Goal: Answer question/provide support: Share knowledge or assist other users

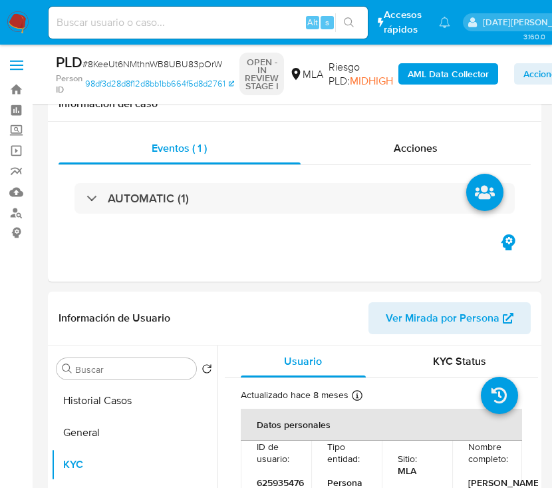
select select "10"
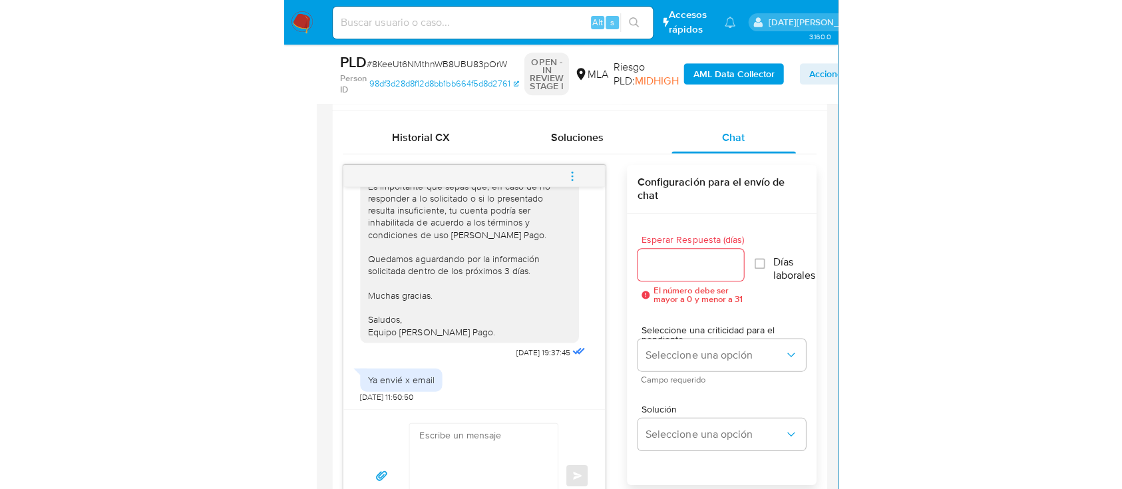
scroll to position [1301, 0]
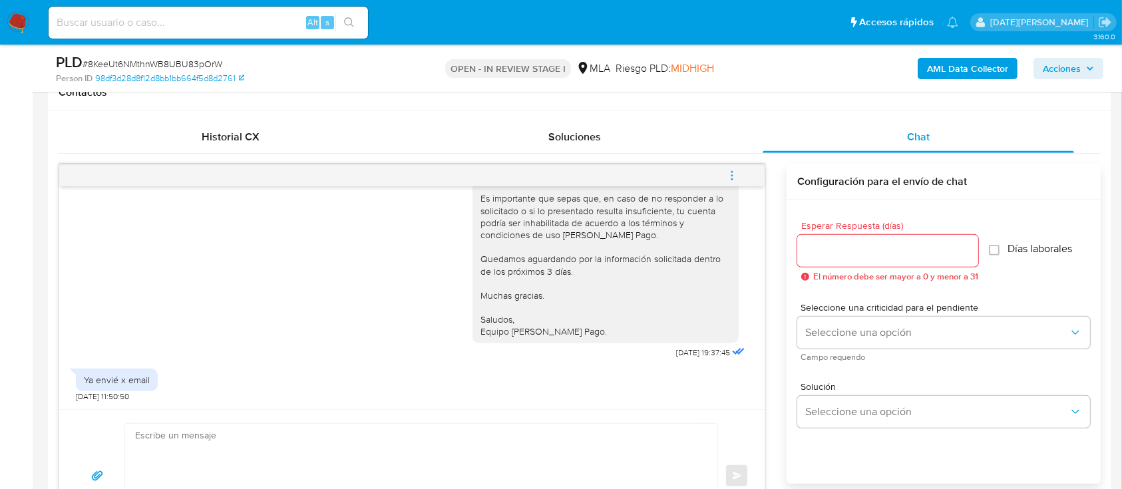
click at [157, 61] on span "# 8KeeUt6NMthnWB8UBU83pOrW" at bounding box center [153, 63] width 140 height 13
copy span "8KeeUt6NMthnWB8UBU83pOrW"
click at [436, 438] on textarea at bounding box center [418, 476] width 566 height 104
click at [146, 60] on span "# 8KeeUt6NMthnWB8UBU83pOrW" at bounding box center [153, 63] width 140 height 13
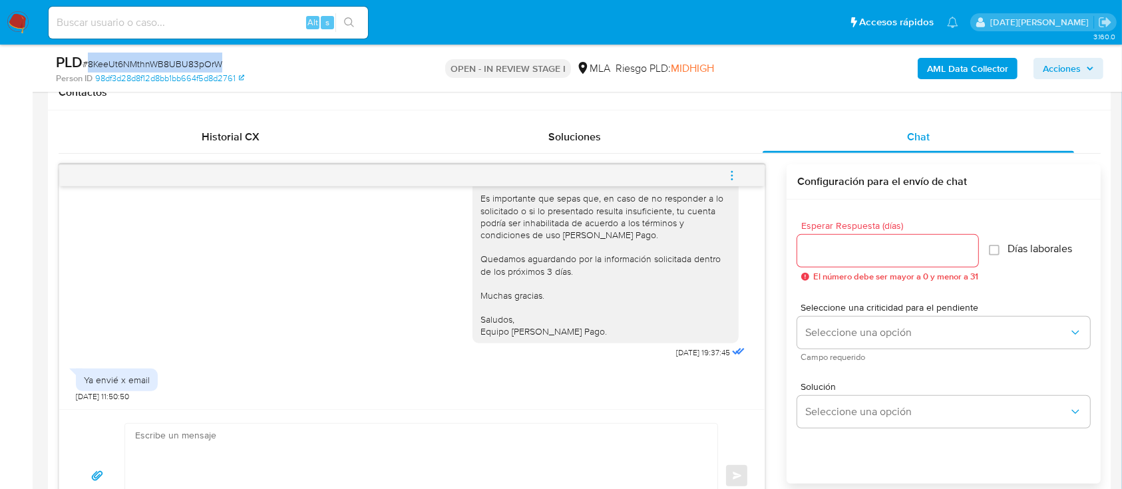
click at [146, 60] on span "# 8KeeUt6NMthnWB8UBU83pOrW" at bounding box center [153, 63] width 140 height 13
copy span "8KeeUt6NMthnWB8UBU83pOrW"
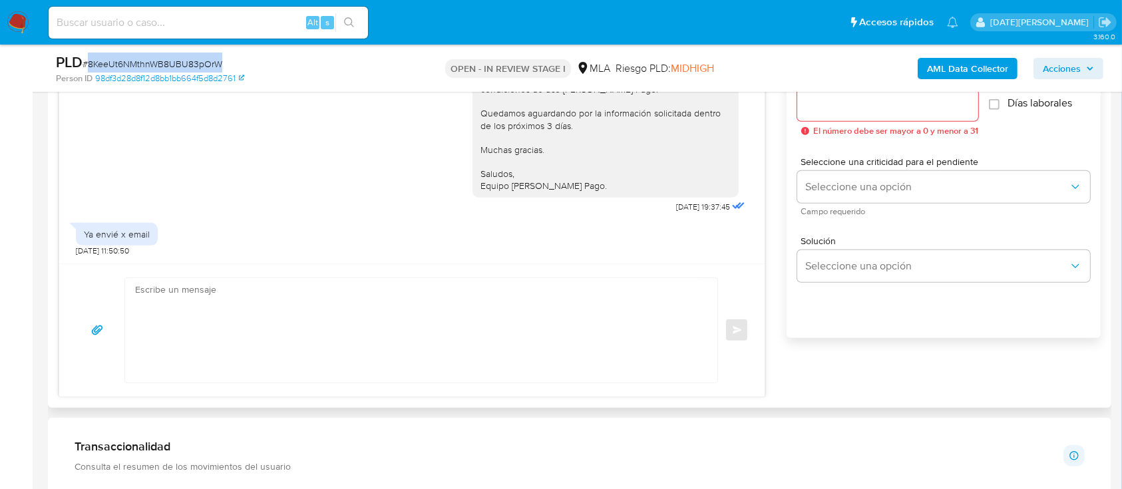
scroll to position [621, 0]
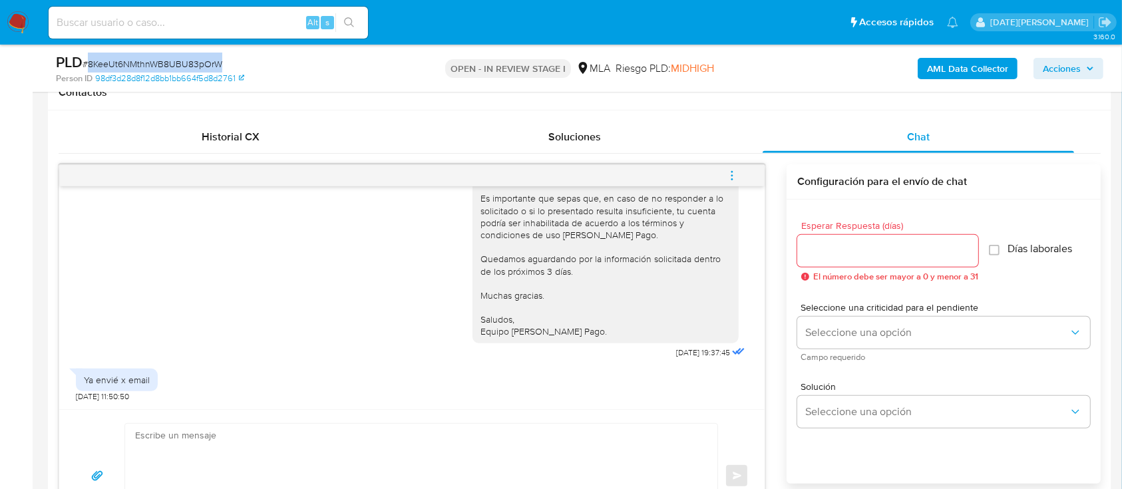
click at [552, 171] on icon "menu-action" at bounding box center [732, 176] width 12 height 12
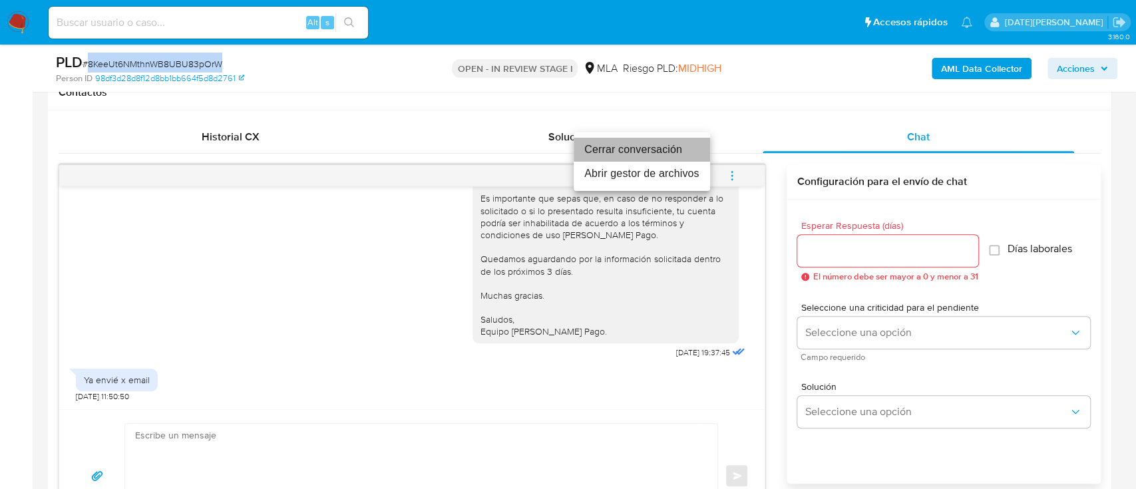
click at [552, 152] on li "Cerrar conversación" at bounding box center [642, 150] width 136 height 24
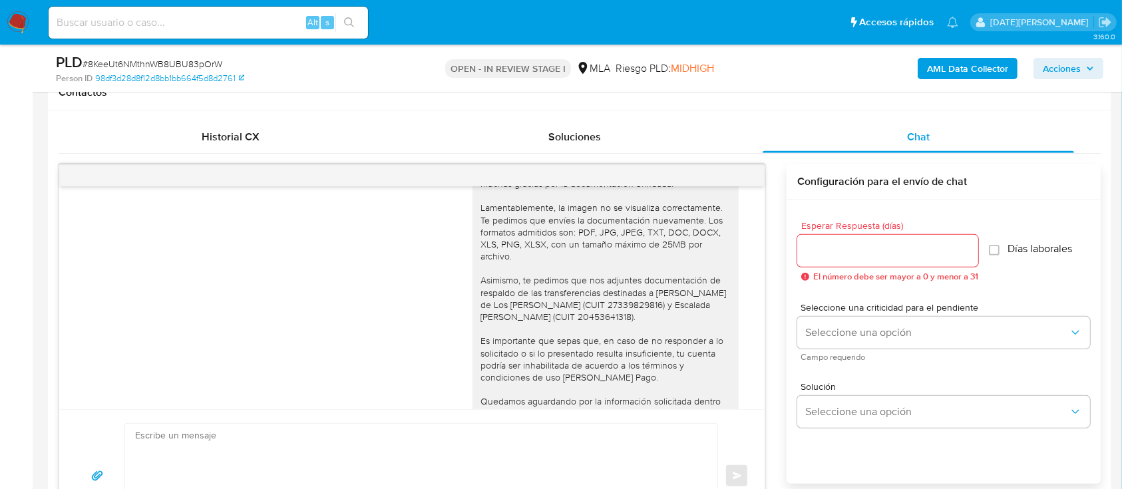
click at [359, 261] on div "Hola, Matías Noguera. Muchas gracias por la documentación brindada. Lamentablem…" at bounding box center [412, 321] width 672 height 365
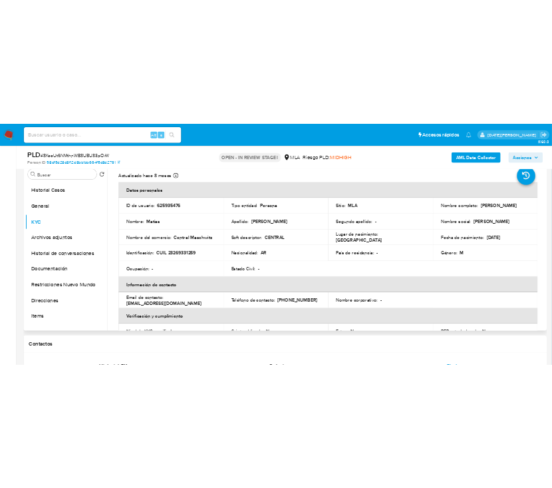
scroll to position [0, 0]
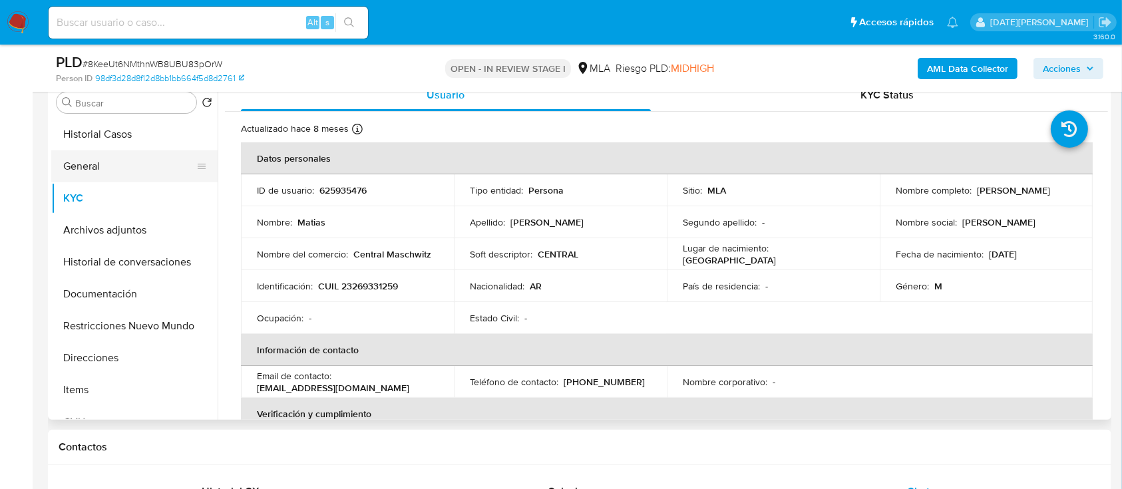
click at [150, 166] on button "General" at bounding box center [129, 166] width 156 height 32
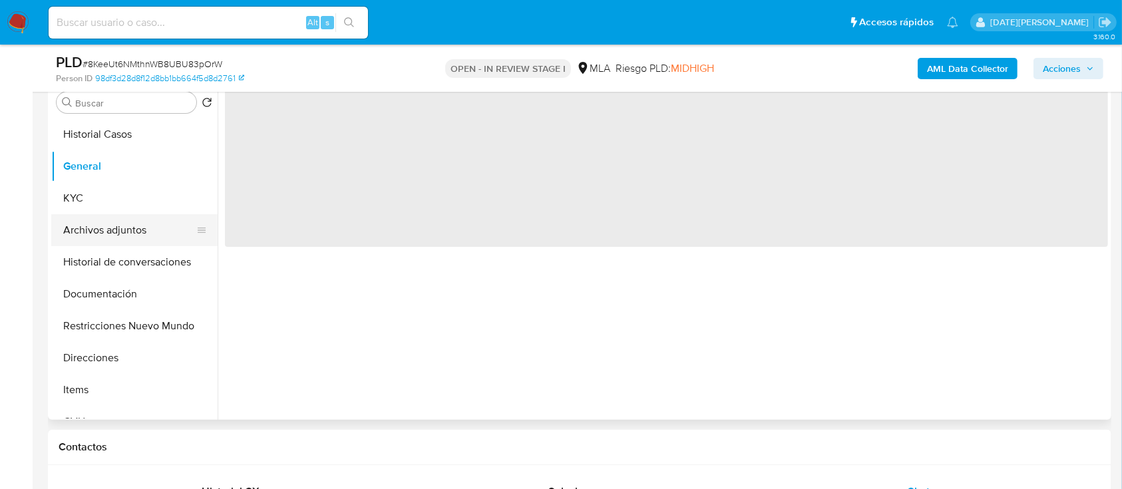
click at [117, 233] on button "Archivos adjuntos" at bounding box center [129, 230] width 156 height 32
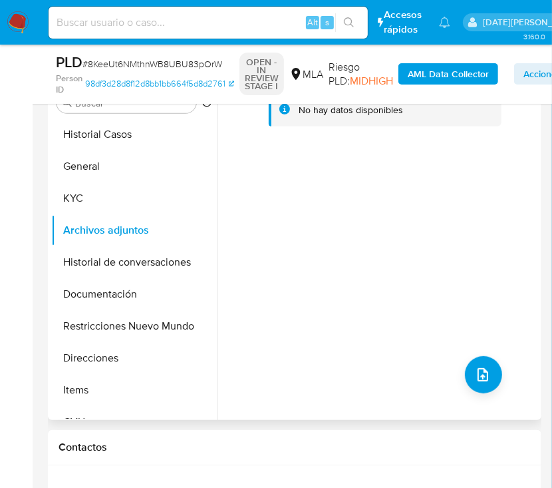
scroll to position [88, 0]
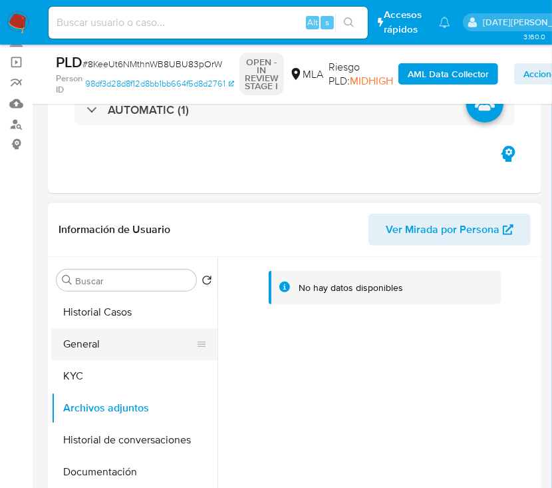
click at [128, 345] on button "General" at bounding box center [129, 344] width 156 height 32
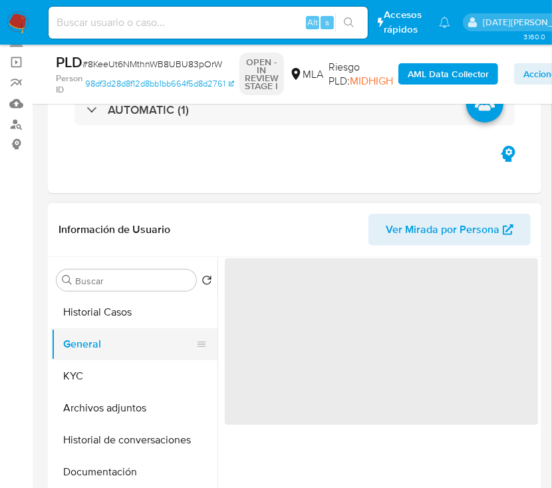
click at [128, 345] on button "General" at bounding box center [129, 344] width 156 height 32
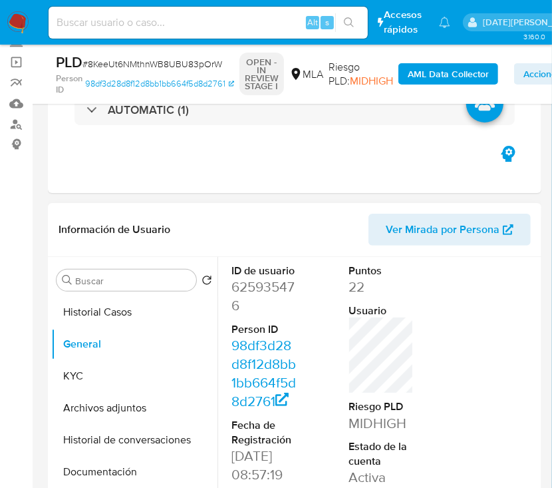
click at [264, 291] on dd "625935476" at bounding box center [264, 295] width 65 height 37
copy dd "625935476"
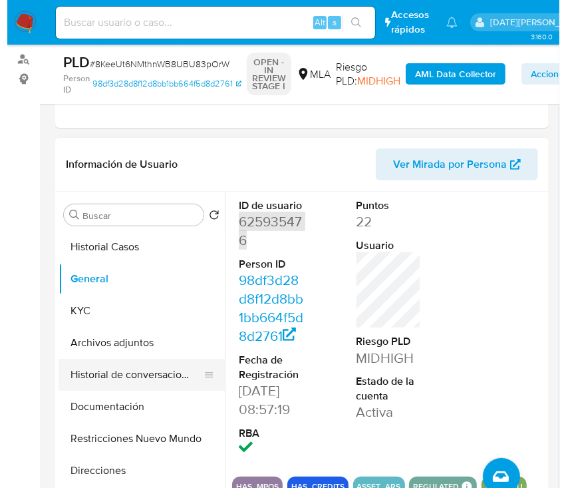
scroll to position [177, 0]
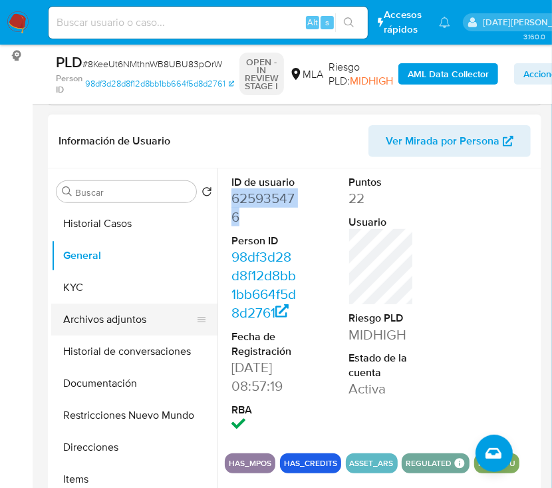
click at [104, 323] on button "Archivos adjuntos" at bounding box center [129, 319] width 156 height 32
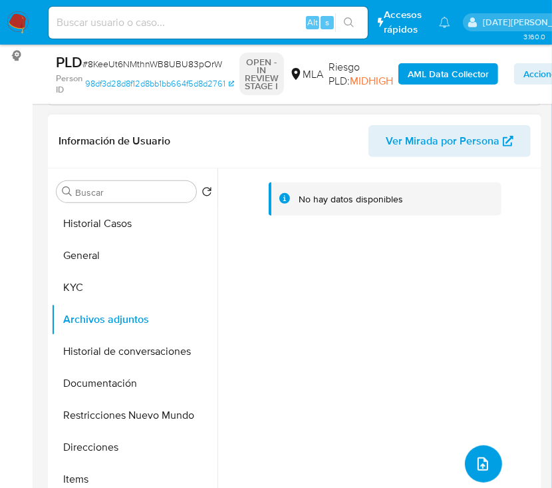
click at [478, 456] on button "upload-file" at bounding box center [483, 463] width 37 height 37
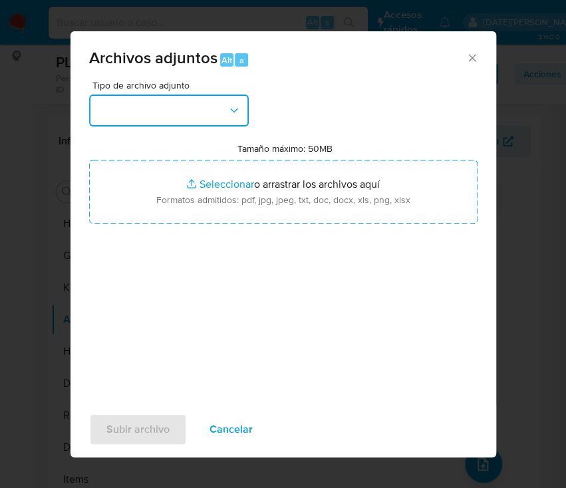
click at [213, 106] on button "button" at bounding box center [169, 110] width 160 height 32
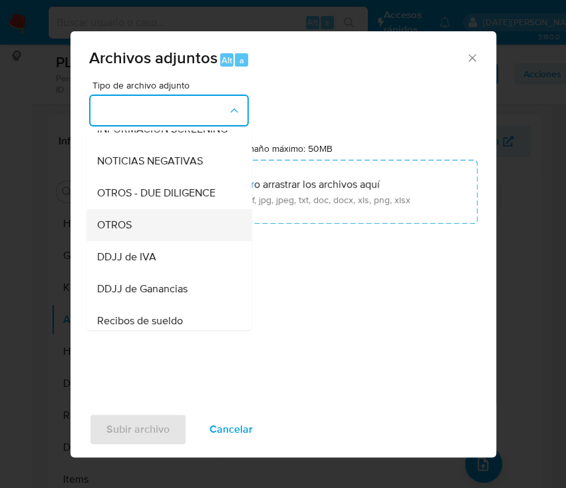
click at [135, 239] on div "OTROS" at bounding box center [165, 225] width 136 height 32
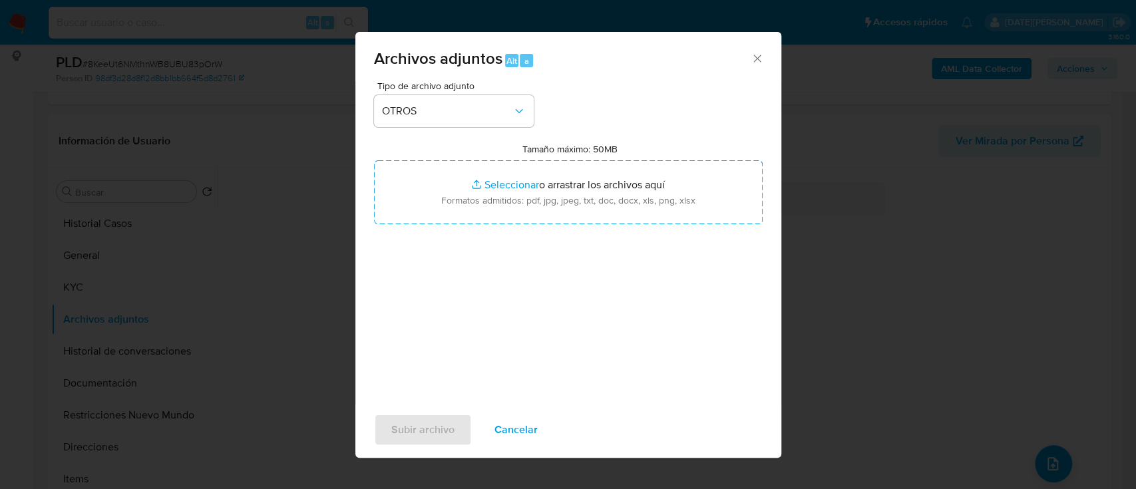
click at [552, 55] on icon "Cerrar" at bounding box center [757, 58] width 13 height 13
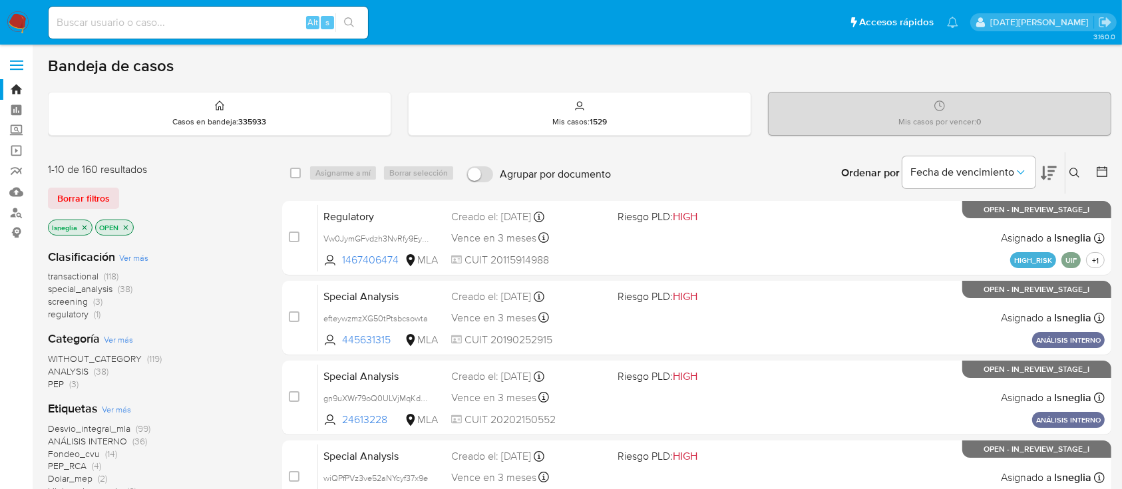
click at [1073, 172] on icon at bounding box center [1074, 173] width 11 height 11
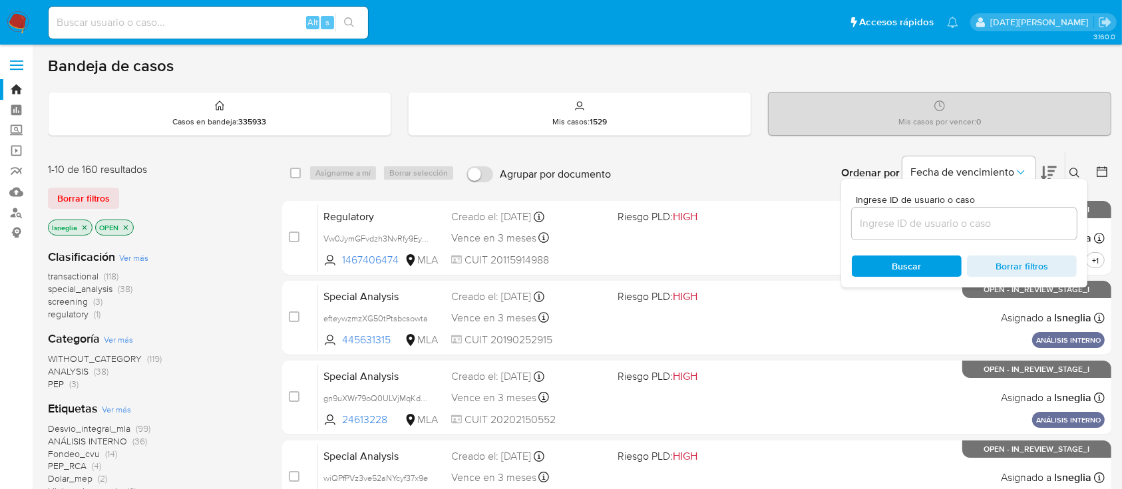
click at [946, 220] on input at bounding box center [964, 223] width 225 height 17
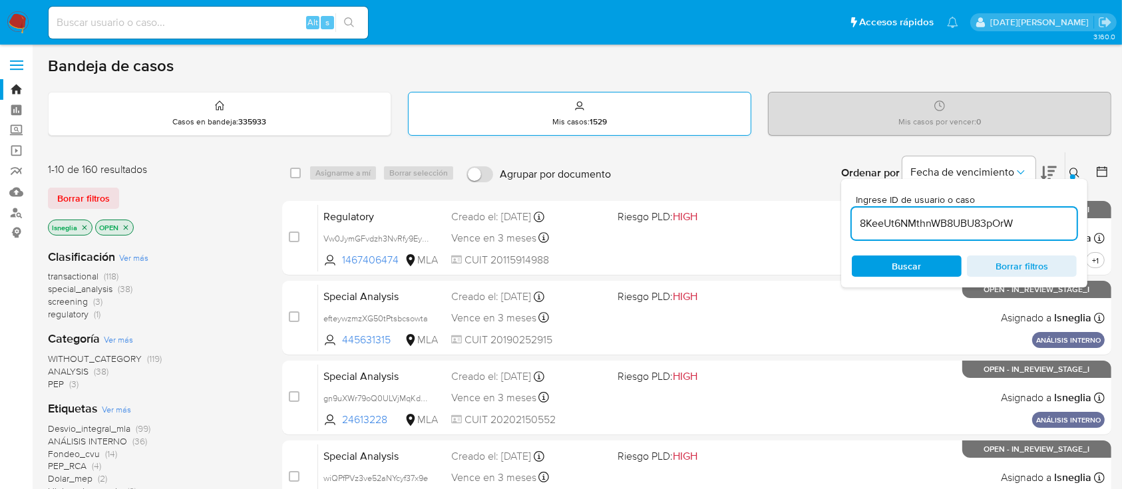
type input "8KeeUt6NMthnWB8UBU83pOrW"
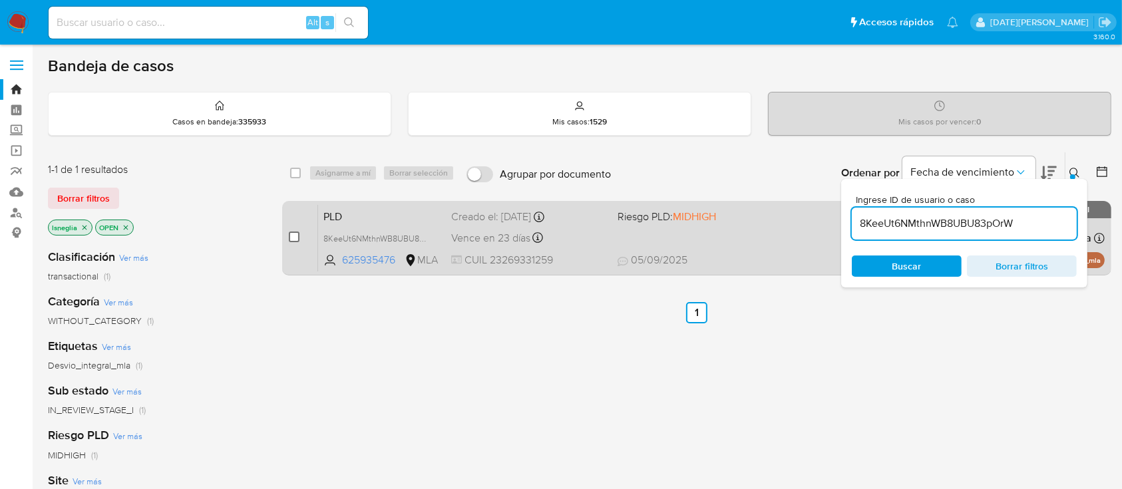
click at [289, 236] on div "case-item-checkbox No es posible asignar el caso PLD 8KeeUt6NMthnWB8UBU83pOrW 6…" at bounding box center [696, 238] width 829 height 75
click at [295, 236] on input "checkbox" at bounding box center [294, 237] width 11 height 11
checkbox input "true"
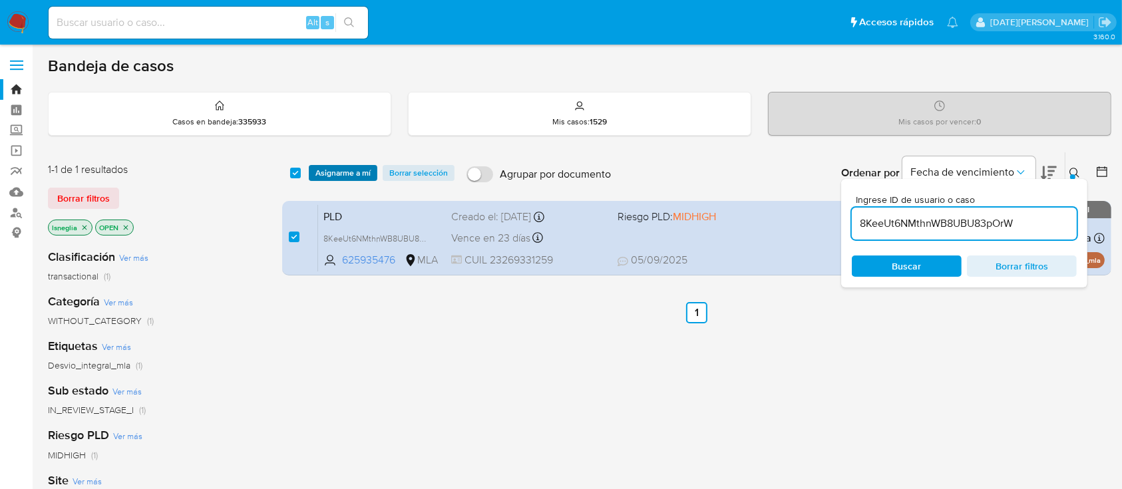
click at [342, 167] on span "Asignarme a mí" at bounding box center [342, 172] width 55 height 13
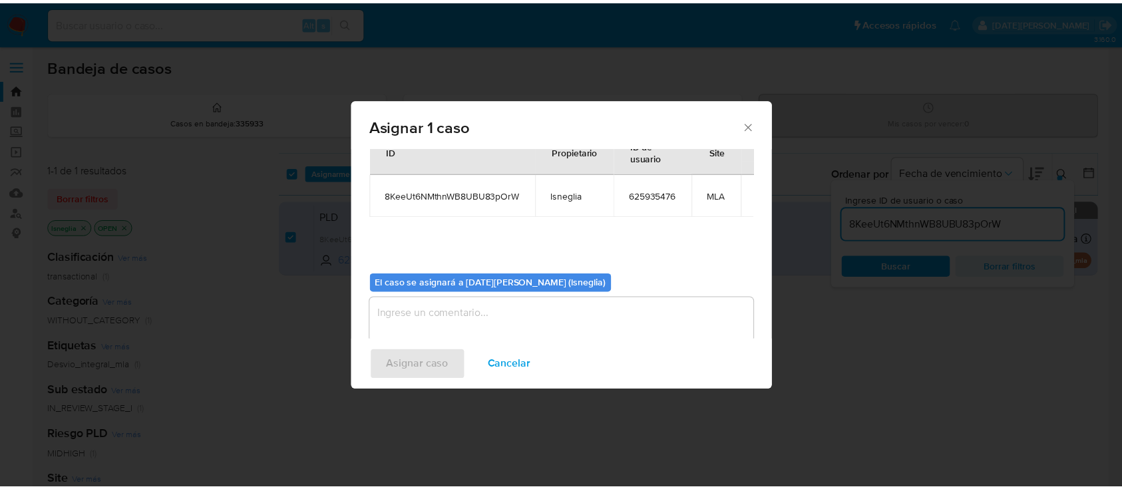
scroll to position [68, 0]
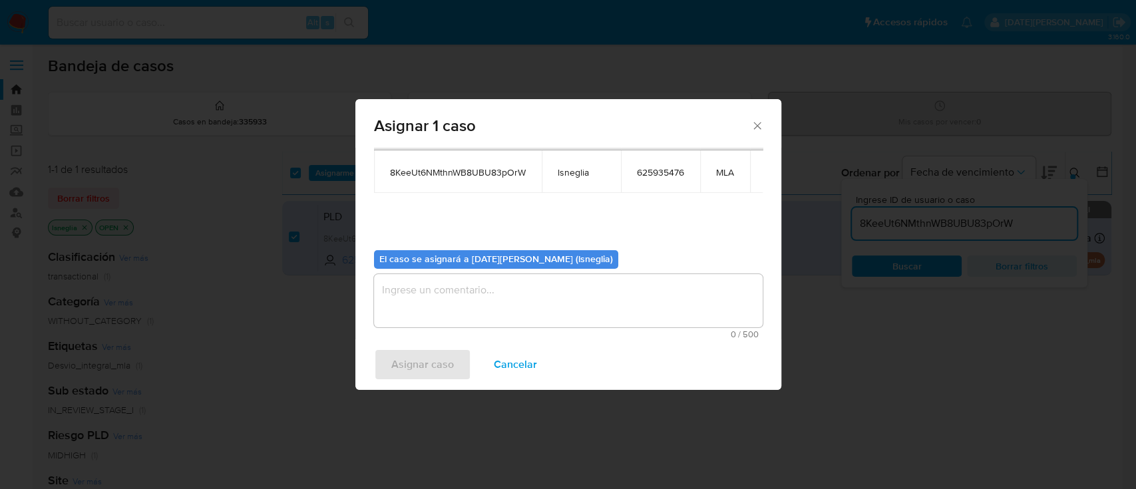
click at [472, 293] on textarea "assign-modal" at bounding box center [568, 300] width 389 height 53
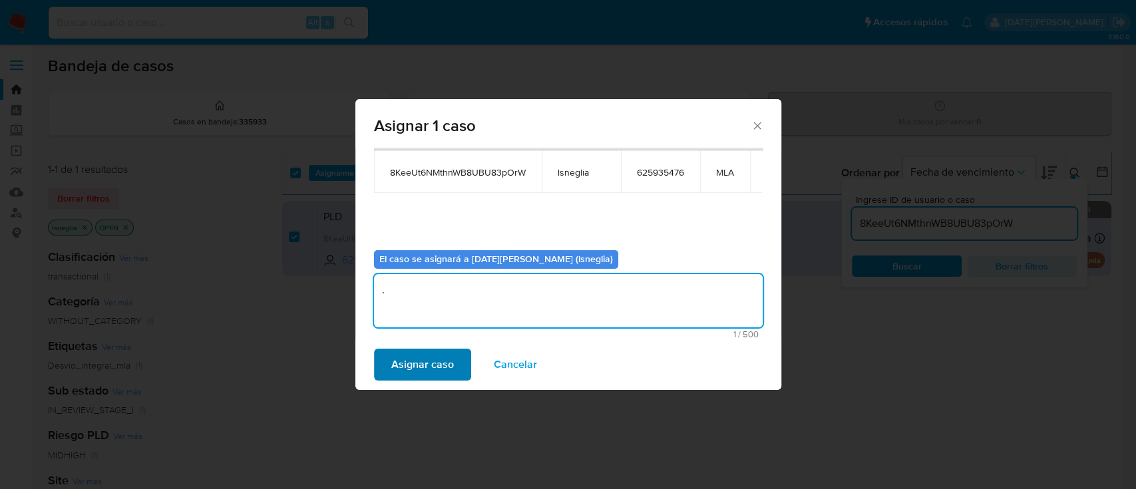
type textarea "."
click at [454, 363] on button "Asignar caso" at bounding box center [422, 365] width 97 height 32
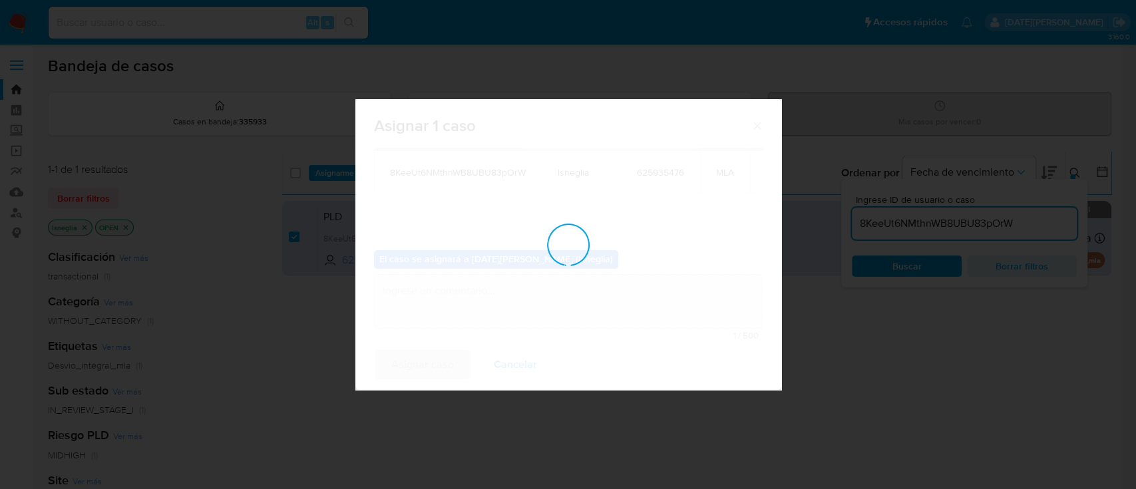
checkbox input "false"
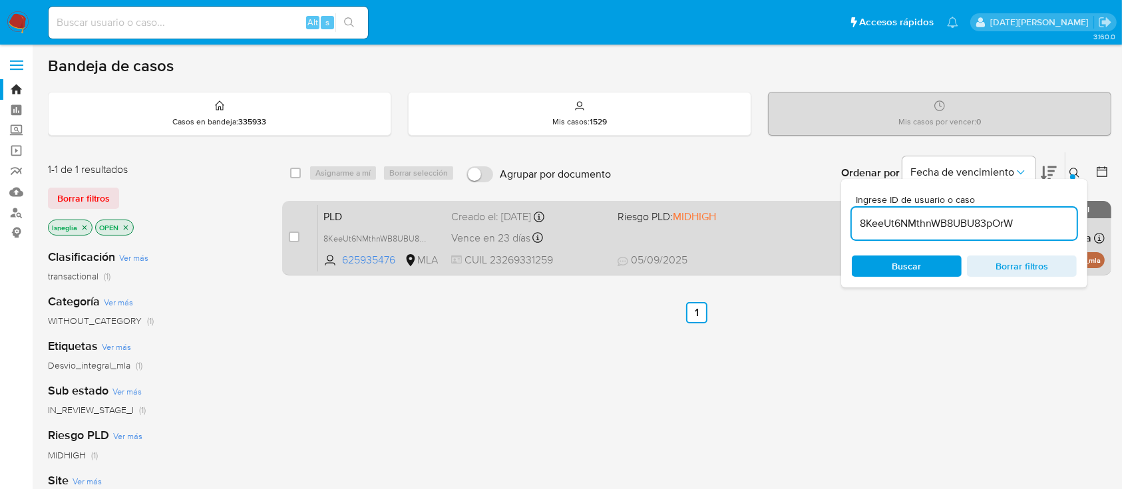
click at [379, 214] on span "PLD" at bounding box center [381, 215] width 117 height 17
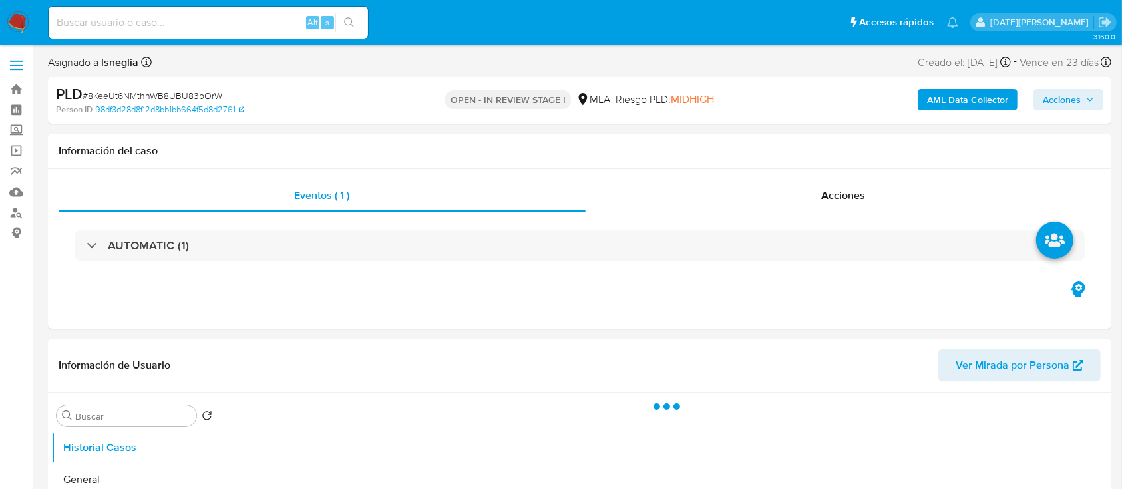
select select "10"
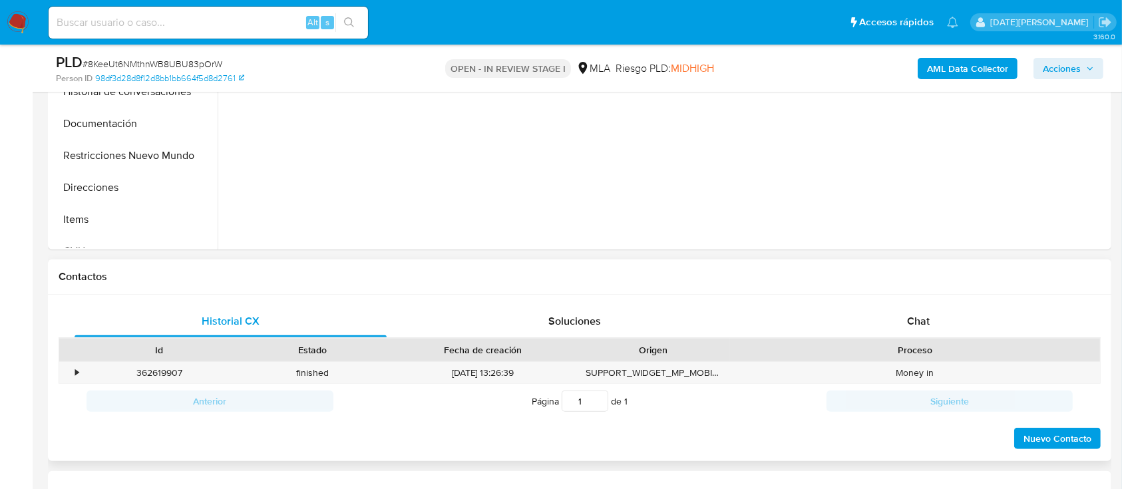
scroll to position [443, 0]
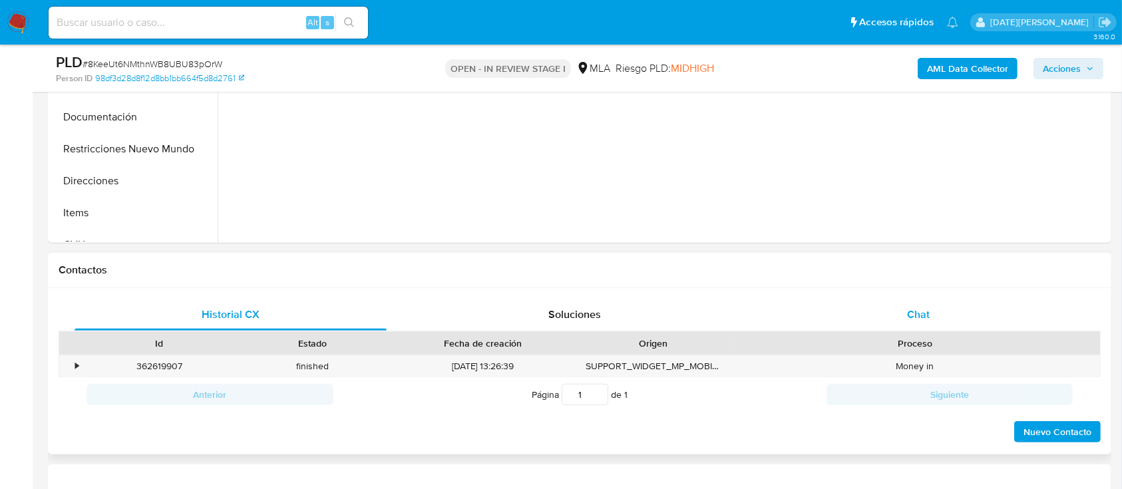
click at [918, 309] on span "Chat" at bounding box center [918, 314] width 23 height 15
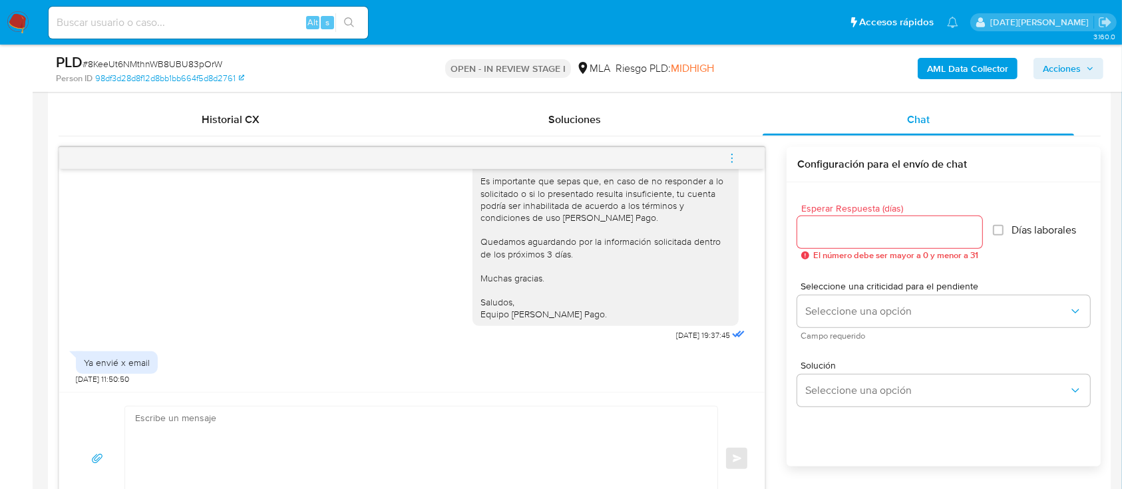
scroll to position [621, 0]
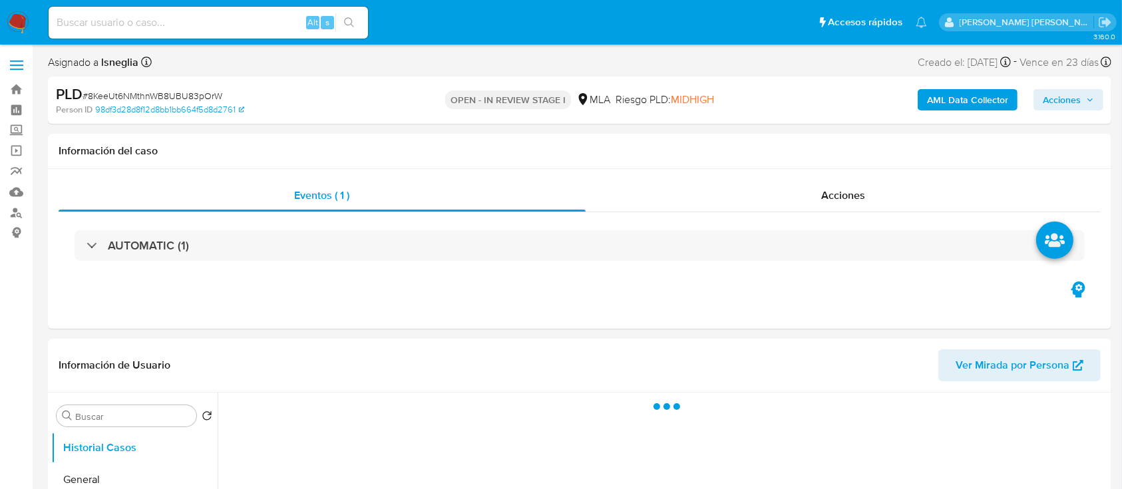
select select "10"
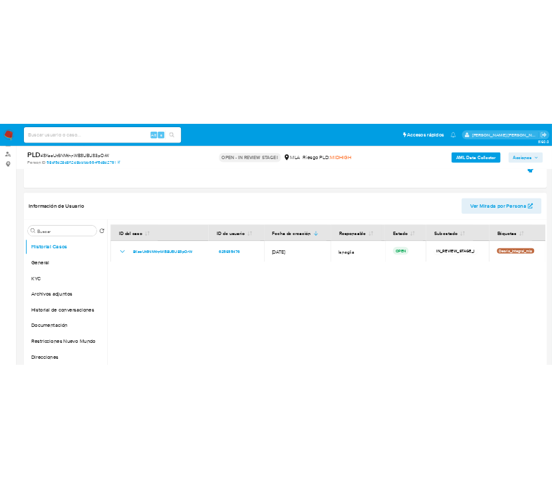
scroll to position [177, 0]
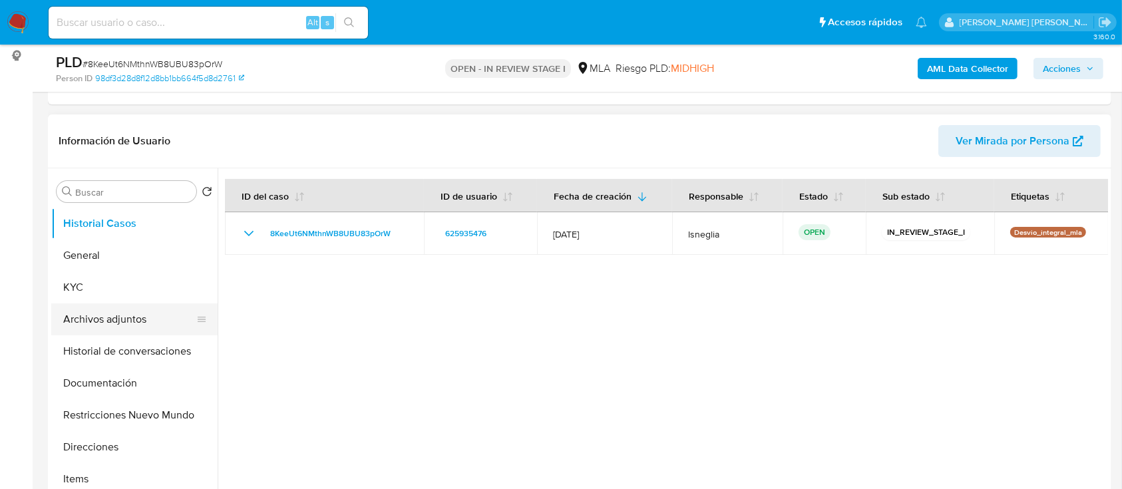
click at [109, 321] on button "Archivos adjuntos" at bounding box center [129, 319] width 156 height 32
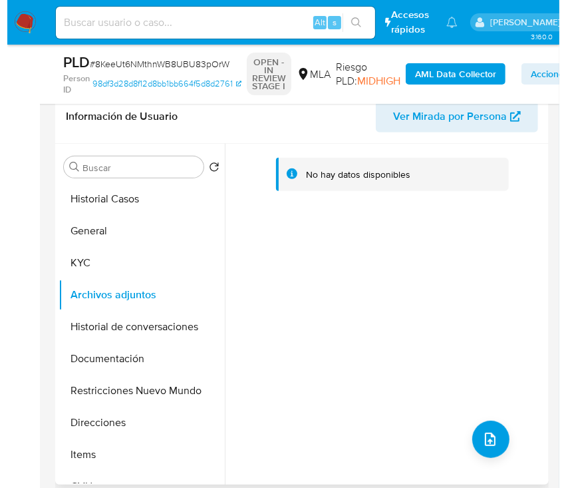
scroll to position [266, 0]
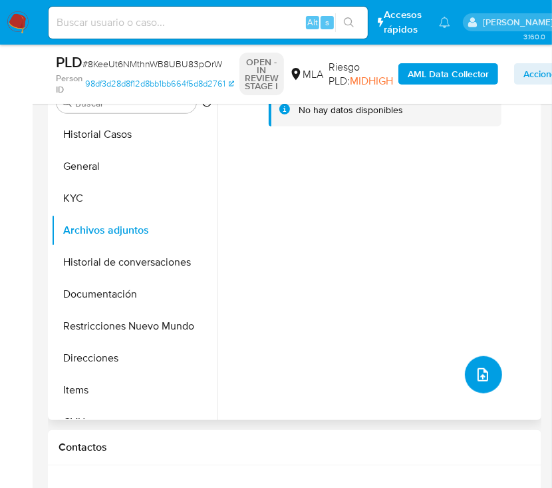
click at [478, 369] on icon "upload-file" at bounding box center [483, 375] width 16 height 16
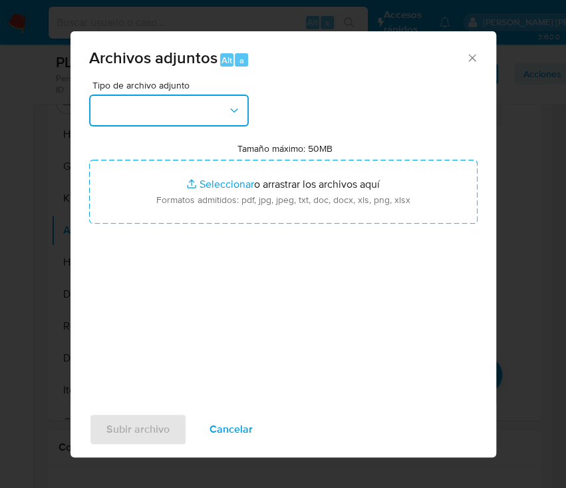
click at [132, 109] on button "button" at bounding box center [169, 110] width 160 height 32
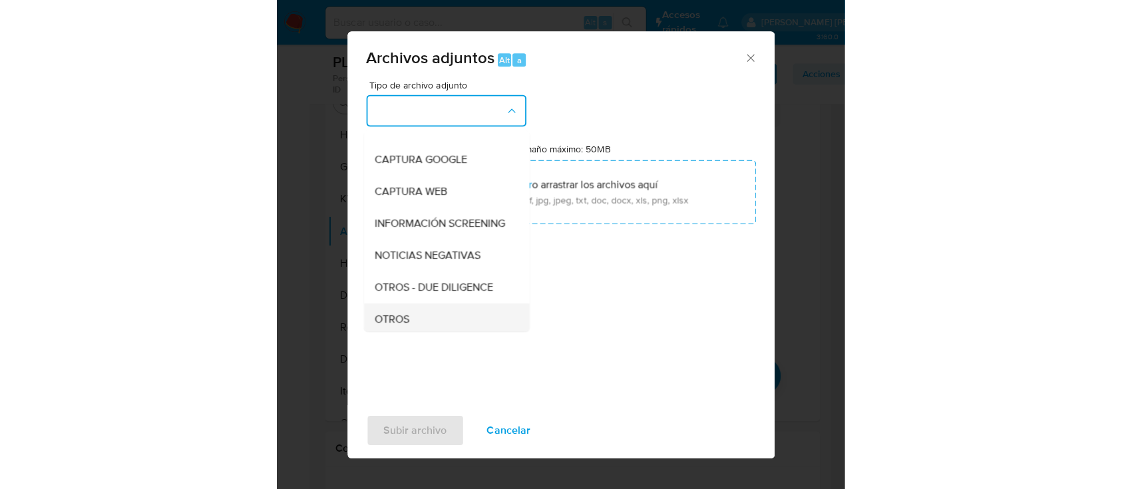
scroll to position [177, 0]
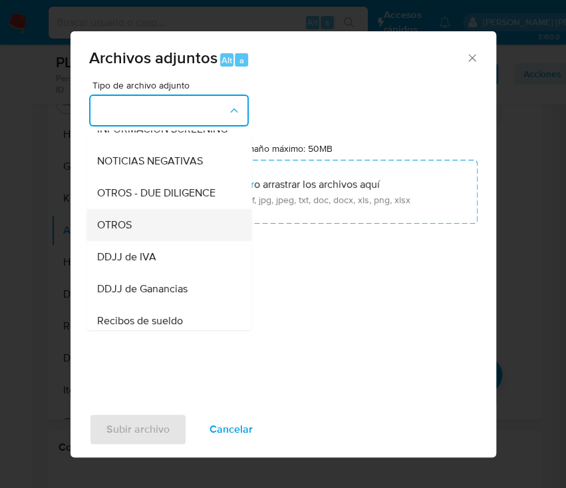
click at [152, 230] on div "OTROS" at bounding box center [165, 225] width 136 height 32
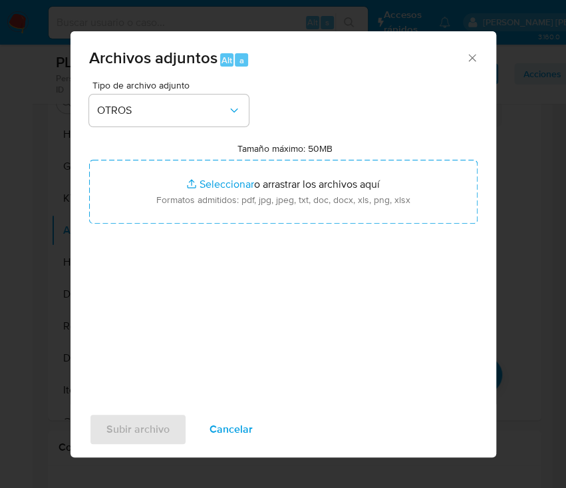
click at [474, 58] on icon "Cerrar" at bounding box center [472, 57] width 13 height 13
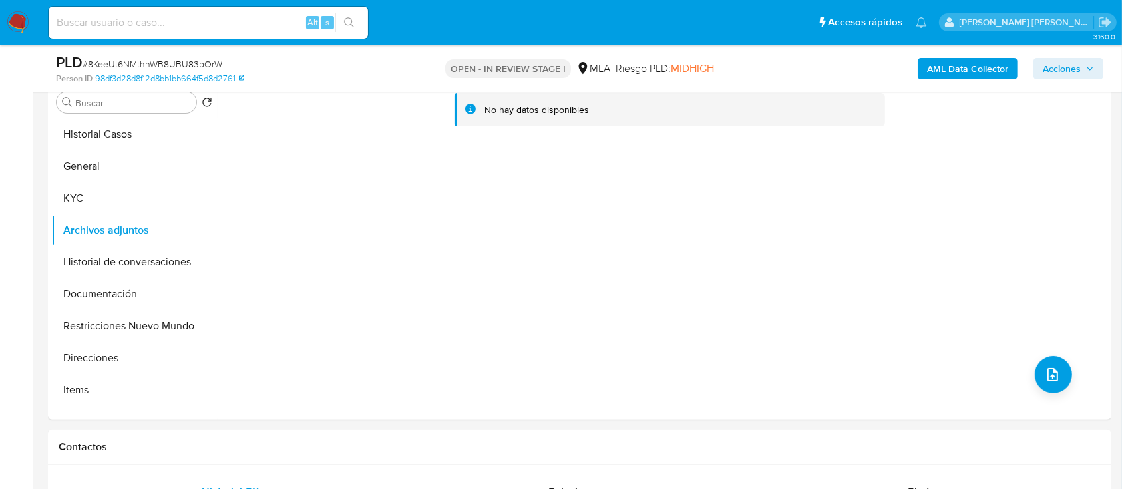
click at [154, 64] on span "# 8KeeUt6NMthnWB8UBU83pOrW" at bounding box center [153, 63] width 140 height 13
copy span "8KeeUt6NMthnWB8UBU83pOrW"
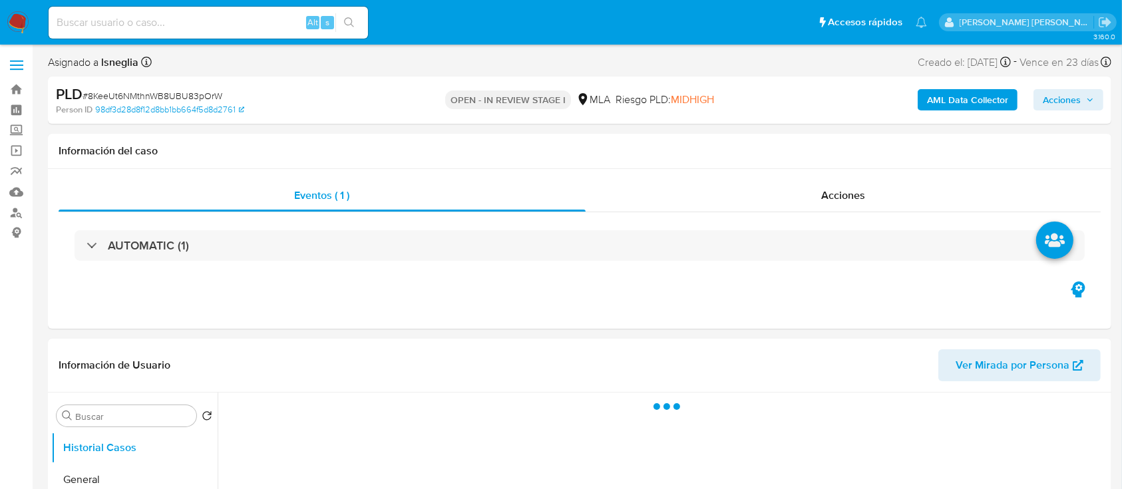
select select "10"
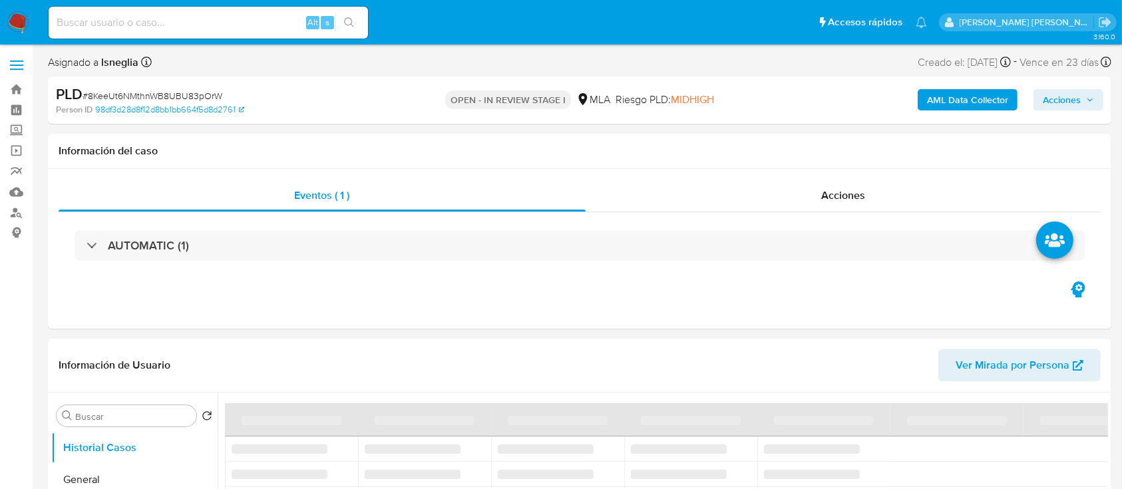
click at [11, 27] on img at bounding box center [18, 22] width 23 height 23
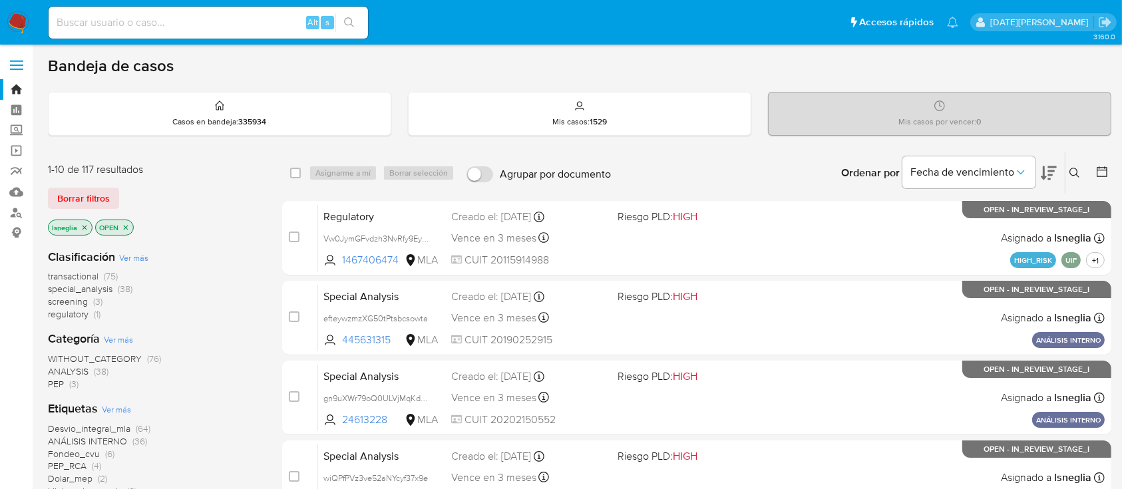
click at [1075, 176] on icon at bounding box center [1074, 173] width 11 height 11
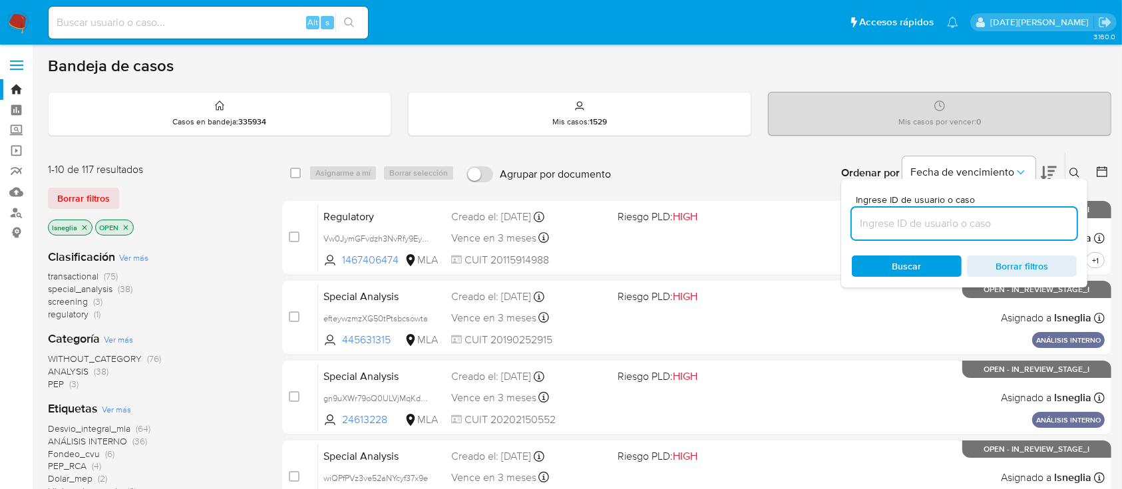
click at [914, 226] on input at bounding box center [964, 223] width 225 height 17
type input "8KeeUt6NMthnWB8UBU83pOrW"
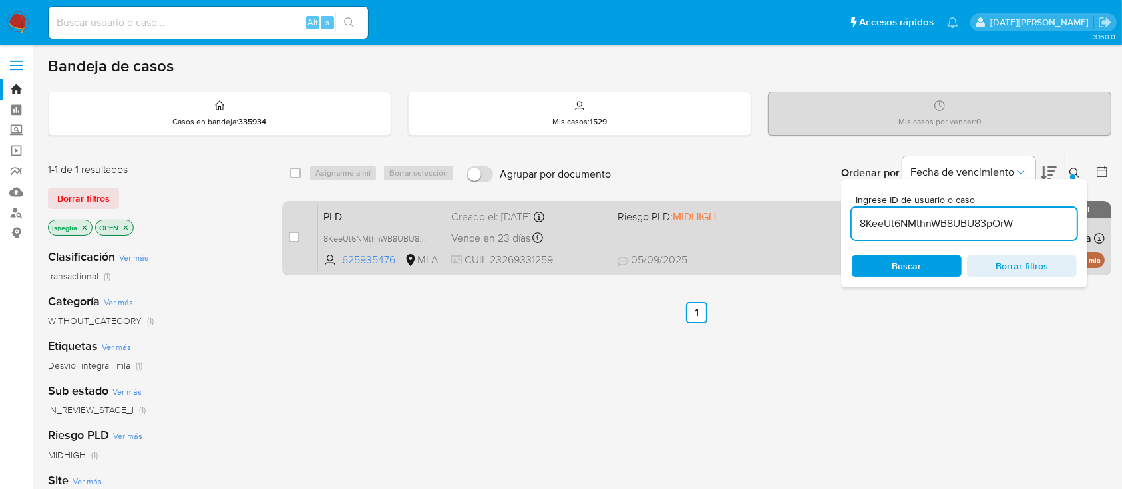
click at [347, 207] on span "PLD" at bounding box center [381, 215] width 117 height 17
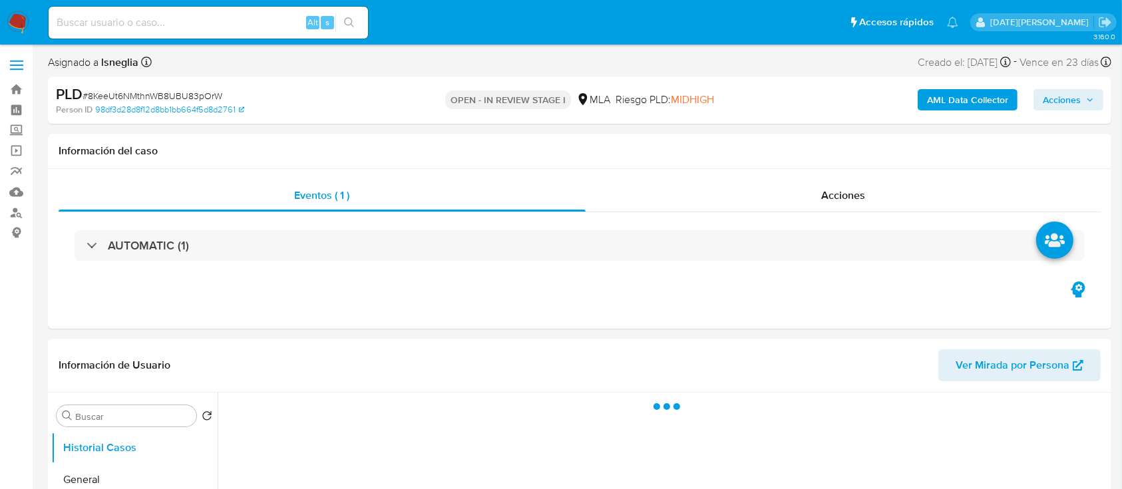
select select "10"
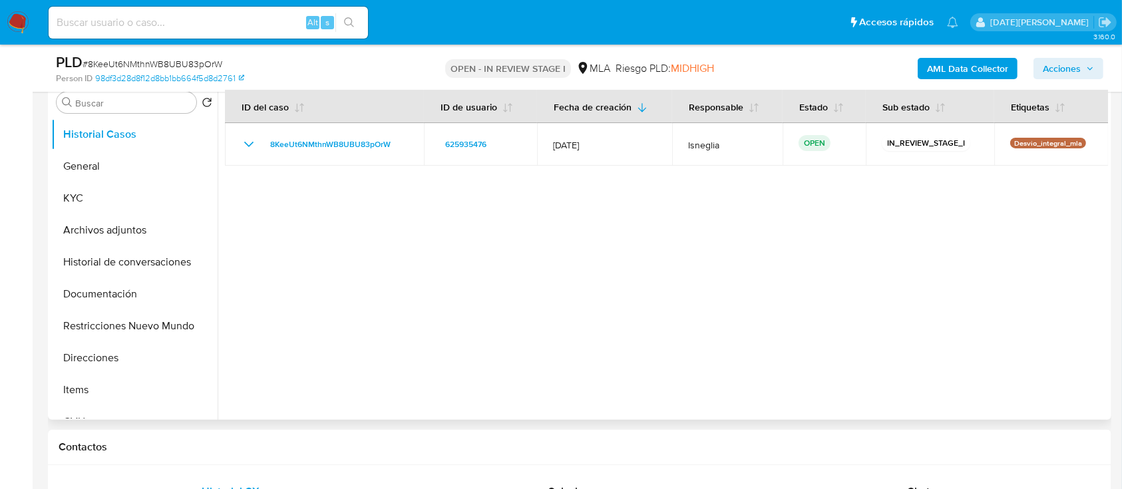
scroll to position [532, 0]
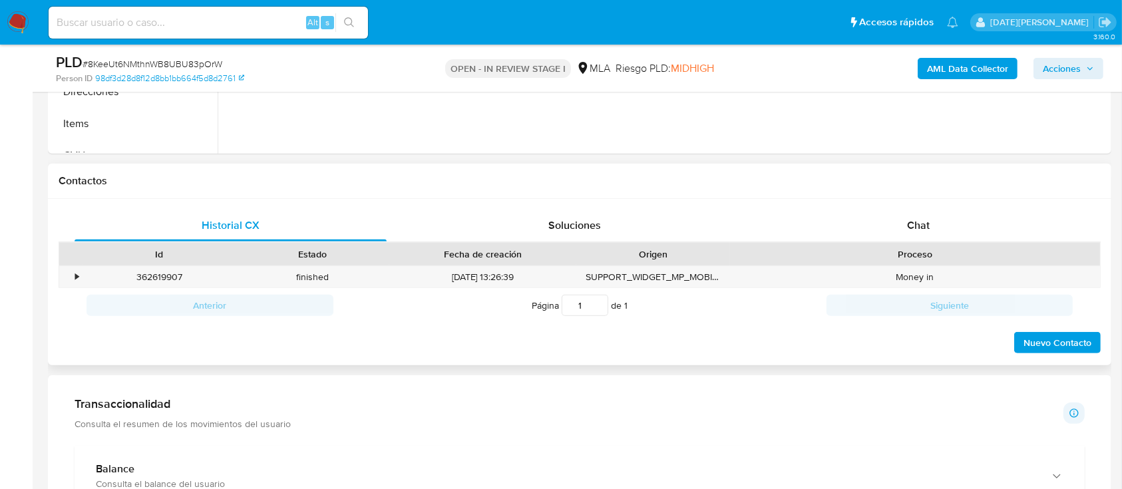
click at [930, 204] on div "Historial CX Soluciones Chat Id Estado Fecha de creación Origen Proceso • 36261…" at bounding box center [579, 282] width 1063 height 167
click at [922, 226] on span "Chat" at bounding box center [918, 225] width 23 height 15
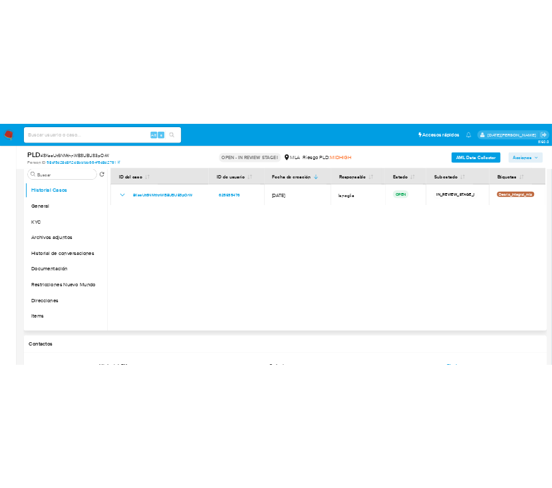
scroll to position [266, 0]
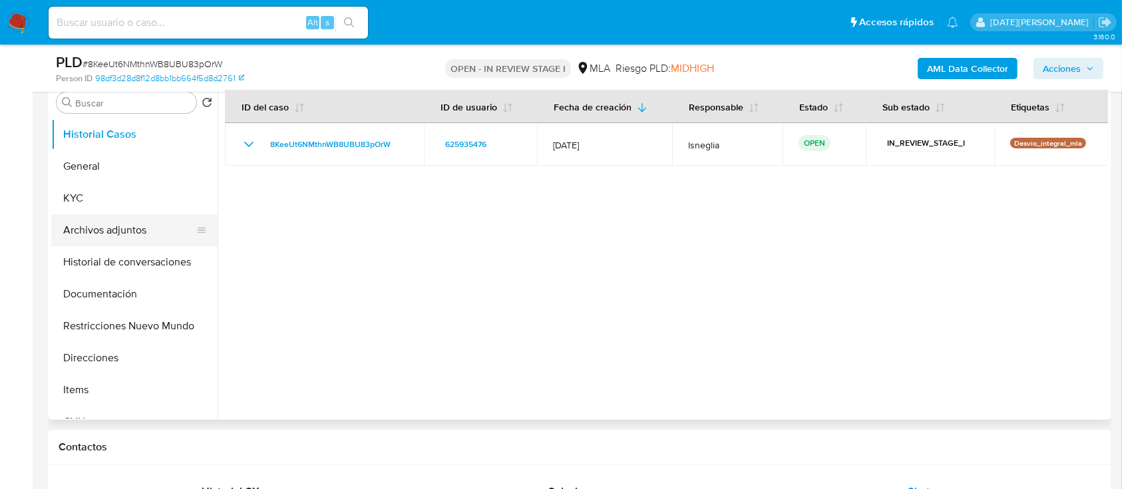
click at [138, 234] on button "Archivos adjuntos" at bounding box center [129, 230] width 156 height 32
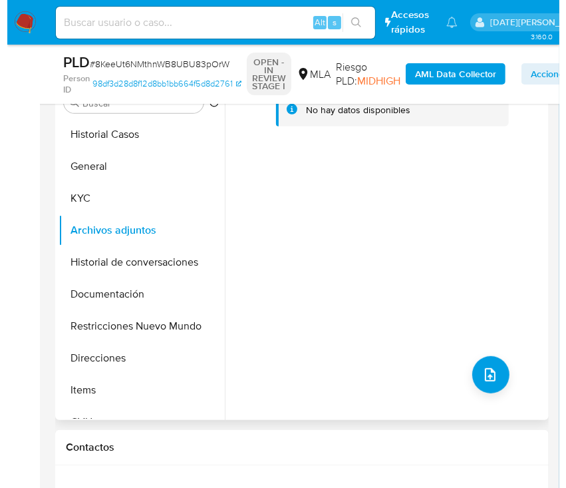
scroll to position [177, 0]
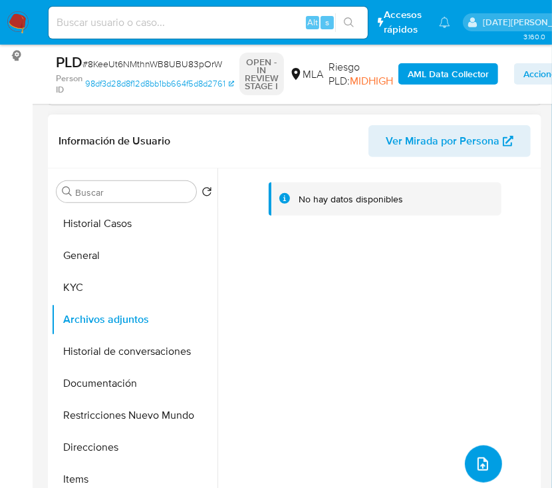
click at [478, 446] on button "upload-file" at bounding box center [483, 463] width 37 height 37
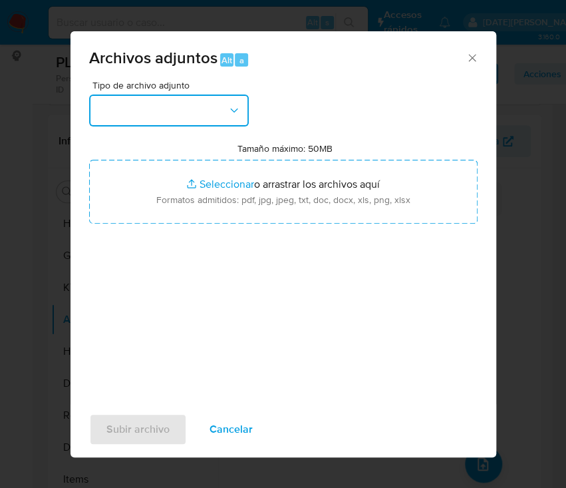
click at [210, 116] on button "button" at bounding box center [169, 110] width 160 height 32
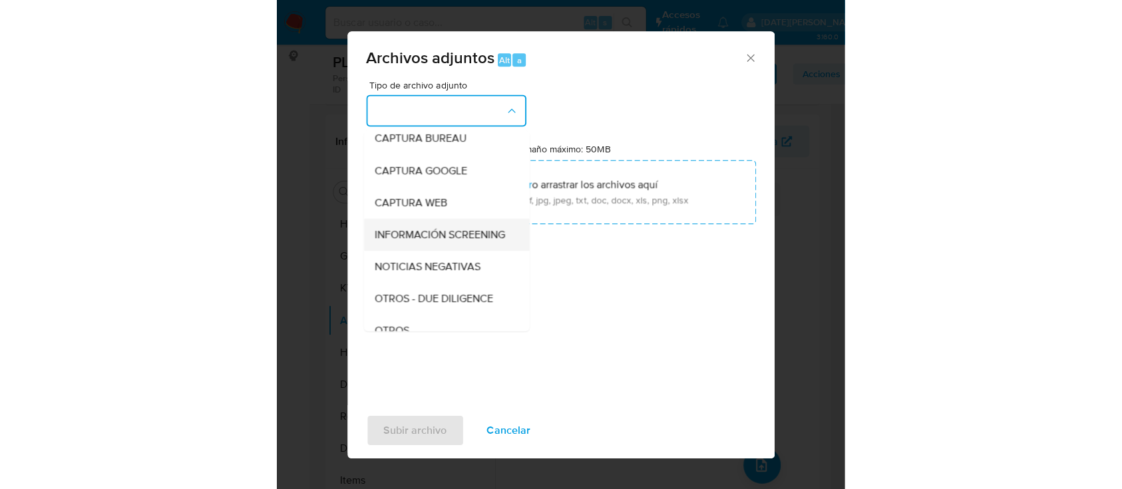
scroll to position [88, 0]
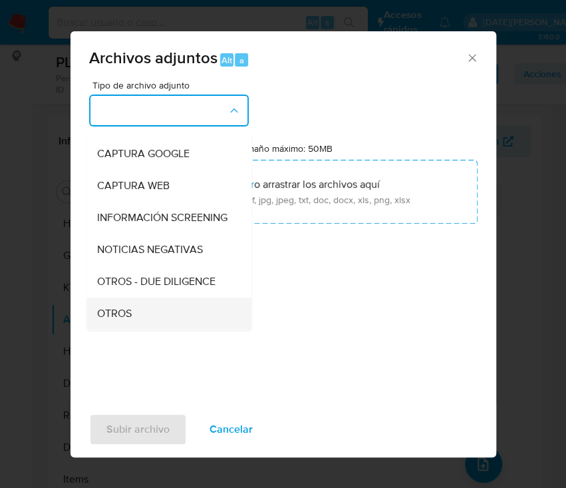
click at [133, 321] on div "OTROS" at bounding box center [165, 313] width 136 height 32
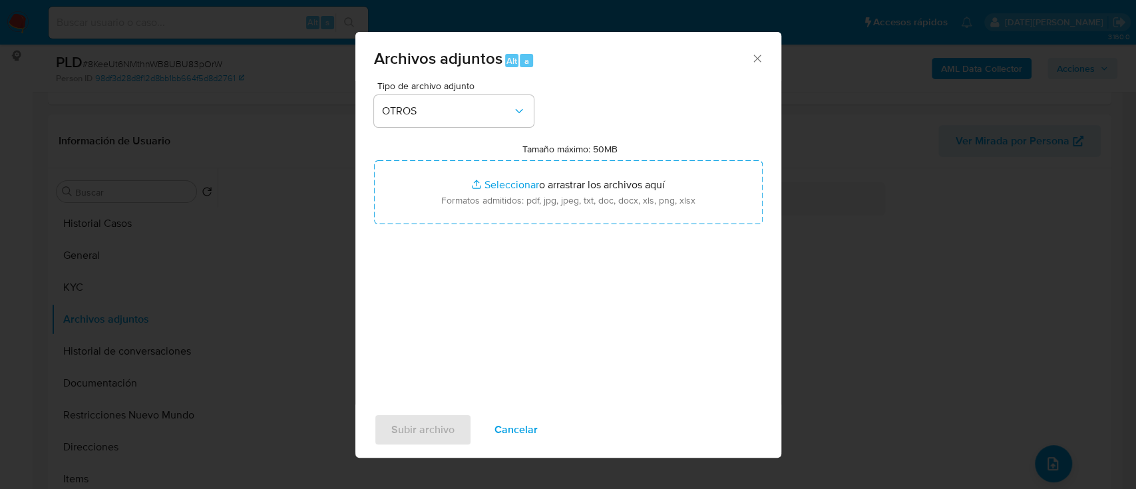
drag, startPoint x: 758, startPoint y: 56, endPoint x: 621, endPoint y: 64, distance: 137.3
click at [757, 57] on icon "Cerrar" at bounding box center [757, 58] width 13 height 13
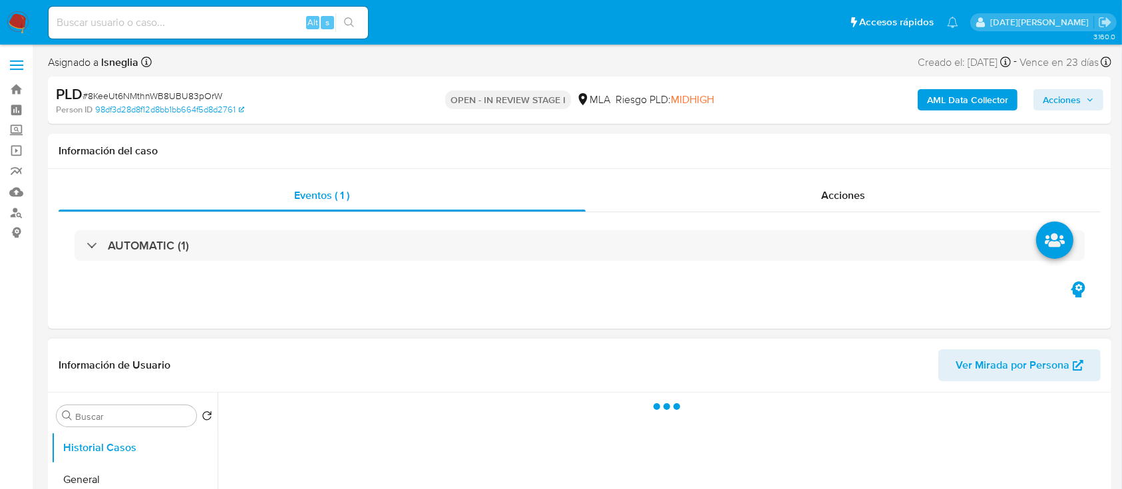
select select "10"
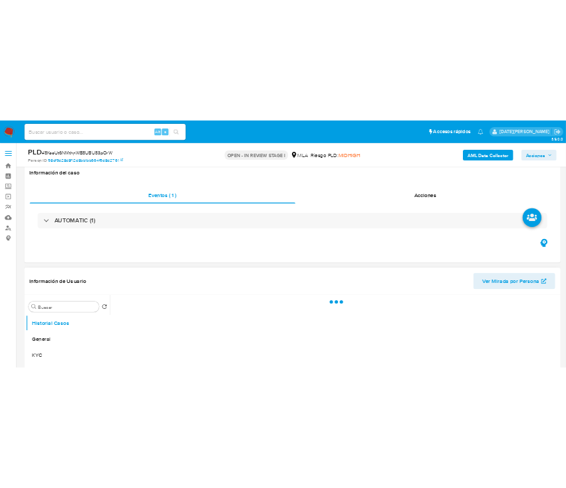
scroll to position [177, 0]
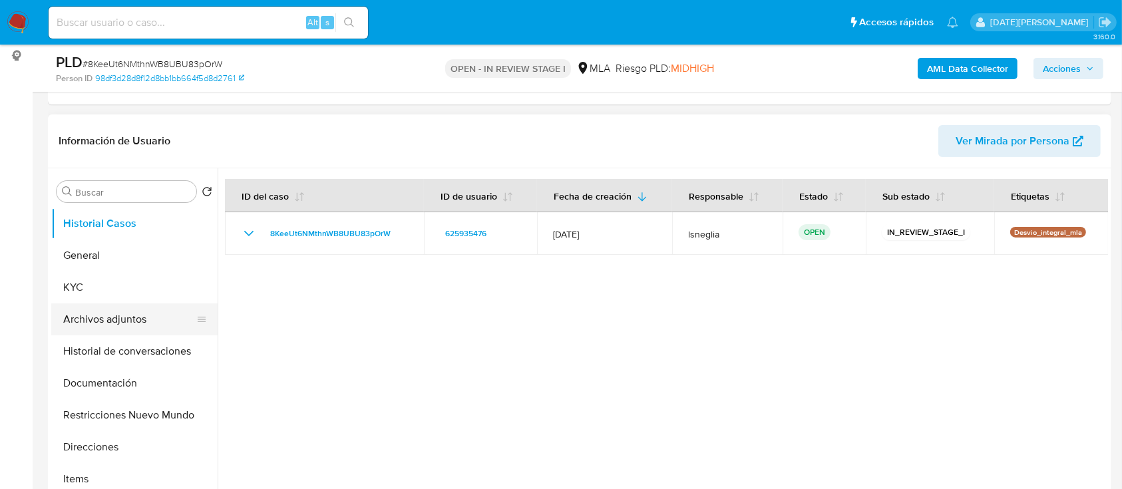
click at [118, 319] on button "Archivos adjuntos" at bounding box center [129, 319] width 156 height 32
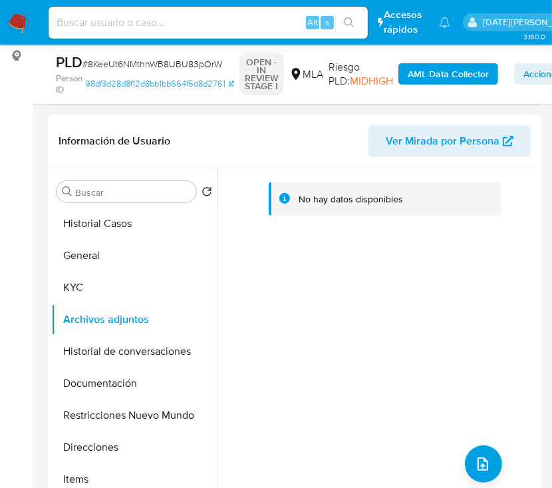
click at [485, 482] on div "No hay datos disponibles" at bounding box center [378, 338] width 321 height 341
click at [485, 464] on span "upload-file" at bounding box center [483, 464] width 16 height 16
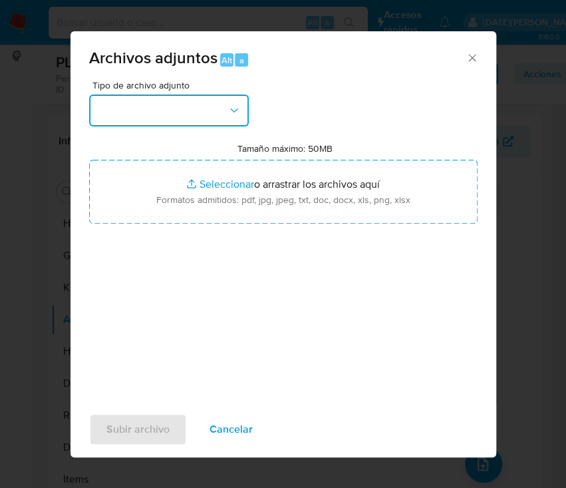
click at [183, 102] on button "button" at bounding box center [169, 110] width 160 height 32
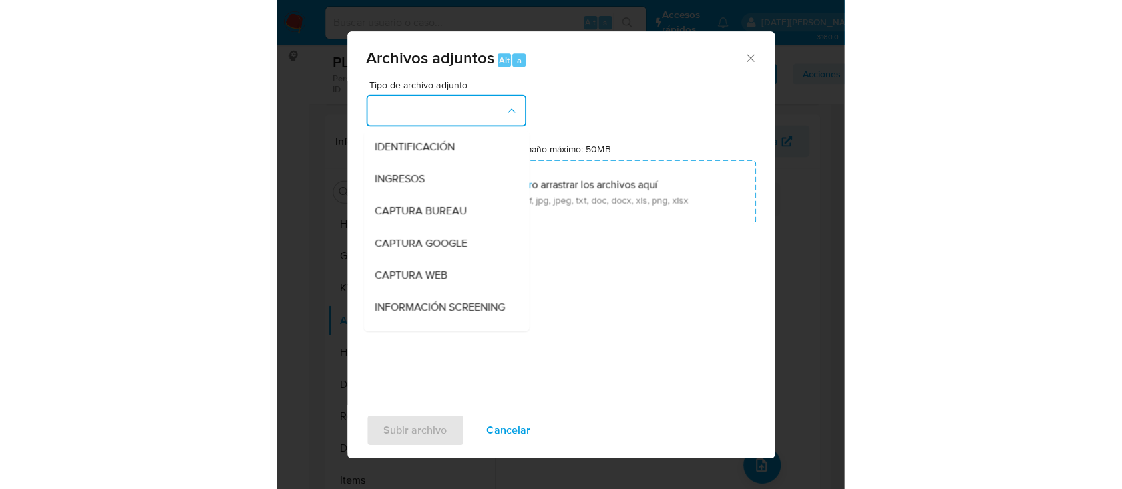
scroll to position [88, 0]
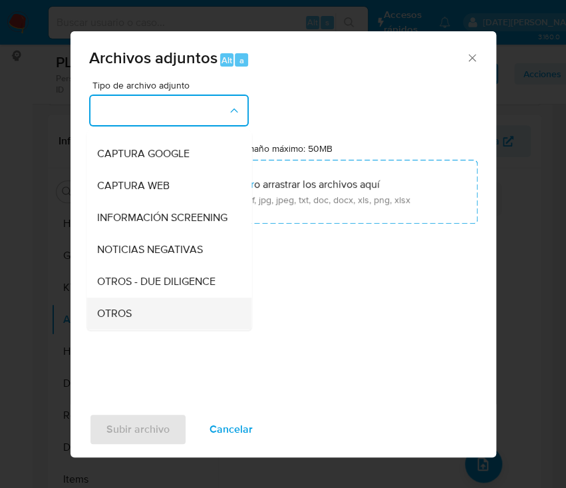
click at [134, 318] on div "OTROS" at bounding box center [165, 313] width 136 height 32
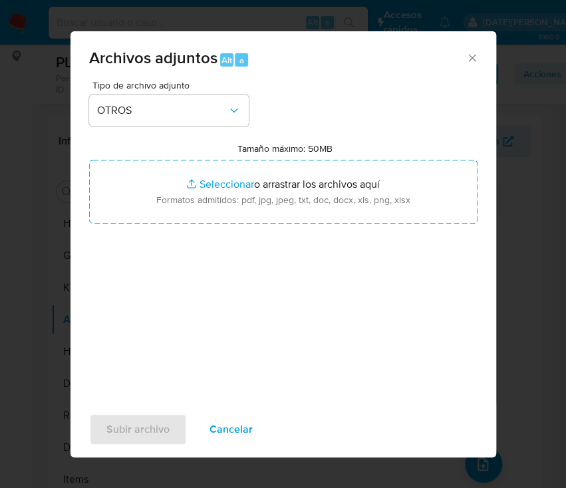
click at [474, 56] on icon "Cerrar" at bounding box center [472, 57] width 13 height 13
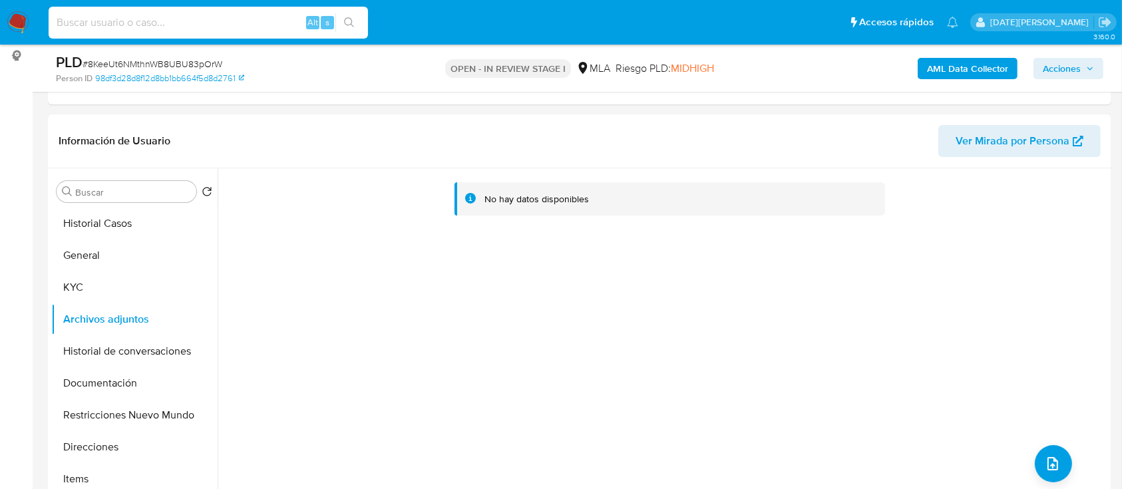
click at [152, 23] on input at bounding box center [208, 22] width 319 height 17
paste input "UnTUmRgWAyNVn8ARi3TVEgte"
type input "UnTUmRgWAyNVn8ARi3TVEgte"
click at [349, 19] on icon "search-icon" at bounding box center [349, 22] width 11 height 11
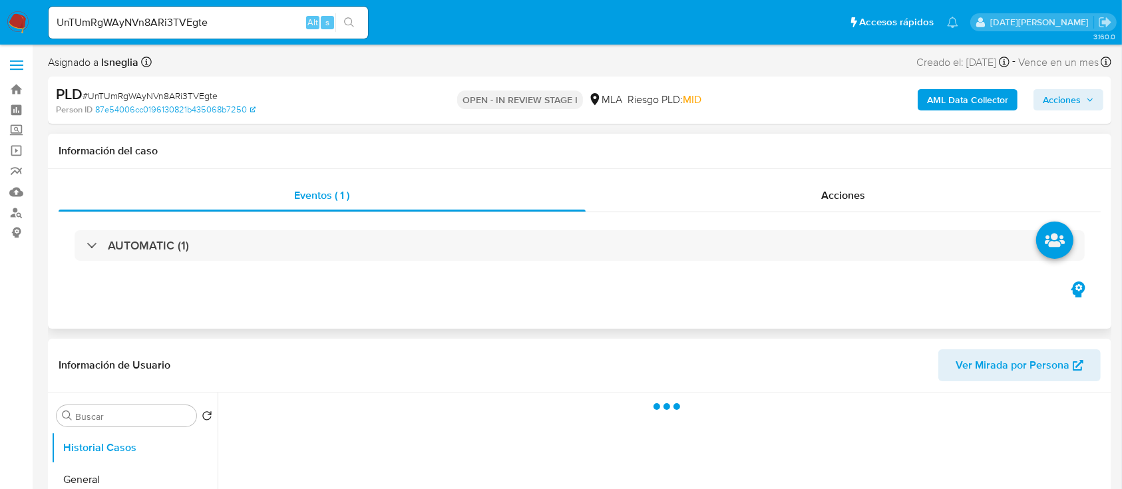
select select "10"
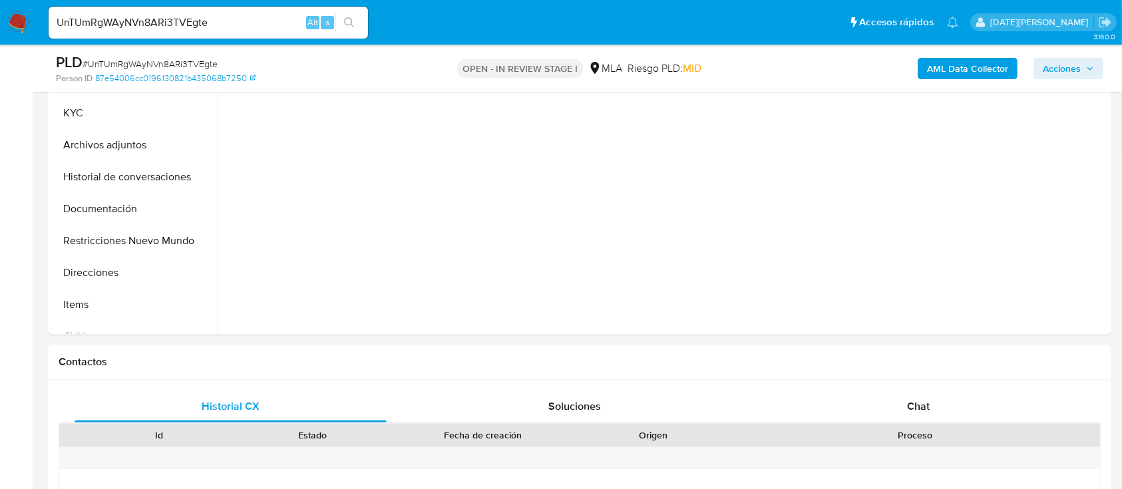
scroll to position [355, 0]
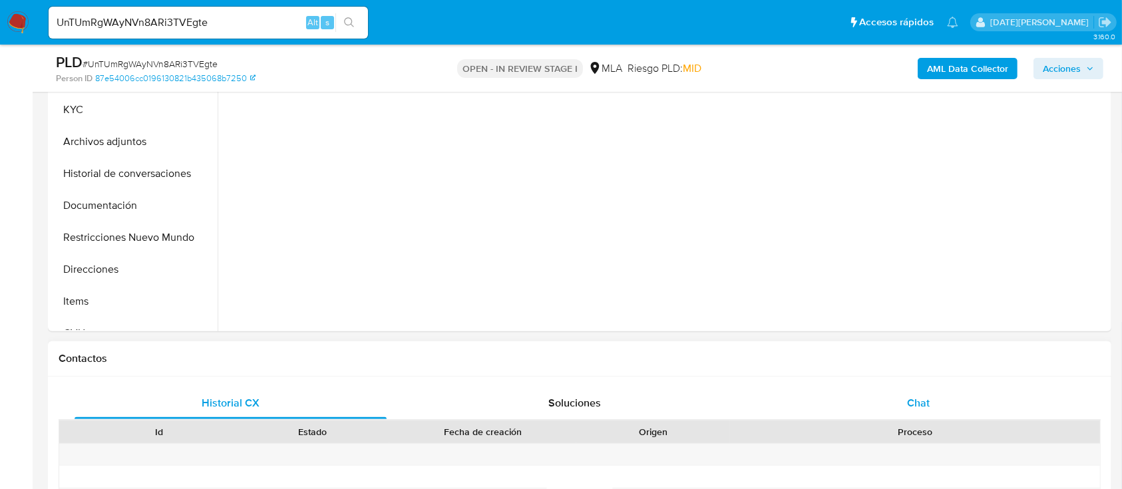
click at [934, 393] on div "Chat" at bounding box center [919, 403] width 312 height 32
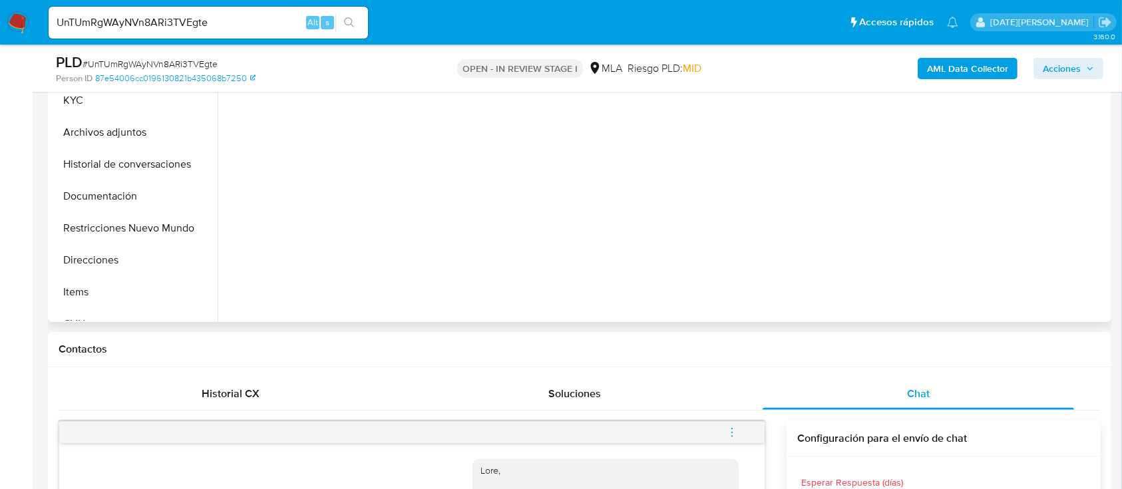
scroll to position [177, 0]
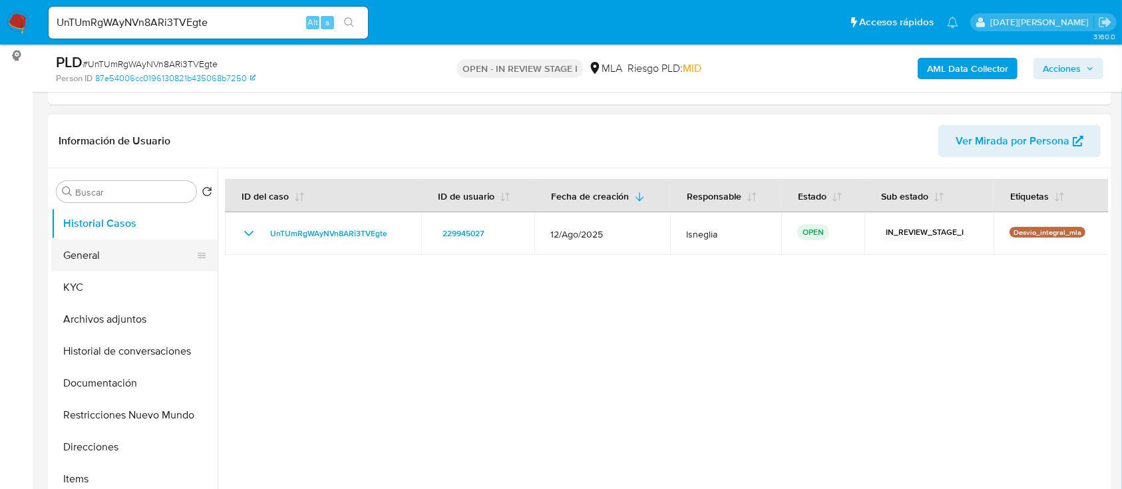
click at [94, 259] on button "General" at bounding box center [129, 256] width 156 height 32
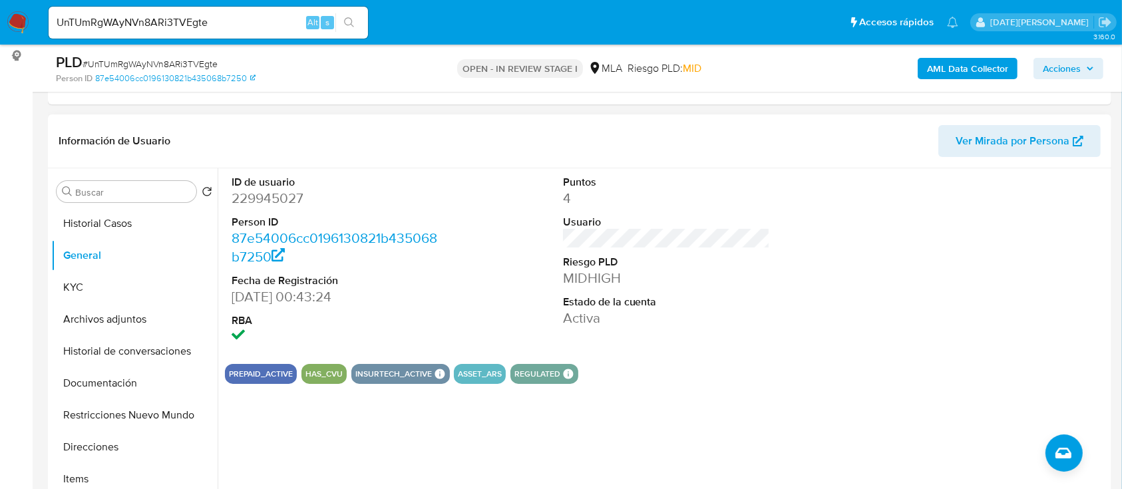
click at [277, 203] on dd "229945027" at bounding box center [336, 198] width 208 height 19
copy dd "229945027"
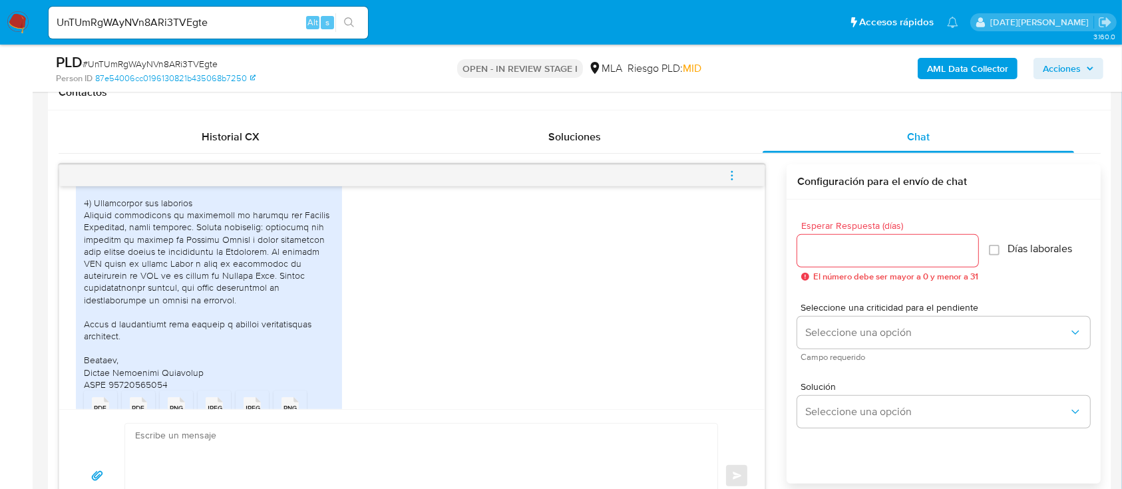
scroll to position [969, 0]
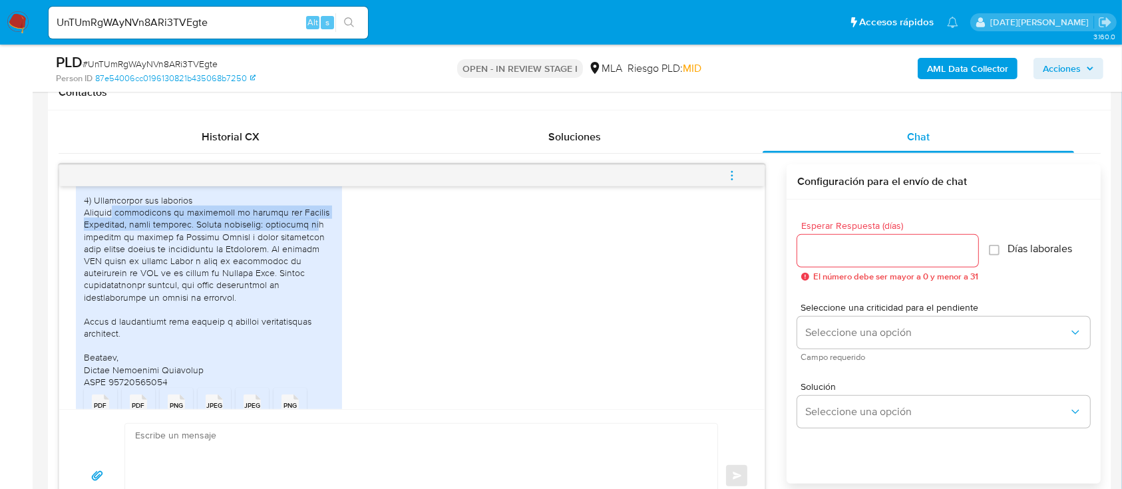
drag, startPoint x: 112, startPoint y: 250, endPoint x: 319, endPoint y: 254, distance: 207.0
click at [319, 254] on div at bounding box center [209, 176] width 250 height 424
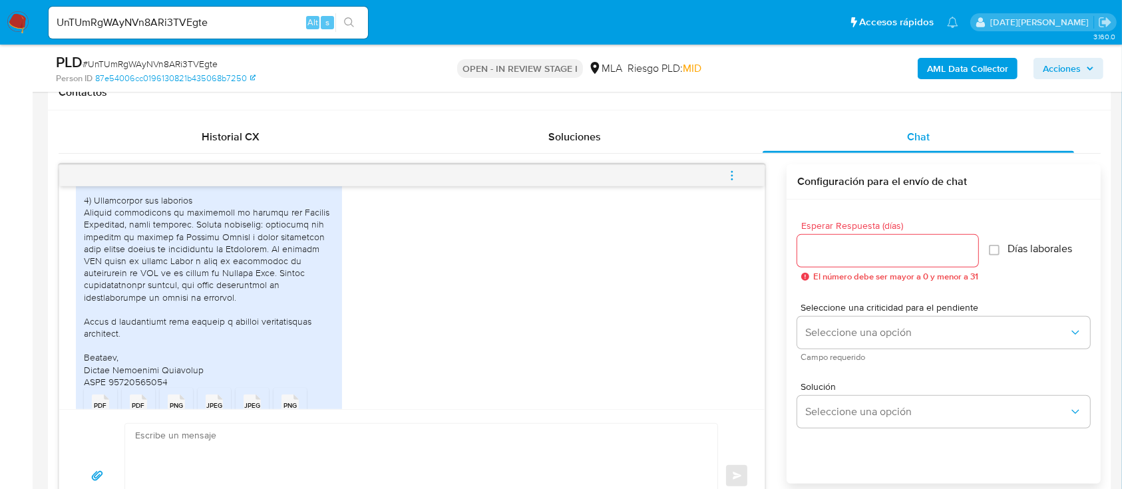
click at [378, 293] on div "PDF PDF Recibos de USA.pdf PDF PDF Recibos de sueldo_Argentina.pdf PNG PNG Scre…" at bounding box center [412, 224] width 672 height 544
drag, startPoint x: 175, startPoint y: 297, endPoint x: 194, endPoint y: 296, distance: 19.3
click at [194, 296] on div at bounding box center [209, 176] width 250 height 424
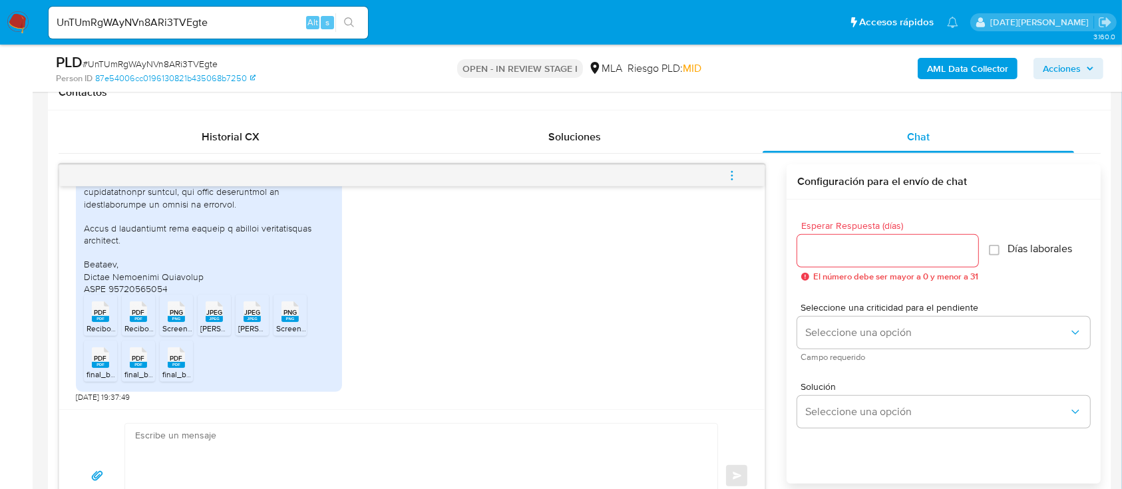
scroll to position [1099, 0]
click at [483, 226] on div "PDF PDF Recibos de USA.pdf PDF PDF Recibos de sueldo_Argentina.pdf PNG PNG Scre…" at bounding box center [412, 130] width 672 height 544
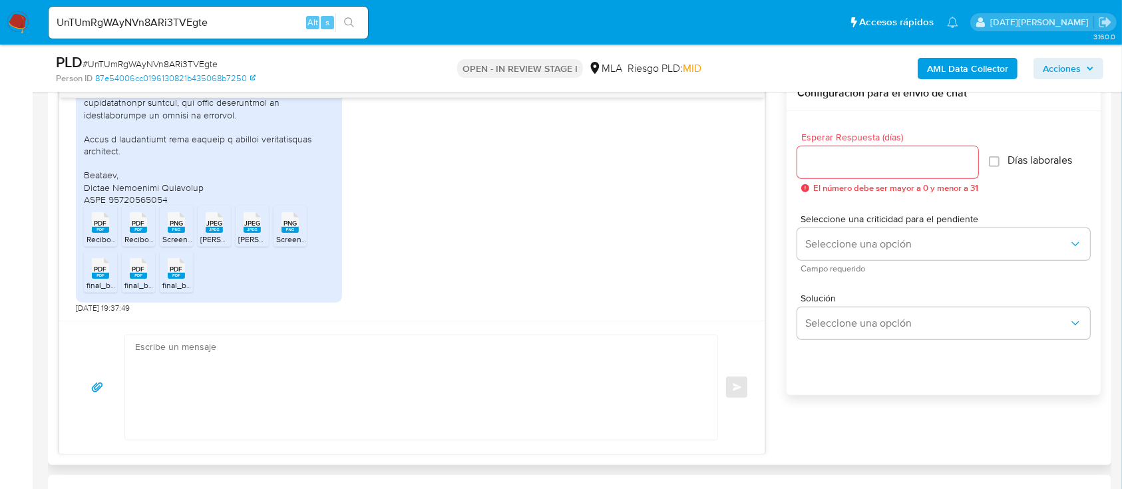
scroll to position [1010, 0]
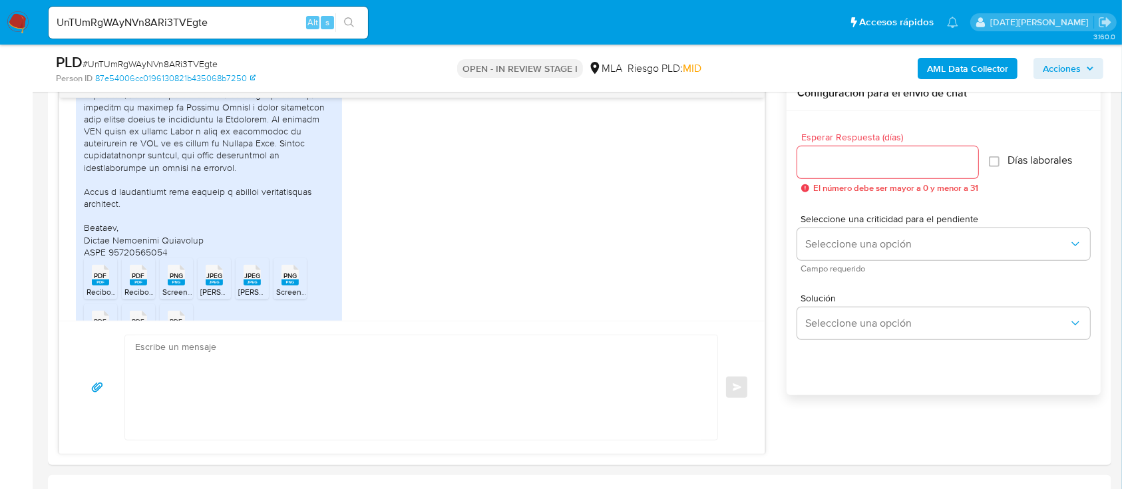
click at [495, 23] on ul "Pausado Ver notificaciones UnTUmRgWAyNVn8ARi3TVEgte Alt s Accesos rápidos Presi…" at bounding box center [503, 21] width 923 height 33
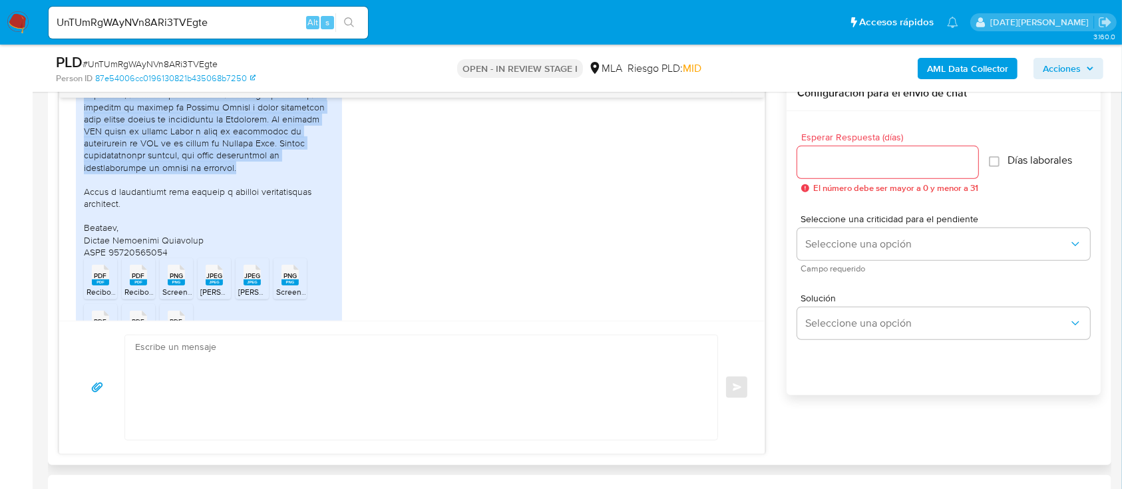
drag, startPoint x: 77, startPoint y: 128, endPoint x: 237, endPoint y: 207, distance: 178.8
click at [237, 207] on div "PDF PDF Recibos de USA.pdf PDF PDF Recibos de sueldo_Argentina.pdf PNG PNG Scre…" at bounding box center [209, 92] width 266 height 526
copy div "1) Actividad del último año Entre agosto 2024 y agosto 2025 usé mi cuenta de Me…"
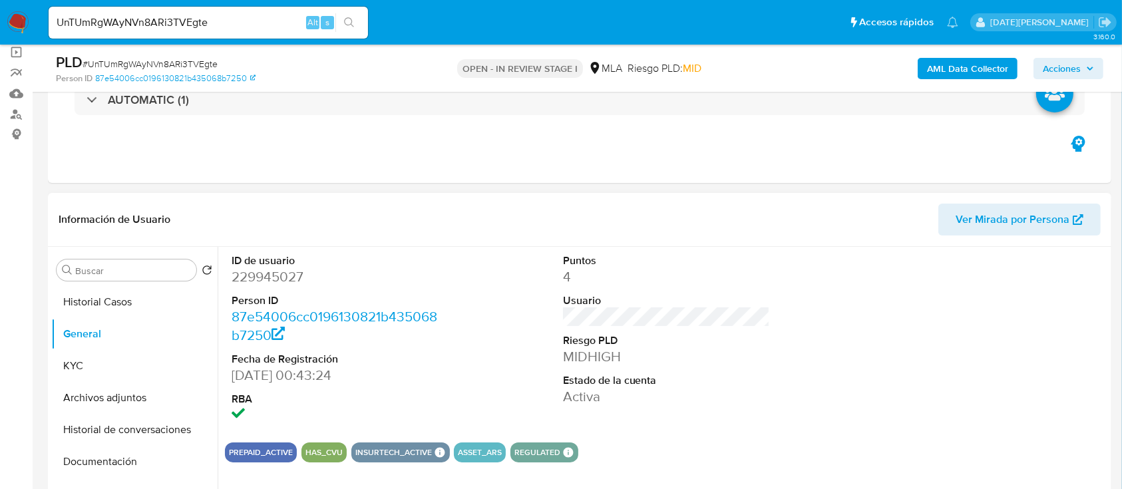
scroll to position [88, 0]
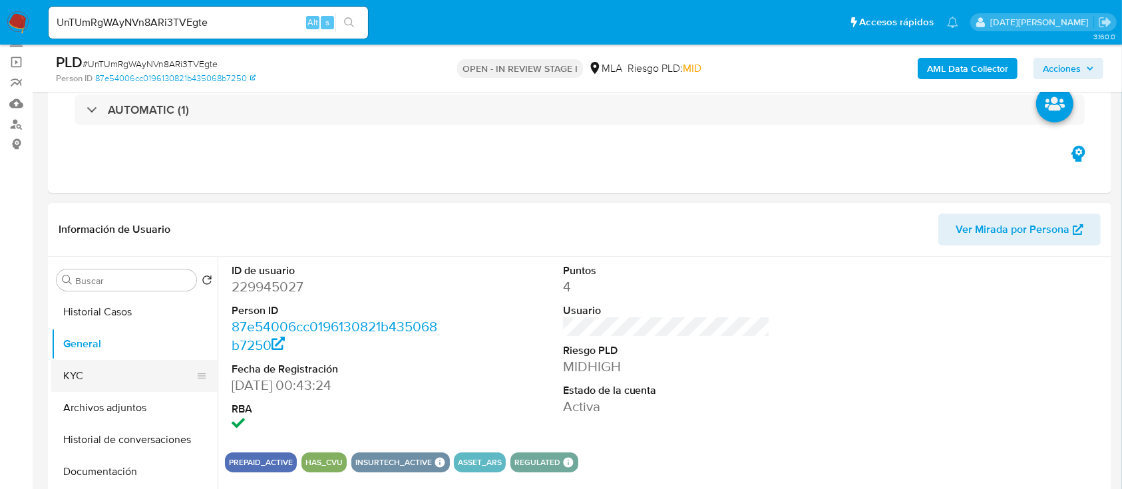
click at [92, 378] on button "KYC" at bounding box center [129, 376] width 156 height 32
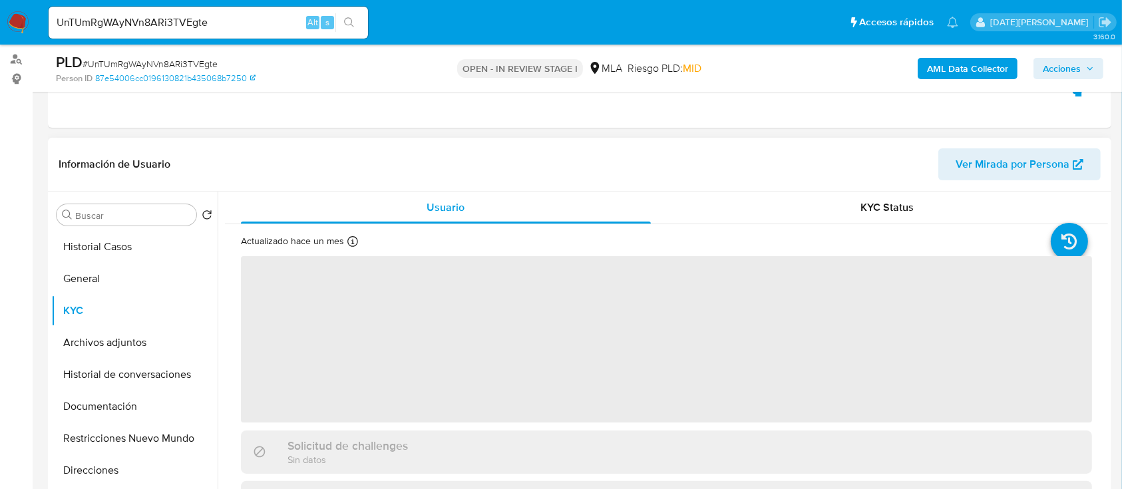
scroll to position [177, 0]
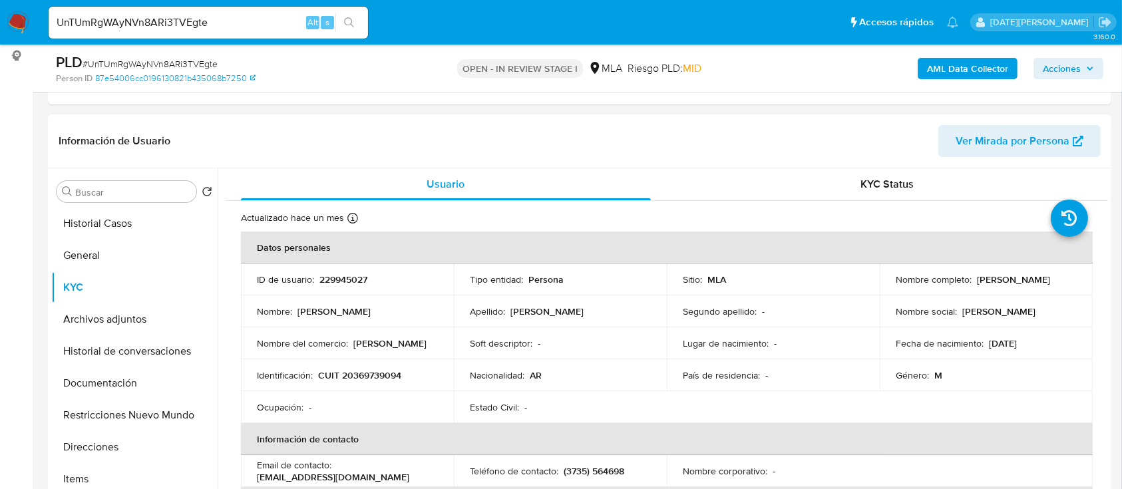
click at [366, 380] on p "CUIT 20369739094" at bounding box center [359, 375] width 83 height 12
copy p "20369739094"
click at [217, 17] on input "UnTUmRgWAyNVn8ARi3TVEgte" at bounding box center [208, 22] width 319 height 17
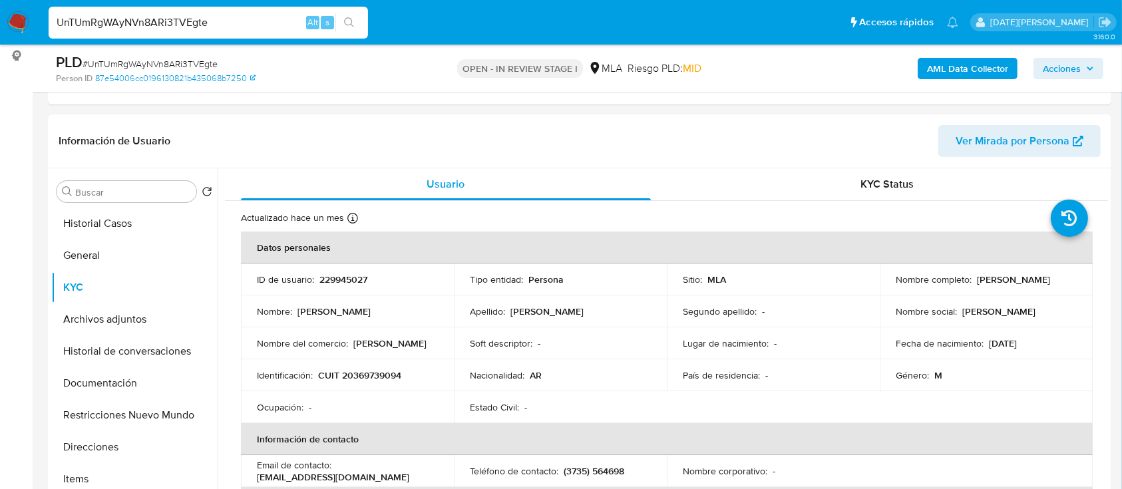
paste input "GPj64yYi51kzFDiDJSzNPhp1"
type input "GPj64yYi51kzFDiDJSzNPhp1"
click at [353, 22] on icon "search-icon" at bounding box center [349, 22] width 11 height 11
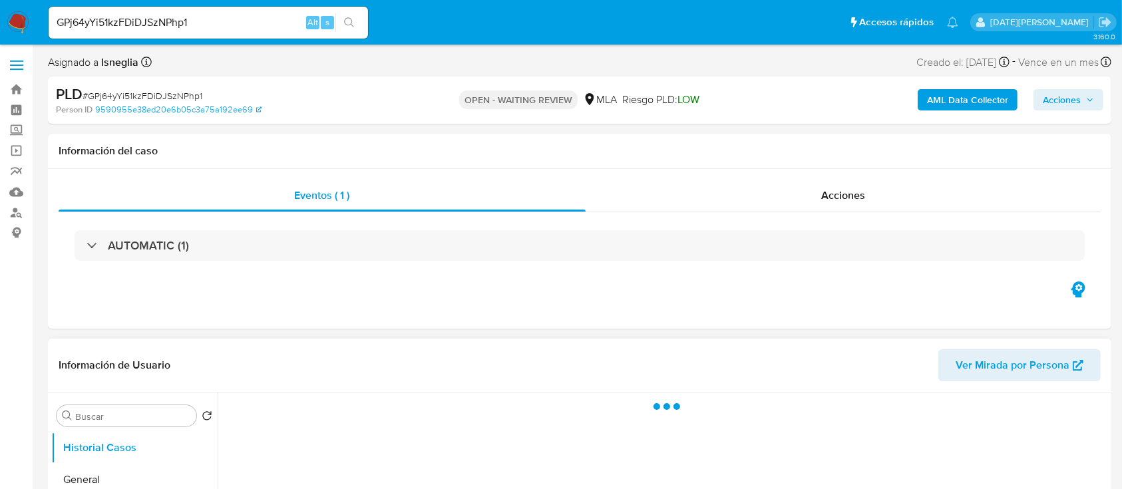
select select "10"
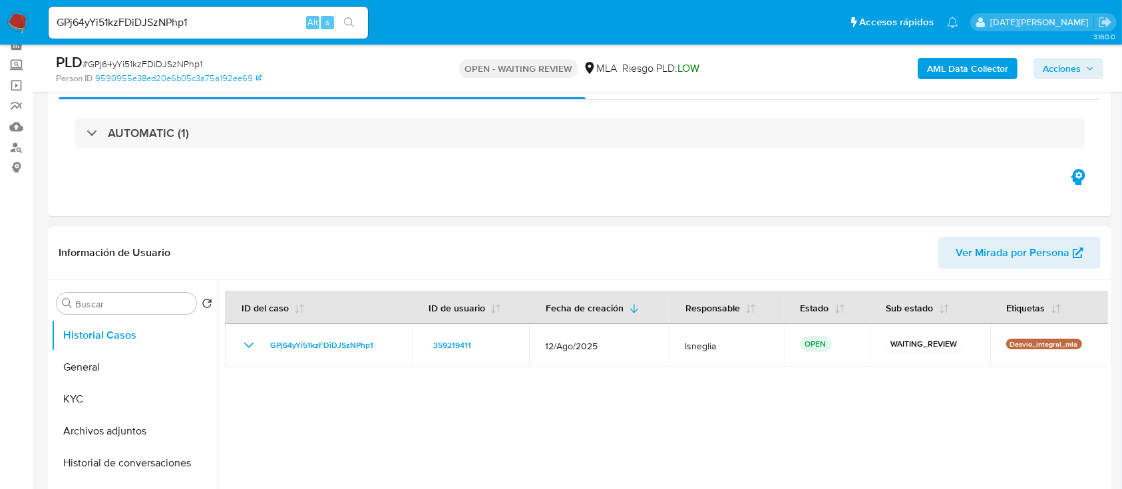
scroll to position [88, 0]
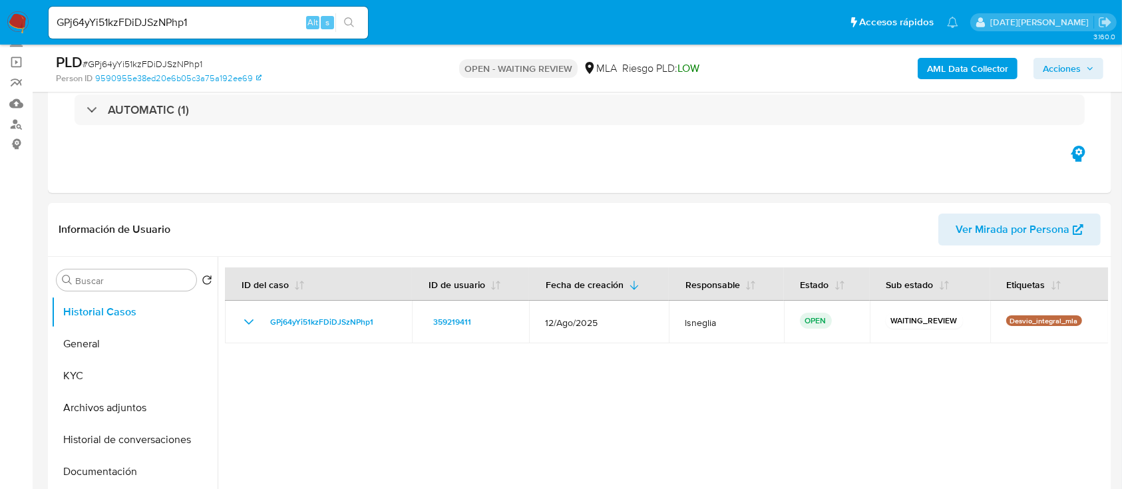
click at [163, 63] on span "# GPj64yYi51kzFDiDJSzNPhp1" at bounding box center [143, 63] width 120 height 13
copy span "GPj64yYi51kzFDiDJSzNPhp1"
click at [13, 16] on img at bounding box center [18, 22] width 23 height 23
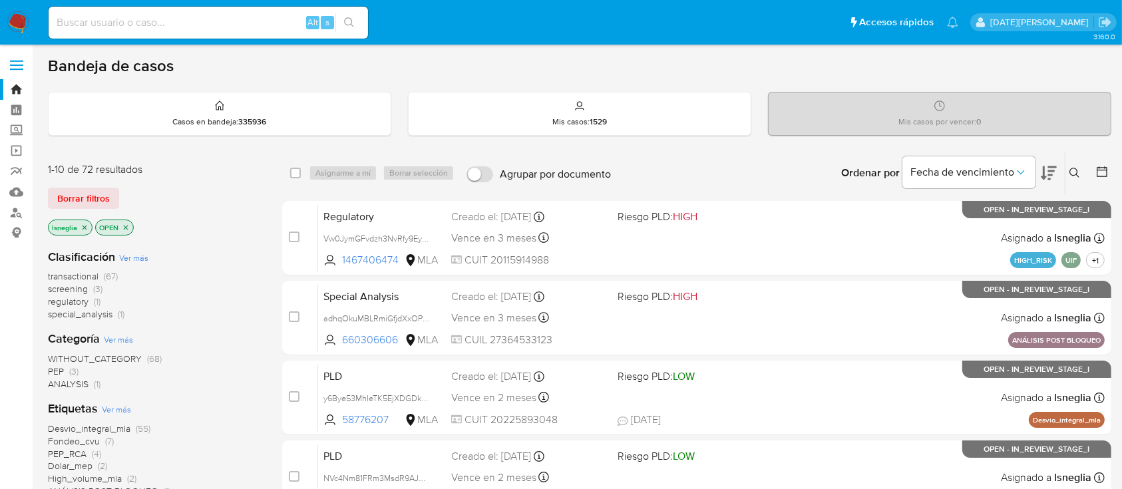
click at [1065, 168] on div "Ingrese ID de usuario o caso Buscar Borrar filtros" at bounding box center [1076, 172] width 23 height 41
click at [1076, 171] on icon at bounding box center [1074, 173] width 11 height 11
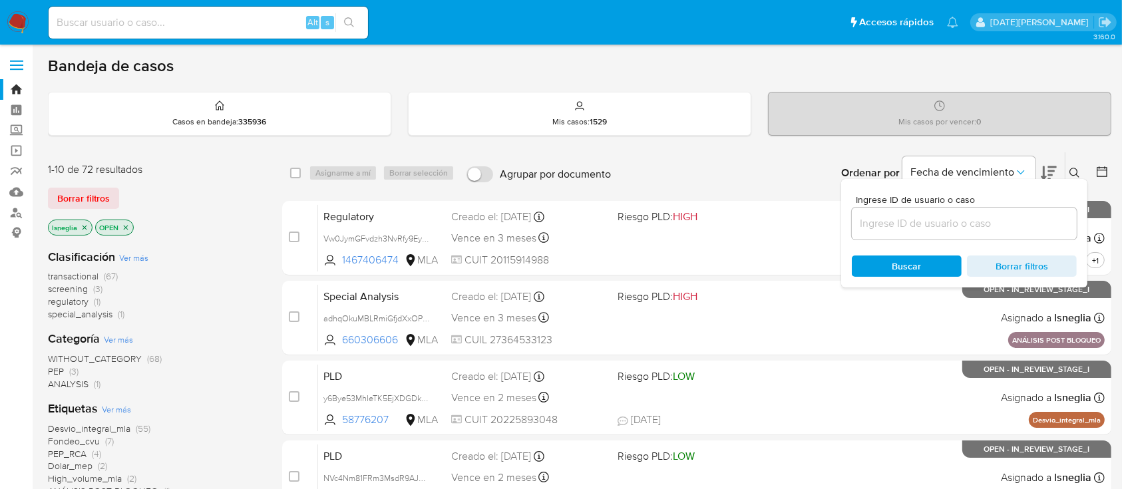
click at [932, 226] on input at bounding box center [964, 223] width 225 height 17
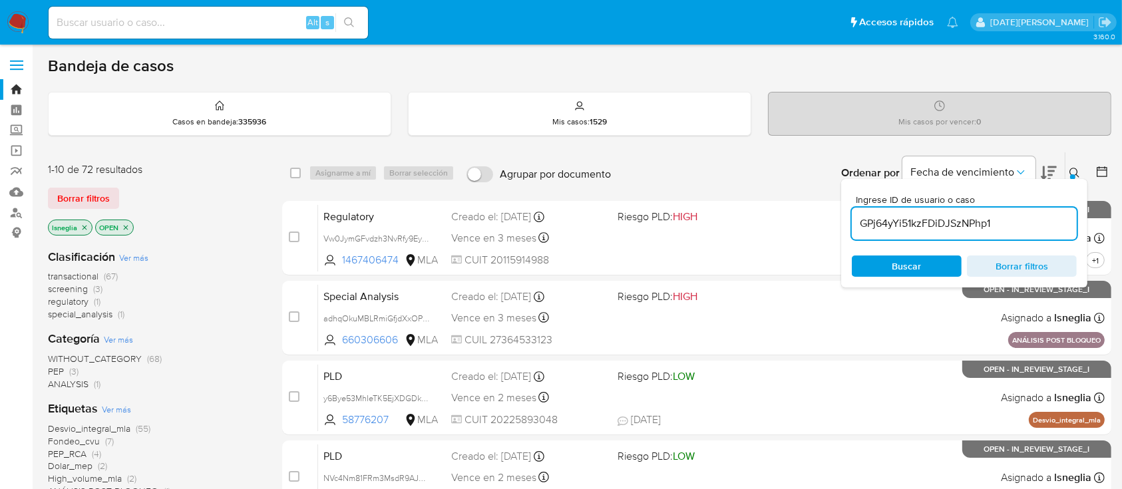
type input "GPj64yYi51kzFDiDJSzNPhp1"
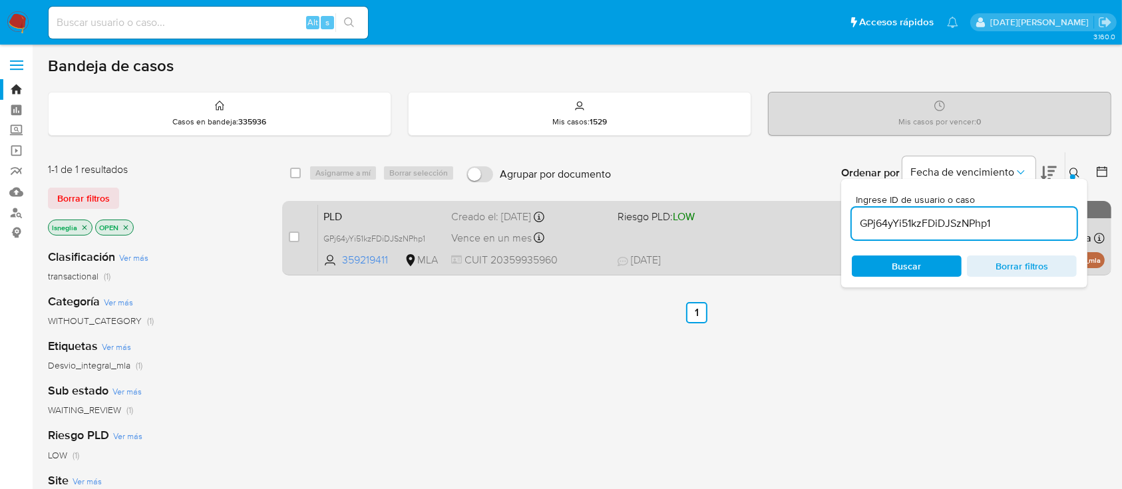
drag, startPoint x: 297, startPoint y: 237, endPoint x: 301, endPoint y: 222, distance: 15.2
click at [296, 237] on input "checkbox" at bounding box center [294, 237] width 11 height 11
checkbox input "true"
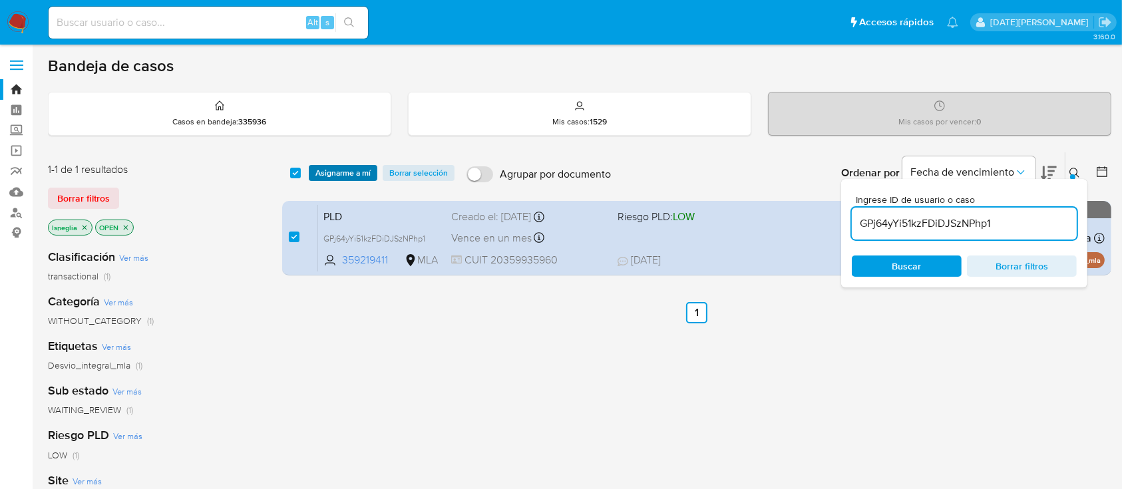
click at [345, 170] on span "Asignarme a mí" at bounding box center [342, 172] width 55 height 13
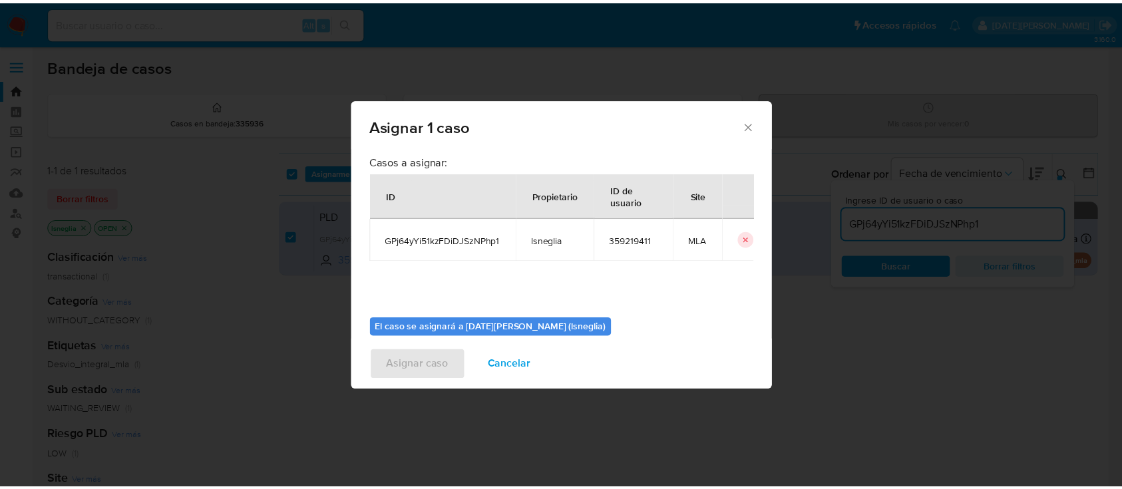
scroll to position [68, 0]
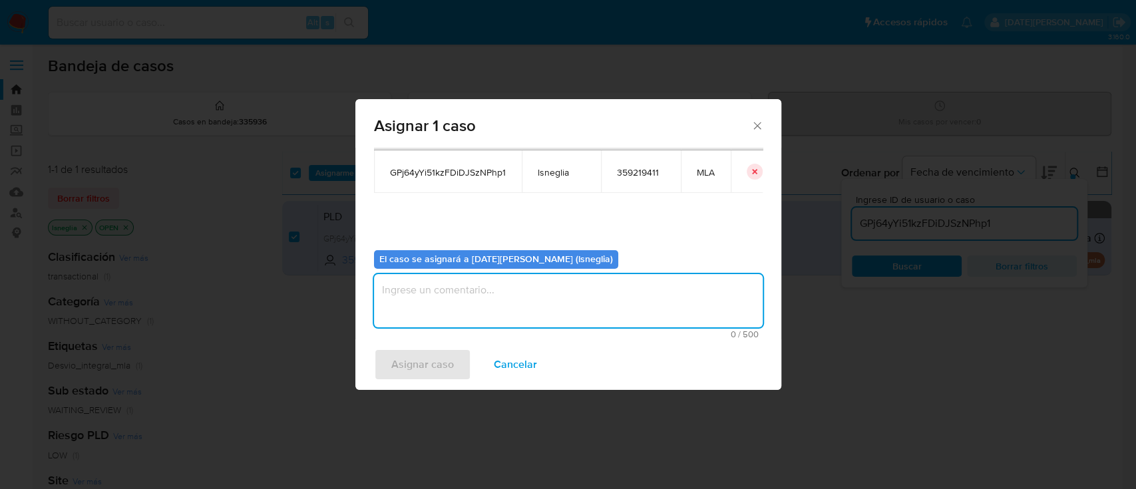
click at [510, 303] on textarea "assign-modal" at bounding box center [568, 300] width 389 height 53
type textarea "."
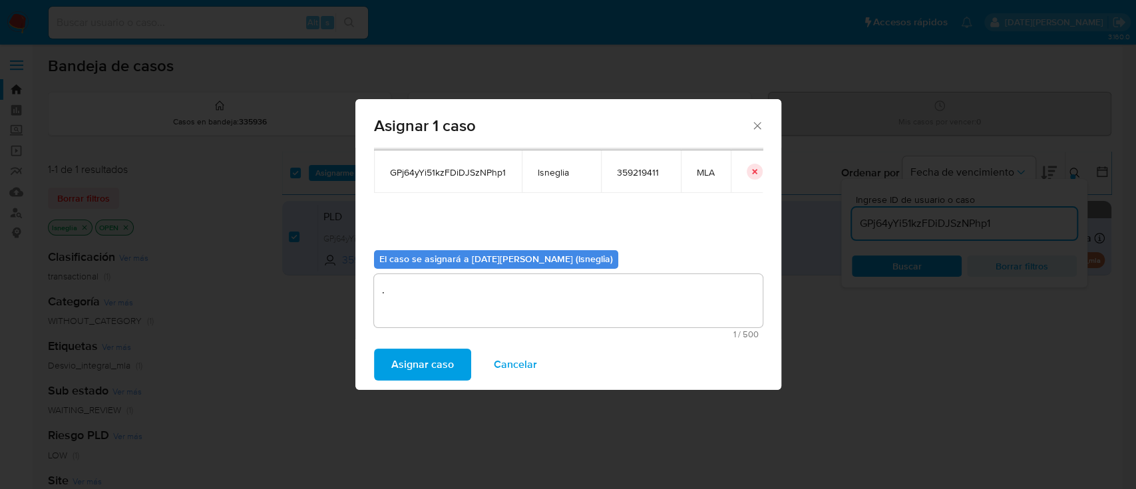
click at [447, 357] on span "Asignar caso" at bounding box center [422, 364] width 63 height 29
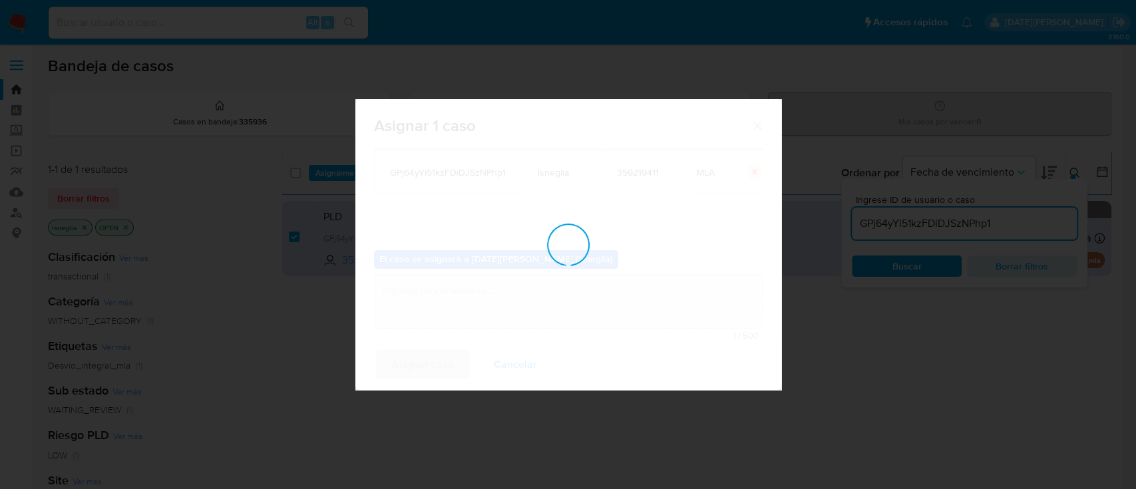
checkbox input "false"
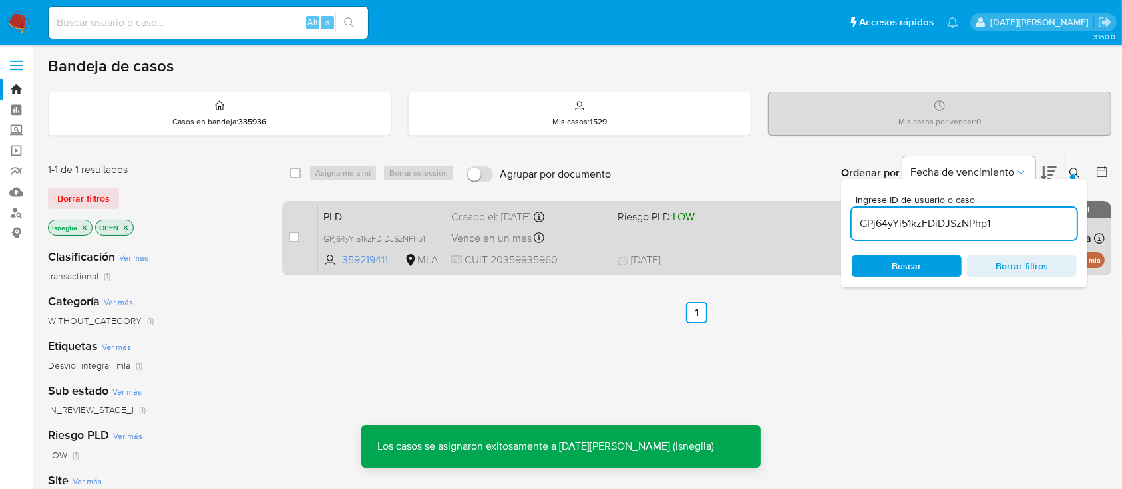
click at [384, 202] on div "case-item-checkbox No es posible asignar el caso PLD GPj64yYi51kzFDiDJSzNPhp1 3…" at bounding box center [696, 238] width 829 height 75
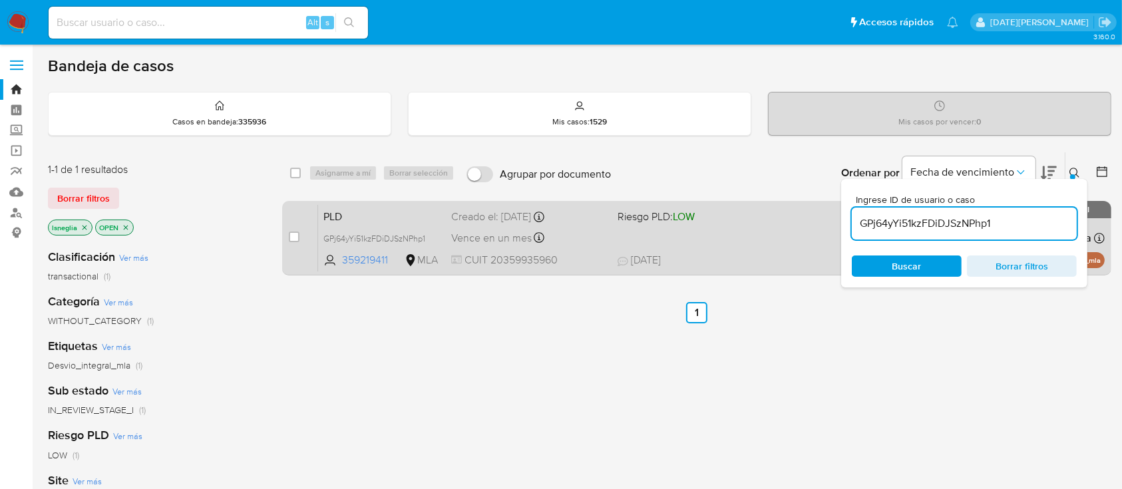
click at [376, 218] on span "PLD" at bounding box center [381, 215] width 117 height 17
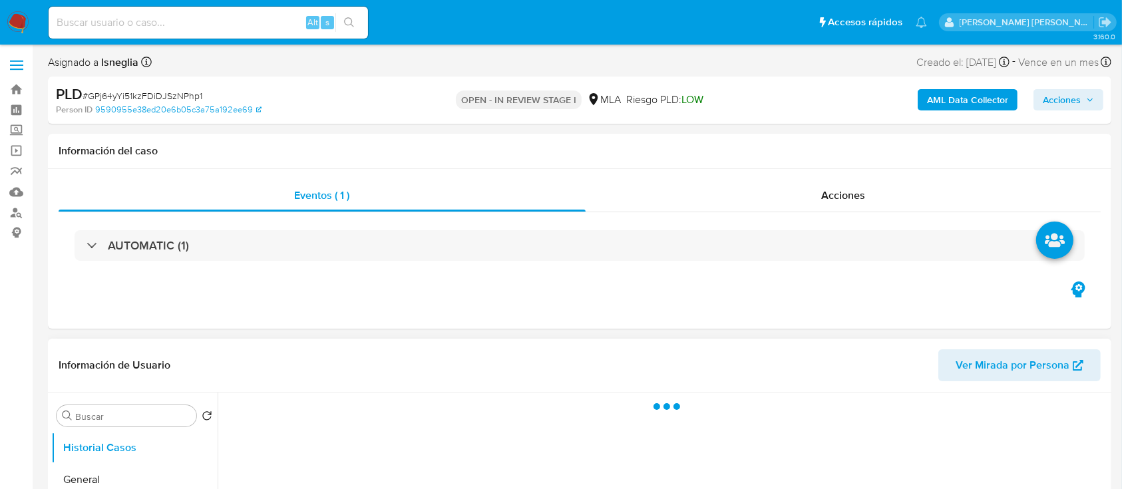
select select "10"
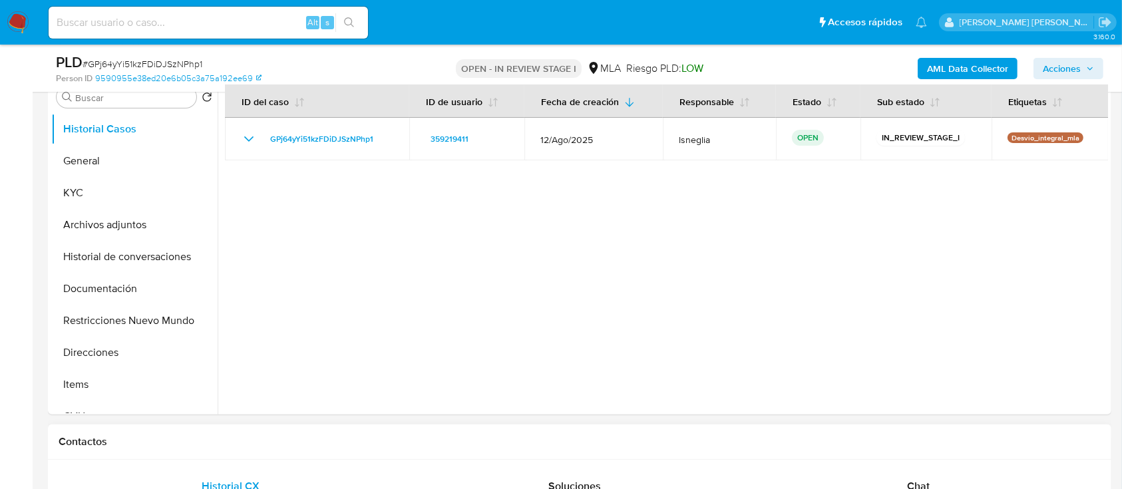
scroll to position [355, 0]
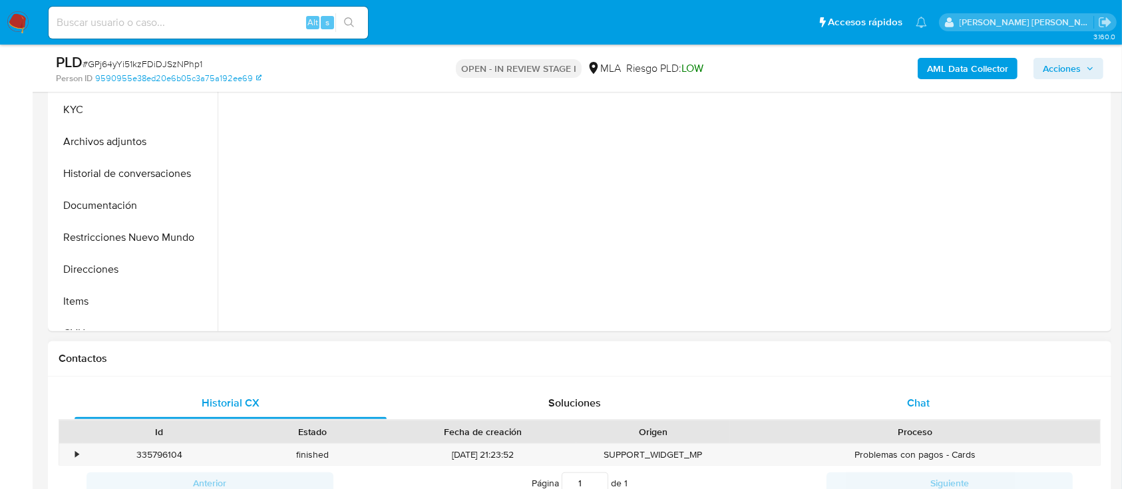
click at [948, 399] on div "Chat" at bounding box center [919, 403] width 312 height 32
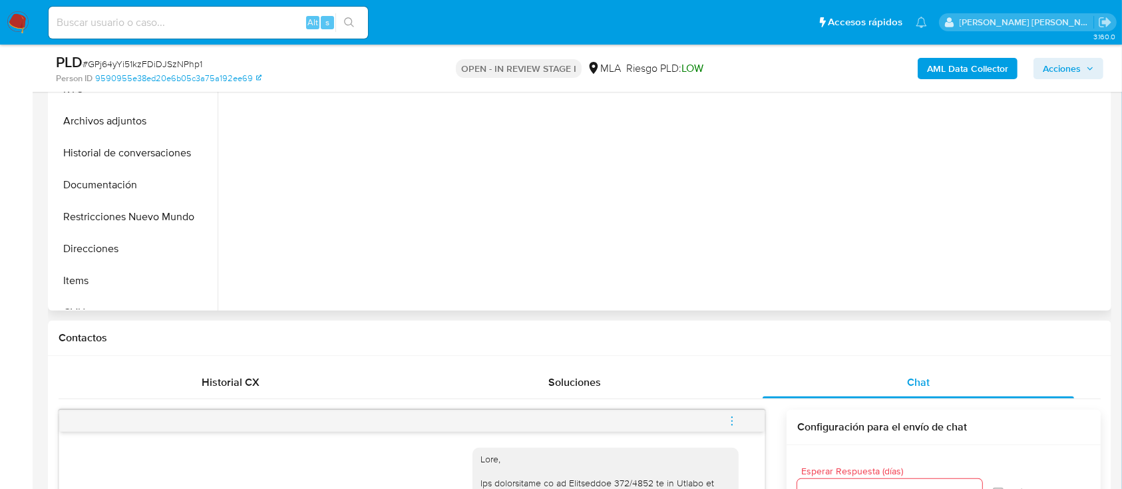
scroll to position [177, 0]
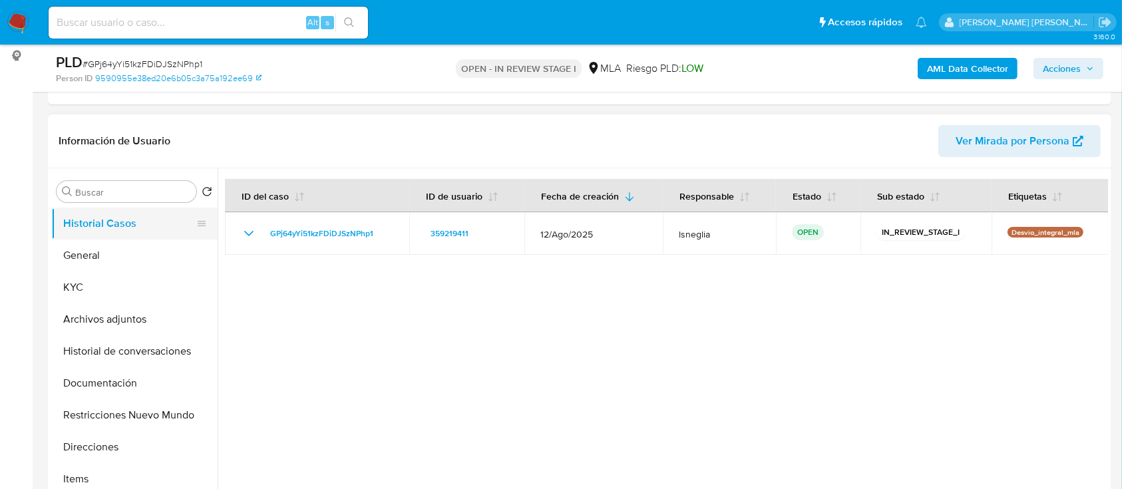
click at [65, 237] on button "Historial Casos" at bounding box center [129, 224] width 156 height 32
drag, startPoint x: 75, startPoint y: 256, endPoint x: 85, endPoint y: 254, distance: 9.5
click at [75, 258] on button "General" at bounding box center [129, 256] width 156 height 32
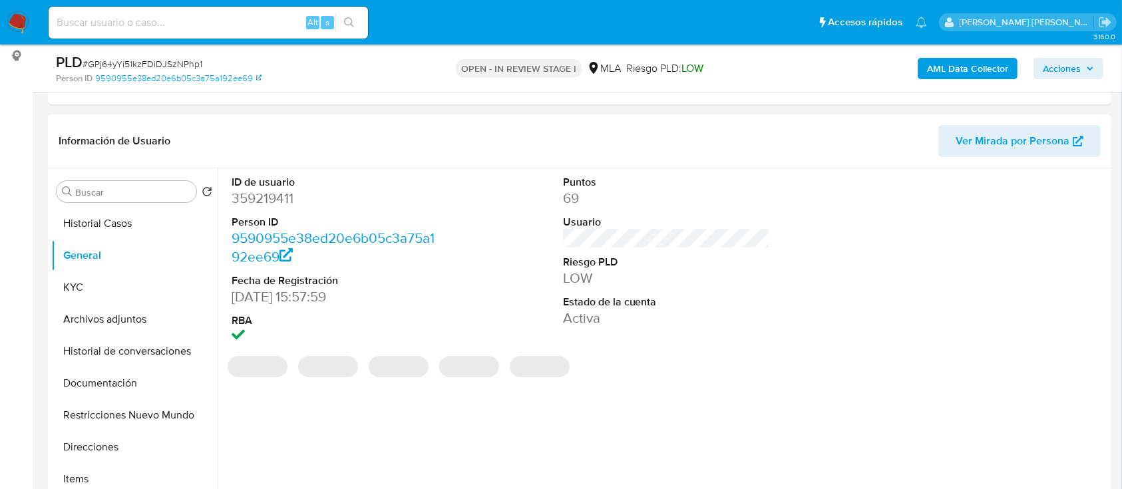
click at [274, 198] on dd "359219411" at bounding box center [336, 198] width 208 height 19
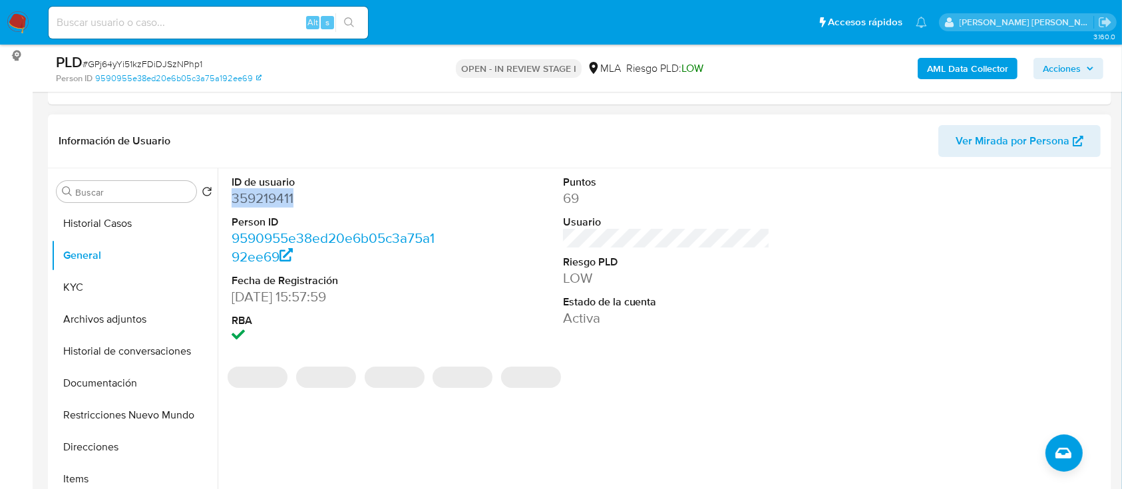
copy dd "359219411"
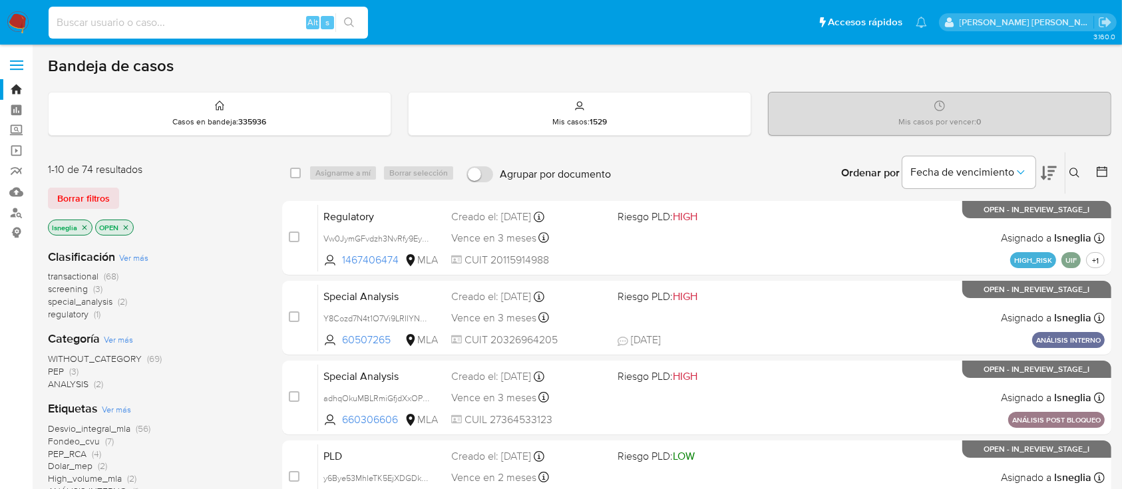
paste input "GPj64yYi51kzFDiDJSzNPhp1"
type input "GPj64yYi51kzFDiDJSzNPhp1"
click at [351, 23] on icon "search-icon" at bounding box center [349, 22] width 11 height 11
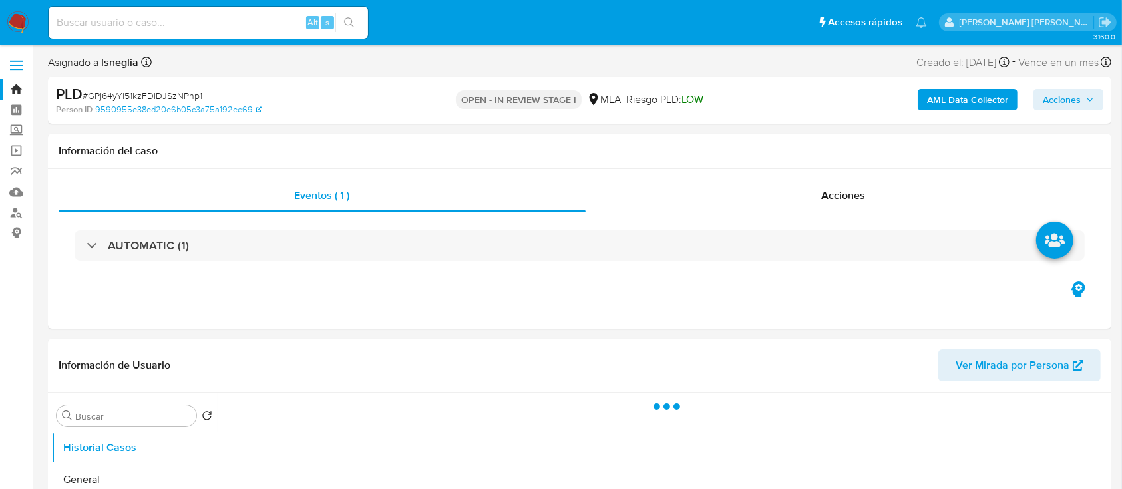
select select "10"
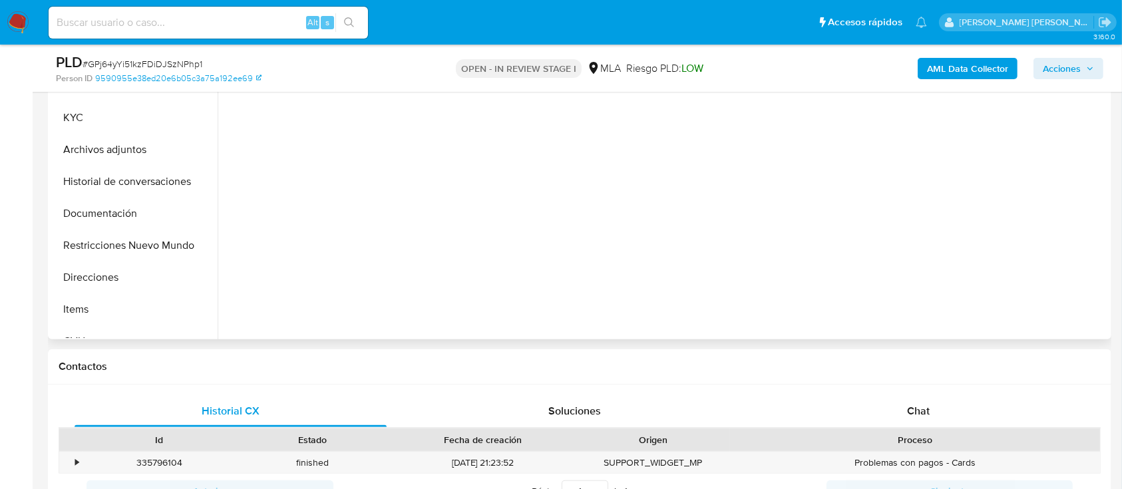
scroll to position [355, 0]
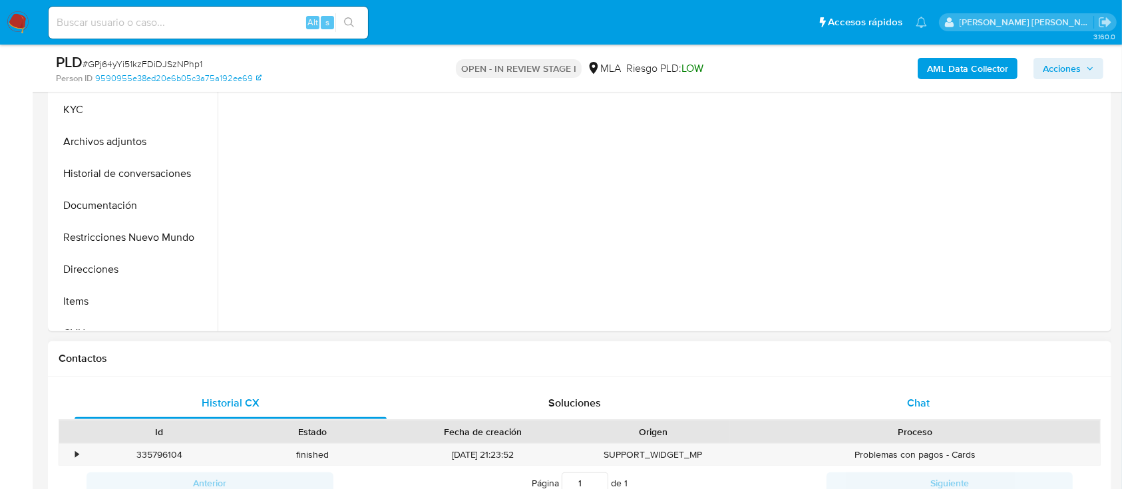
click at [921, 403] on span "Chat" at bounding box center [918, 402] width 23 height 15
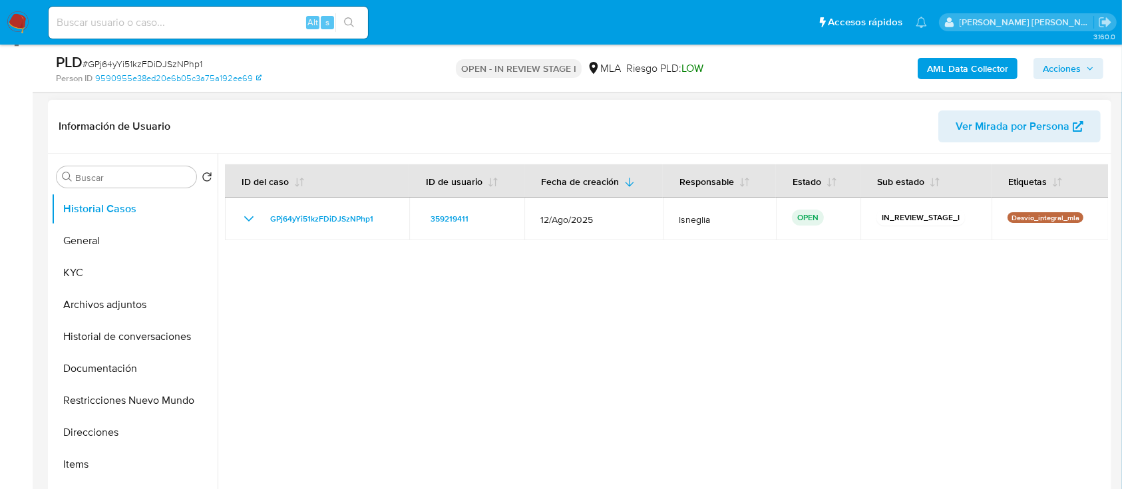
scroll to position [177, 0]
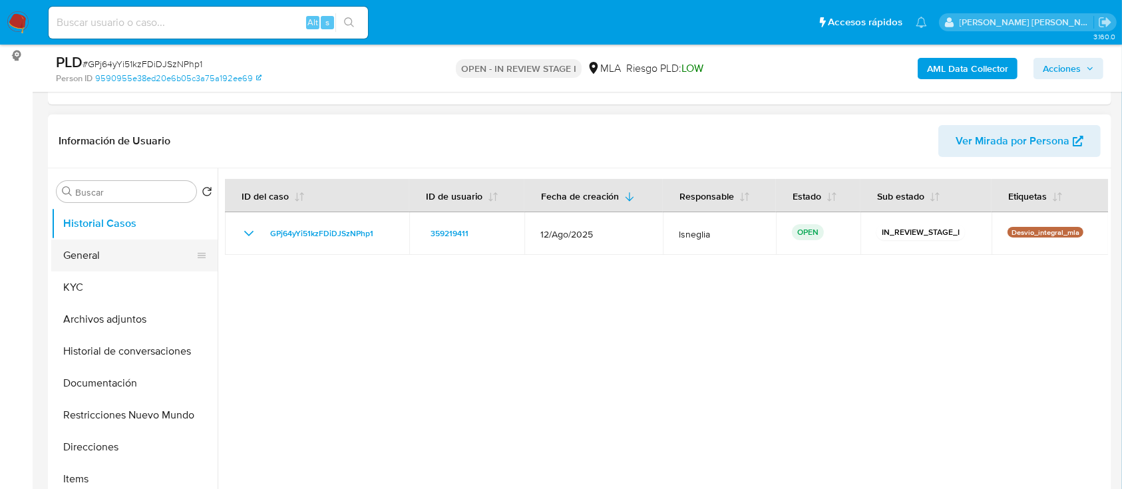
click at [83, 263] on button "General" at bounding box center [129, 256] width 156 height 32
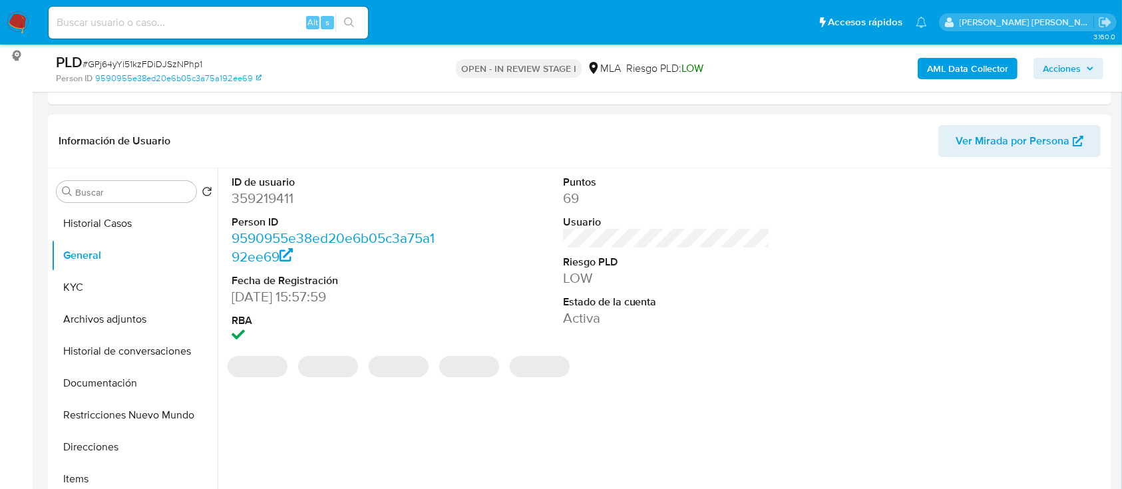
click at [285, 185] on dt "ID de usuario" at bounding box center [336, 182] width 208 height 15
click at [276, 200] on dd "359219411" at bounding box center [336, 198] width 208 height 19
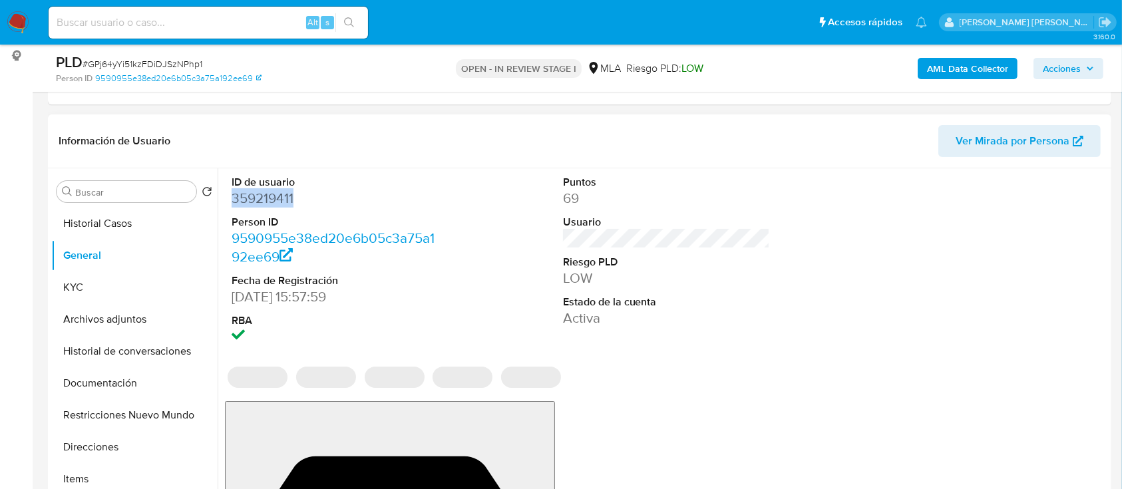
copy dd "359219411"
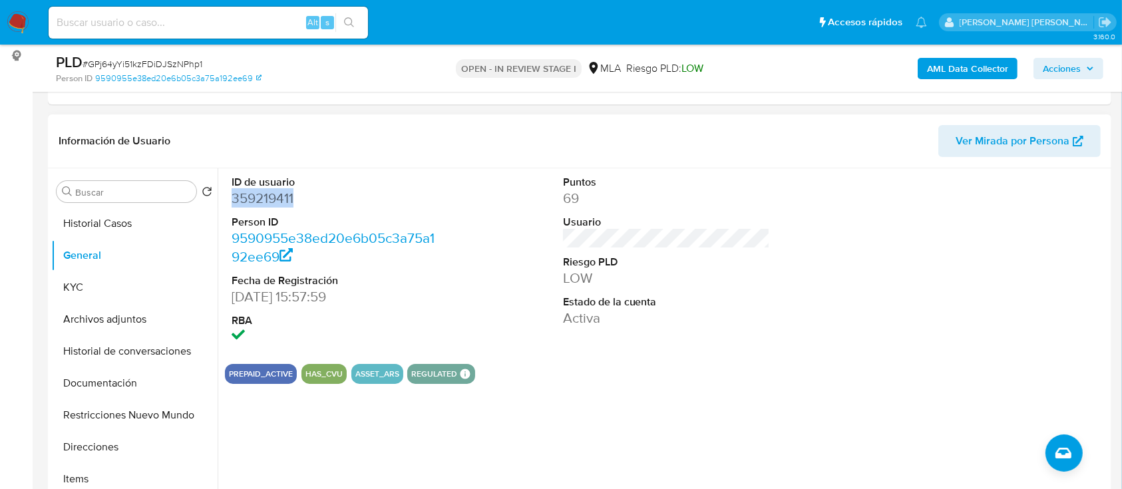
click at [248, 199] on dd "359219411" at bounding box center [336, 198] width 208 height 19
click at [109, 285] on button "KYC" at bounding box center [129, 287] width 156 height 32
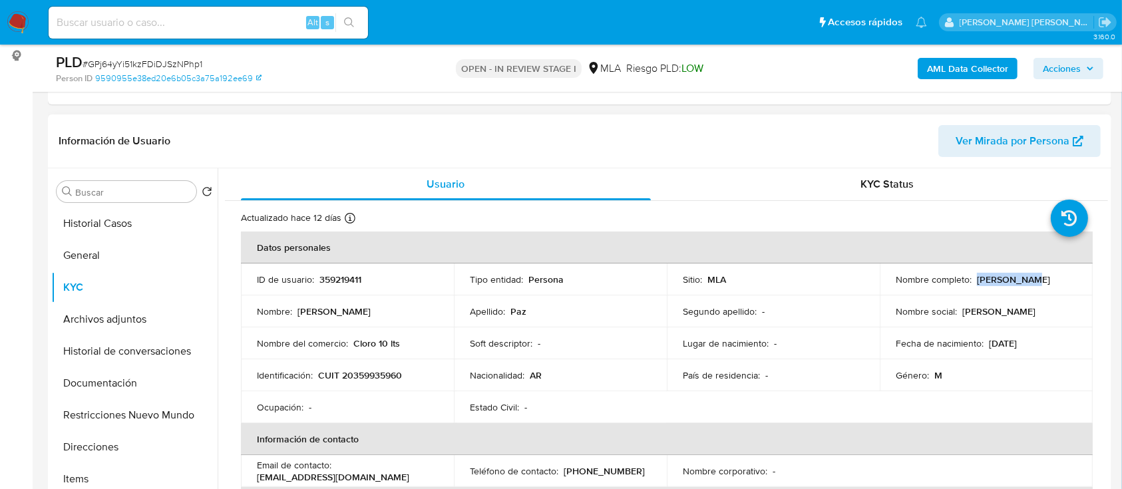
drag, startPoint x: 972, startPoint y: 279, endPoint x: 1051, endPoint y: 286, distance: 79.5
click at [1051, 286] on td "Nombre completo : Joaquin Paz" at bounding box center [986, 279] width 213 height 32
copy p "[PERSON_NAME]"
click at [381, 410] on div "Ocupación : -" at bounding box center [347, 407] width 181 height 12
drag, startPoint x: 315, startPoint y: 375, endPoint x: 425, endPoint y: 375, distance: 110.5
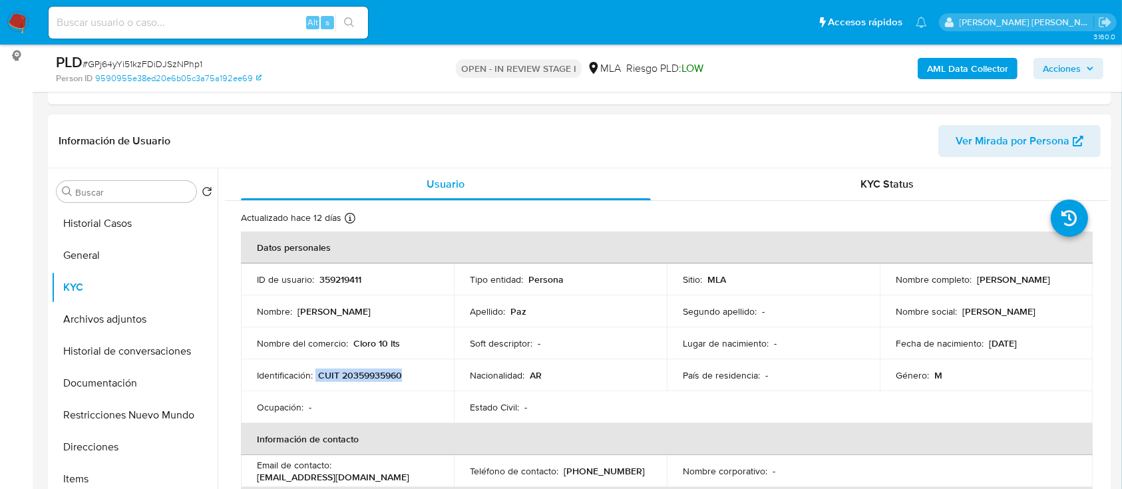
click at [425, 375] on div "Identificación : CUIT 20359935960" at bounding box center [347, 375] width 181 height 12
drag, startPoint x: 375, startPoint y: 369, endPoint x: 367, endPoint y: 371, distance: 7.6
click at [373, 369] on p "CUIT 20359935960" at bounding box center [360, 375] width 84 height 12
click at [327, 378] on p "CUIT 20359935960" at bounding box center [360, 375] width 84 height 12
drag, startPoint x: 317, startPoint y: 375, endPoint x: 409, endPoint y: 376, distance: 91.8
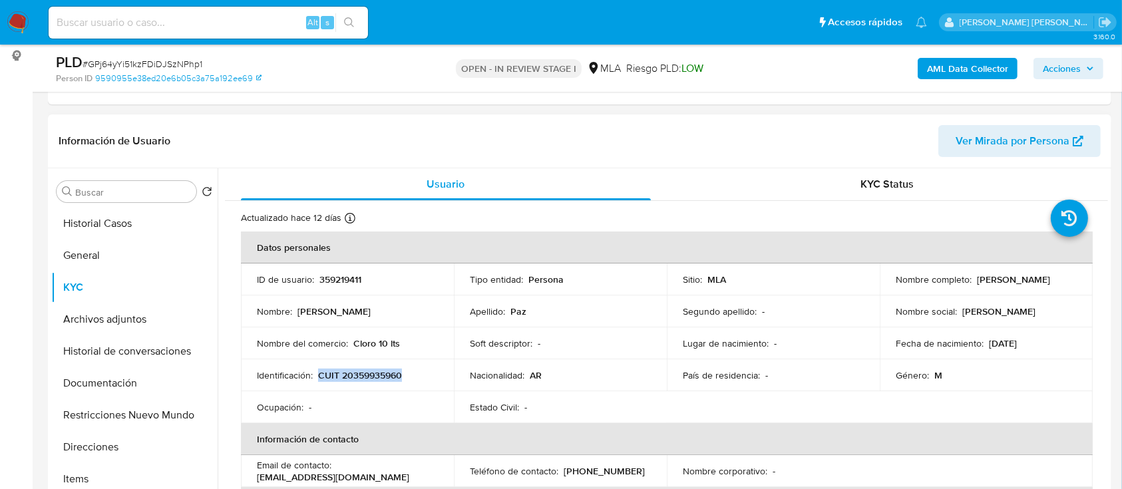
click at [409, 376] on div "Identificación : CUIT 20359935960" at bounding box center [347, 375] width 181 height 12
copy p "CUIT 20359935960"
drag, startPoint x: 974, startPoint y: 281, endPoint x: 1030, endPoint y: 281, distance: 55.9
click at [1030, 281] on div "Nombre completo : Joaquin Paz" at bounding box center [986, 279] width 181 height 12
copy p "[PERSON_NAME]"
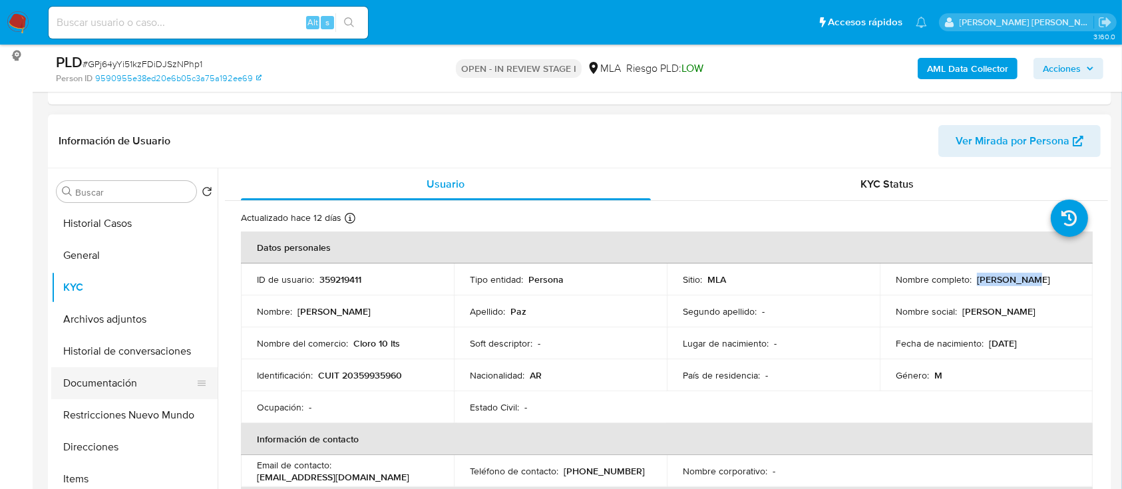
click at [116, 386] on button "Documentación" at bounding box center [129, 383] width 156 height 32
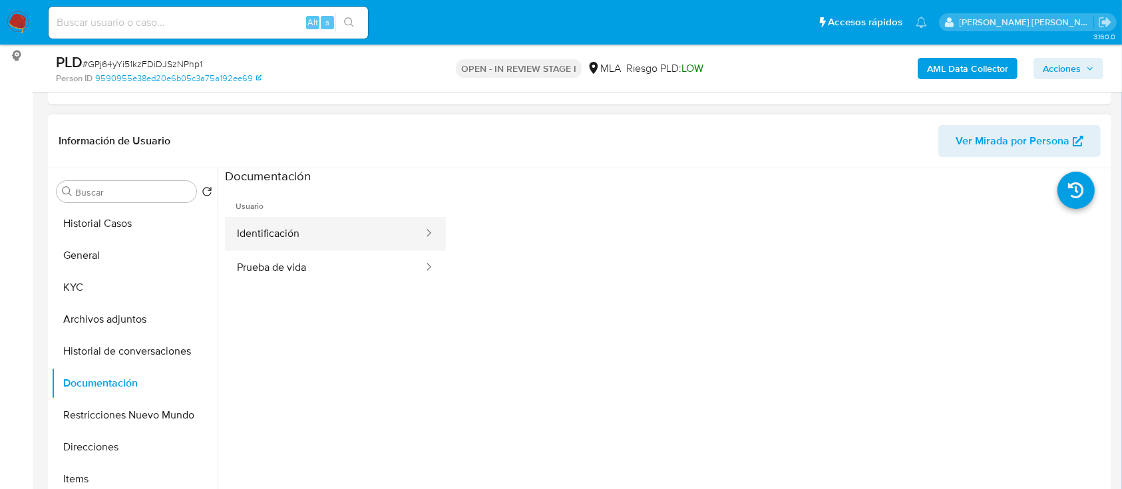
click at [284, 237] on button "Identificación" at bounding box center [325, 234] width 200 height 34
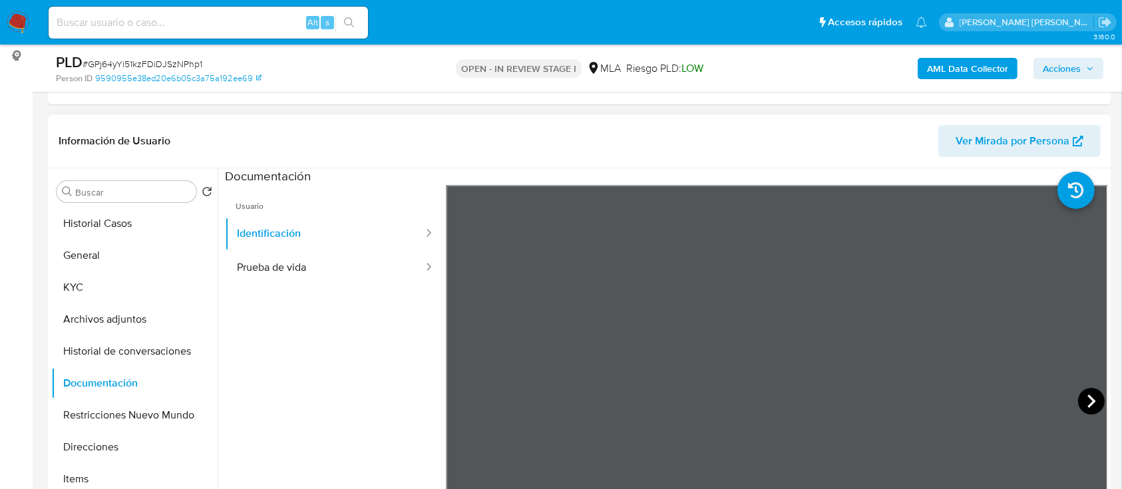
click at [1089, 395] on icon at bounding box center [1091, 401] width 27 height 27
click at [454, 399] on icon at bounding box center [462, 401] width 27 height 27
click at [94, 285] on button "KYC" at bounding box center [129, 287] width 156 height 32
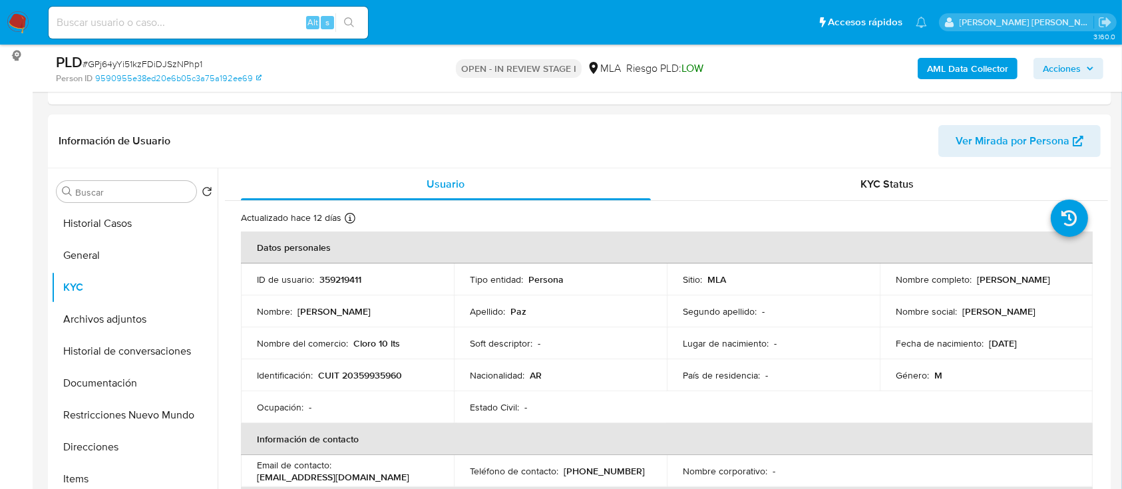
click at [365, 373] on p "CUIT 20359935960" at bounding box center [360, 375] width 84 height 12
copy p "20359935960"
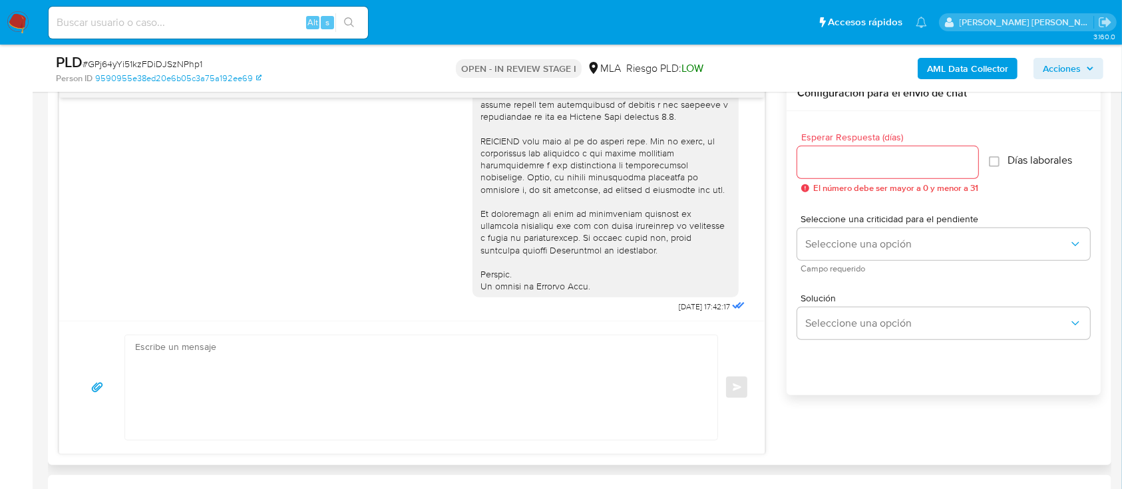
scroll to position [607, 0]
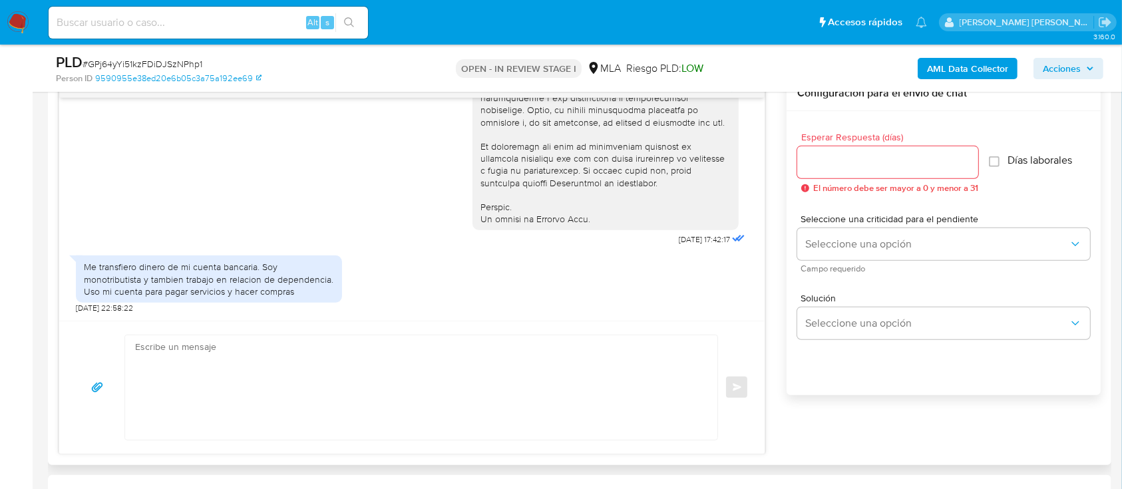
click at [247, 278] on div "Me transfiero dinero de mi cuenta bancaria. Soy monotributista y tambien trabaj…" at bounding box center [209, 279] width 250 height 37
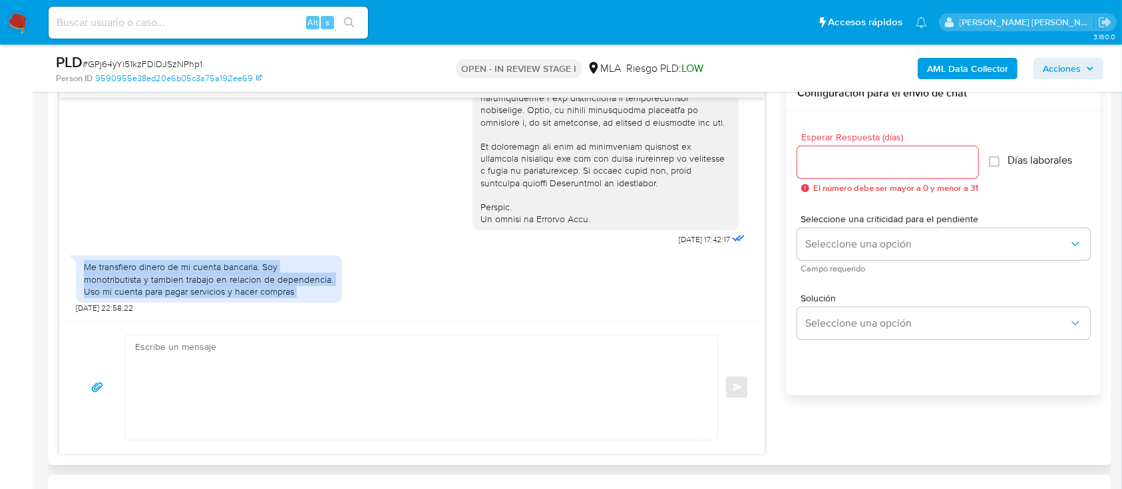
click at [247, 278] on div "Me transfiero dinero de mi cuenta bancaria. Soy monotributista y tambien trabaj…" at bounding box center [209, 279] width 250 height 37
copy div "Me transfiero dinero de mi cuenta bancaria. Soy monotributista y tambien trabaj…"
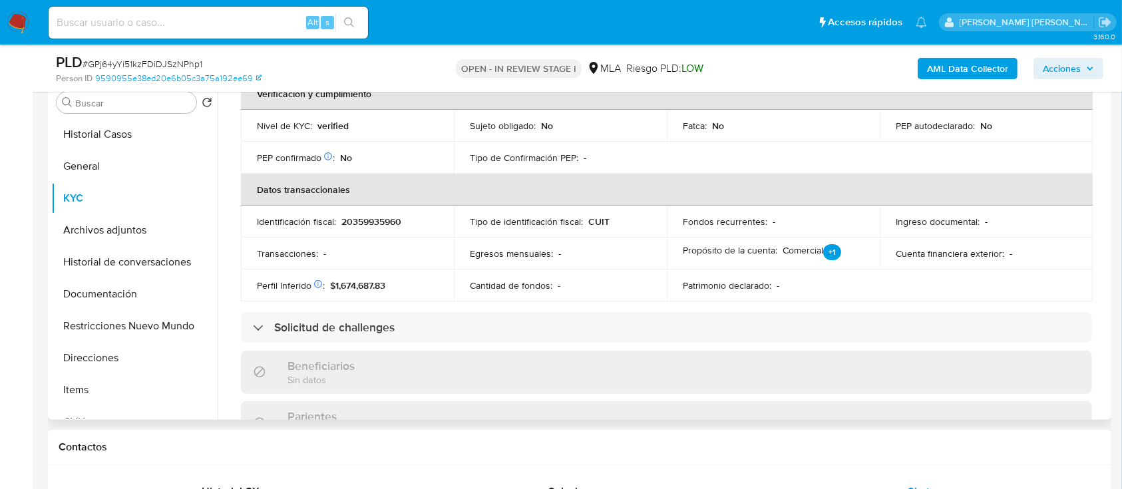
scroll to position [231, 0]
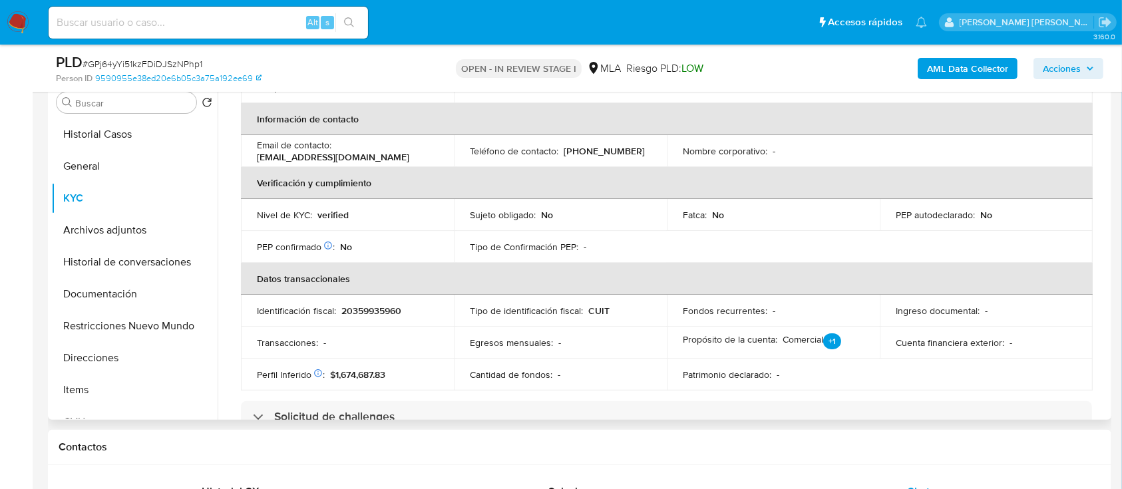
click at [383, 309] on p "20359935960" at bounding box center [371, 311] width 60 height 12
copy p "20359935960"
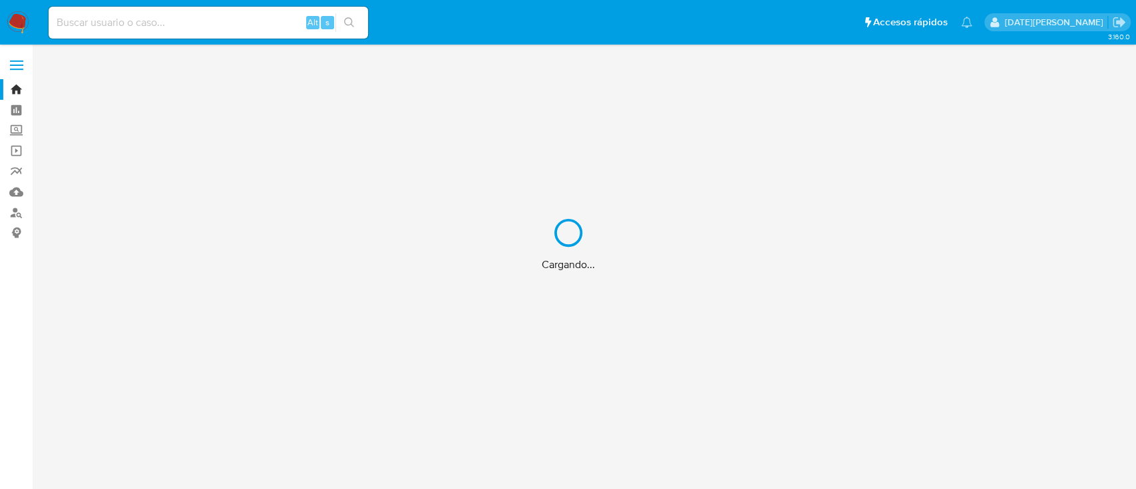
click at [114, 21] on div "Cargando..." at bounding box center [568, 244] width 1136 height 489
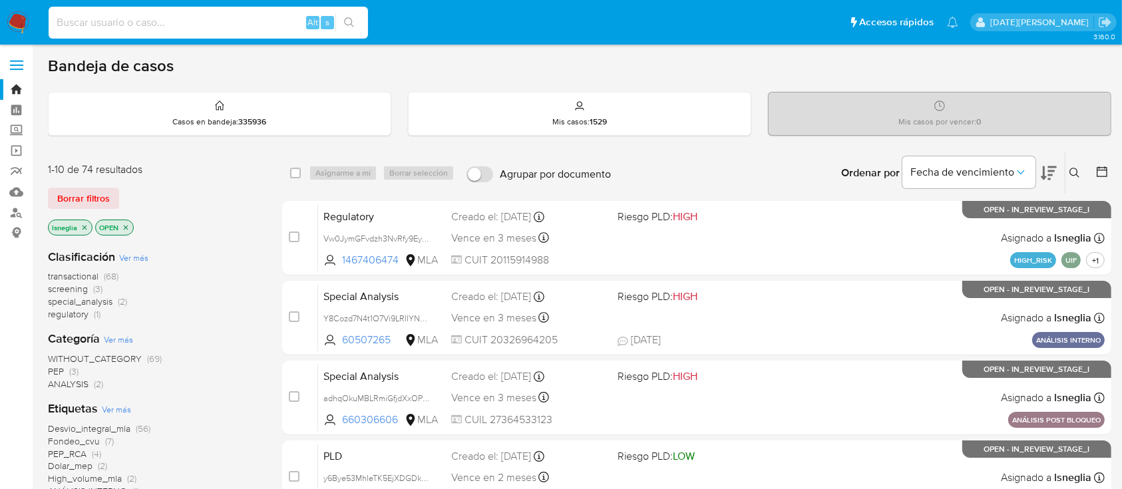
paste input "GPj64yYi51kzFDiDJSzNPhp1"
type input "GPj64yYi51kzFDiDJSzNPhp1"
click at [360, 14] on button "search-icon" at bounding box center [348, 22] width 27 height 19
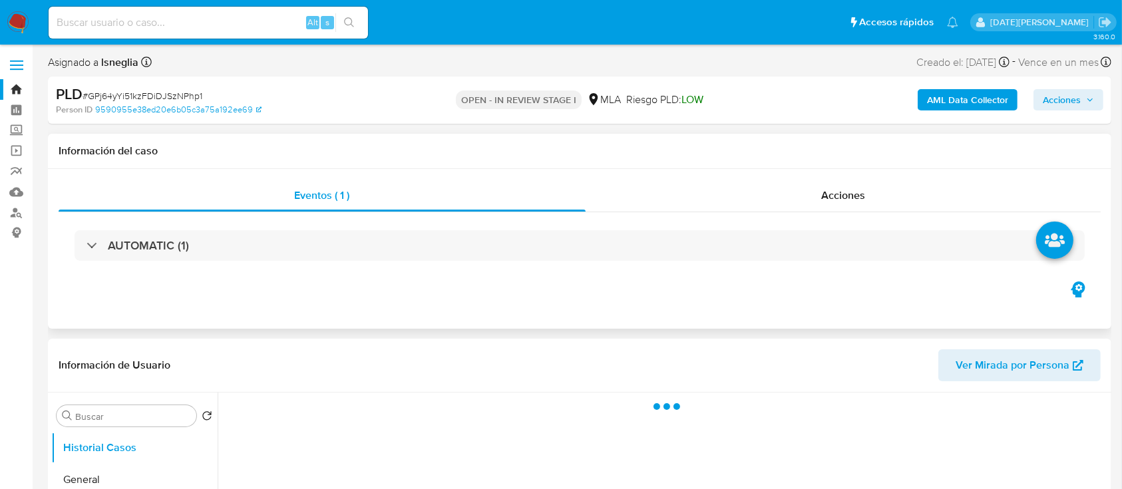
select select "10"
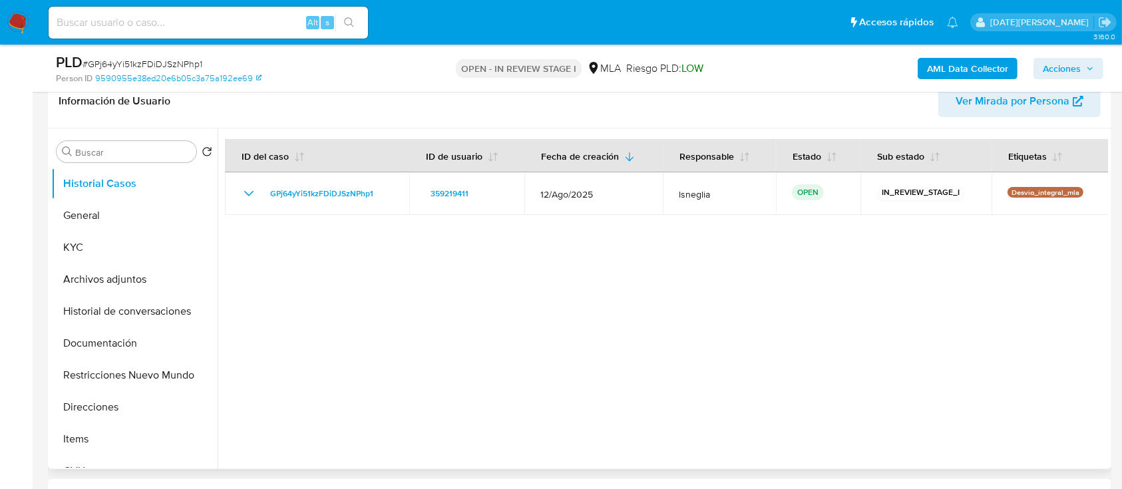
scroll to position [266, 0]
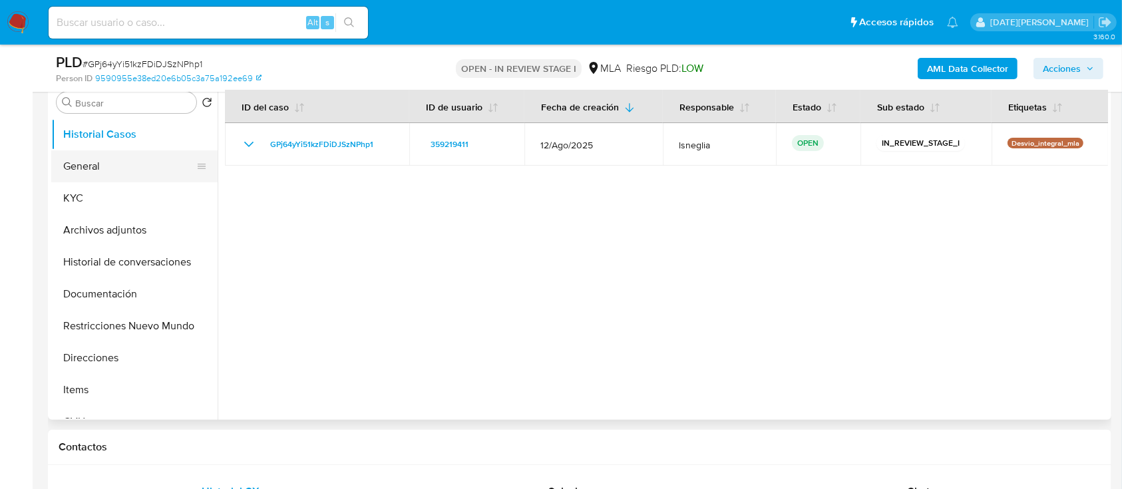
click at [106, 165] on button "General" at bounding box center [129, 166] width 156 height 32
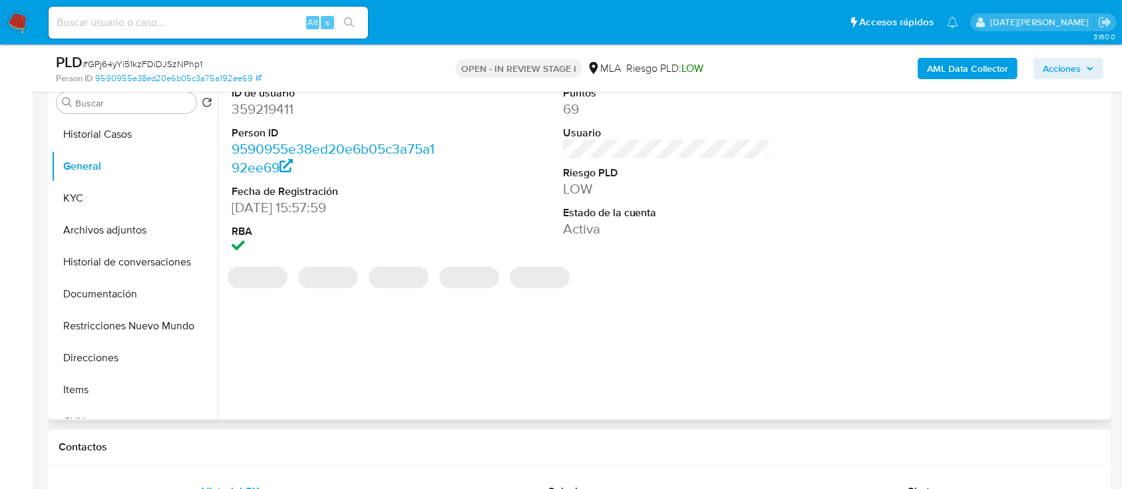
click at [277, 109] on dd "359219411" at bounding box center [336, 109] width 208 height 19
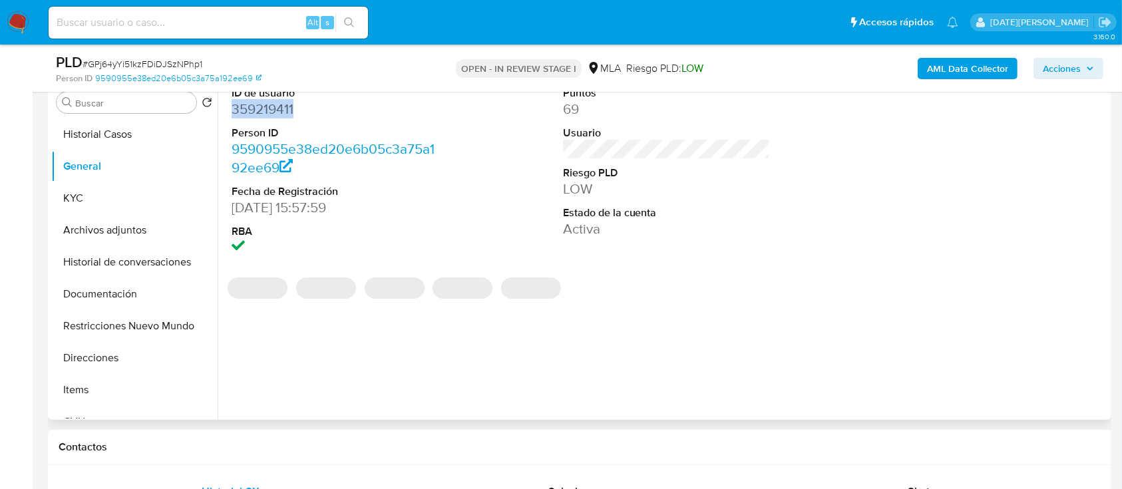
copy dd "359219411"
